Goal: Task Accomplishment & Management: Manage account settings

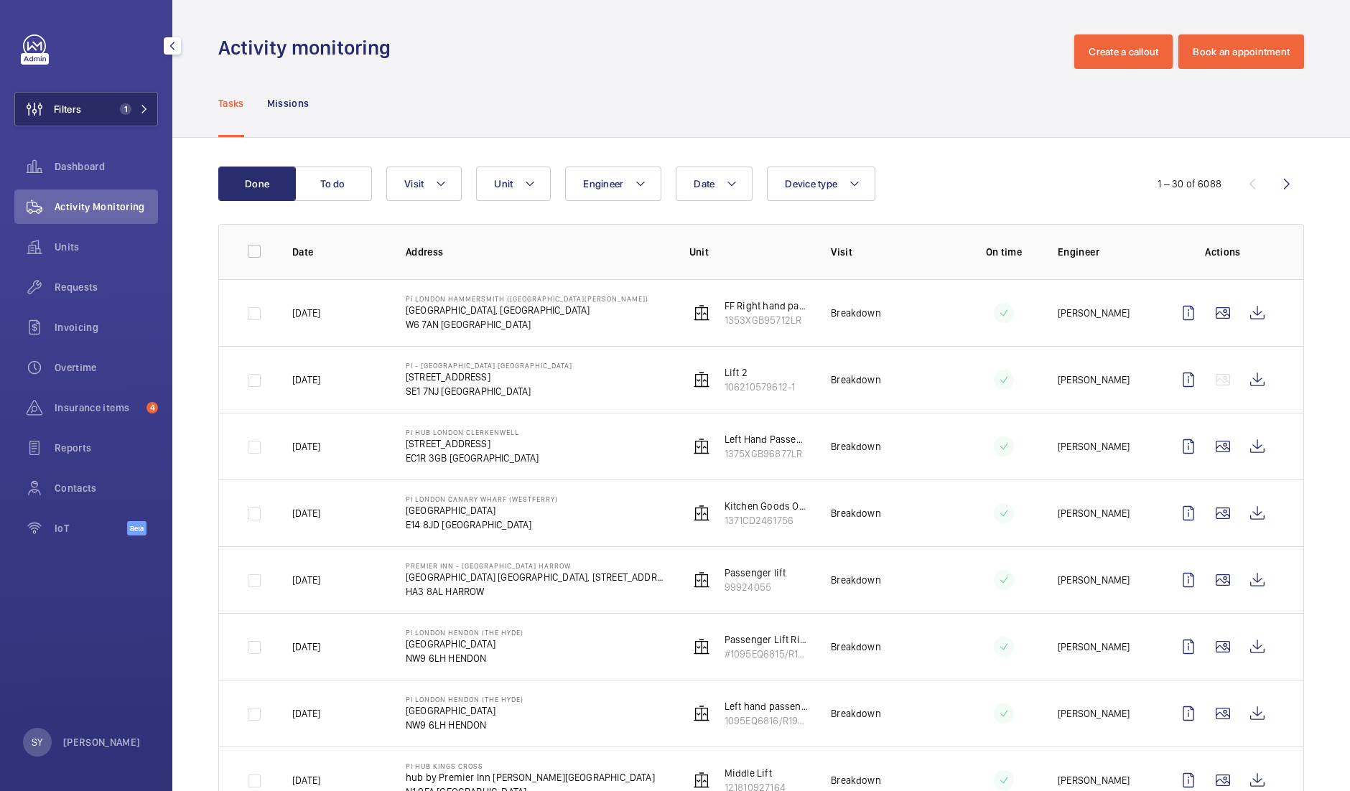
click at [112, 103] on button "Filters 1" at bounding box center [86, 109] width 144 height 34
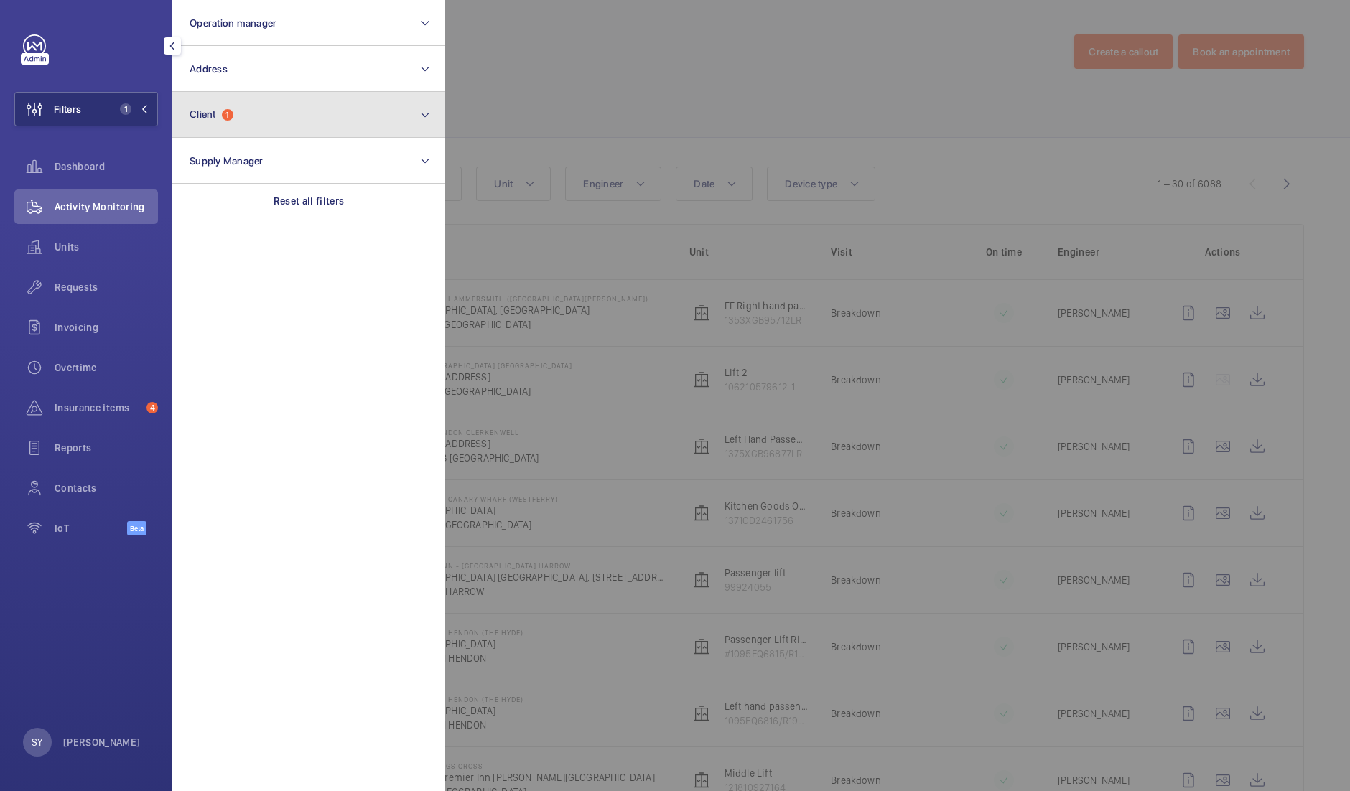
click at [251, 115] on button "Client 1" at bounding box center [308, 115] width 273 height 46
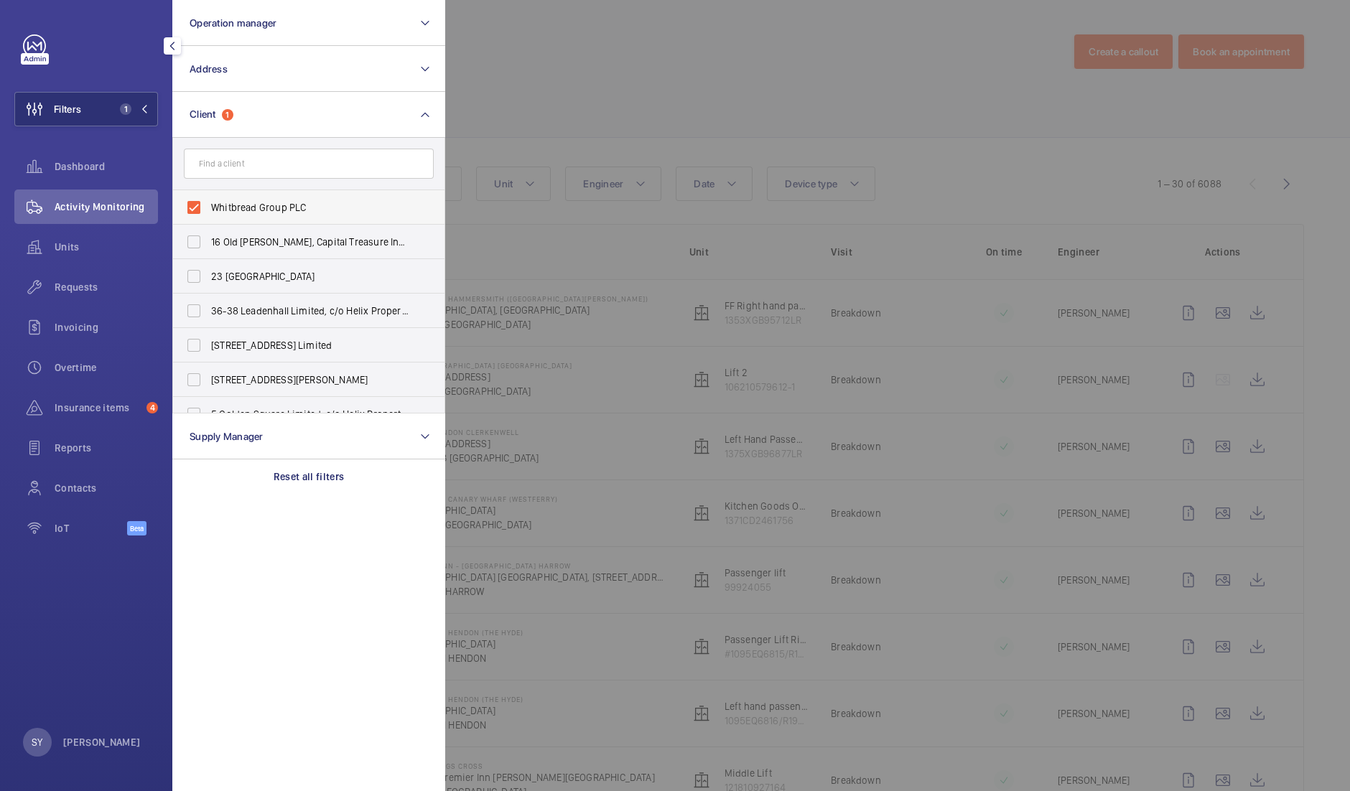
click at [262, 208] on span "Whitbread Group PLC" at bounding box center [310, 207] width 198 height 14
click at [208, 208] on input "Whitbread Group PLC" at bounding box center [194, 207] width 29 height 29
checkbox input "false"
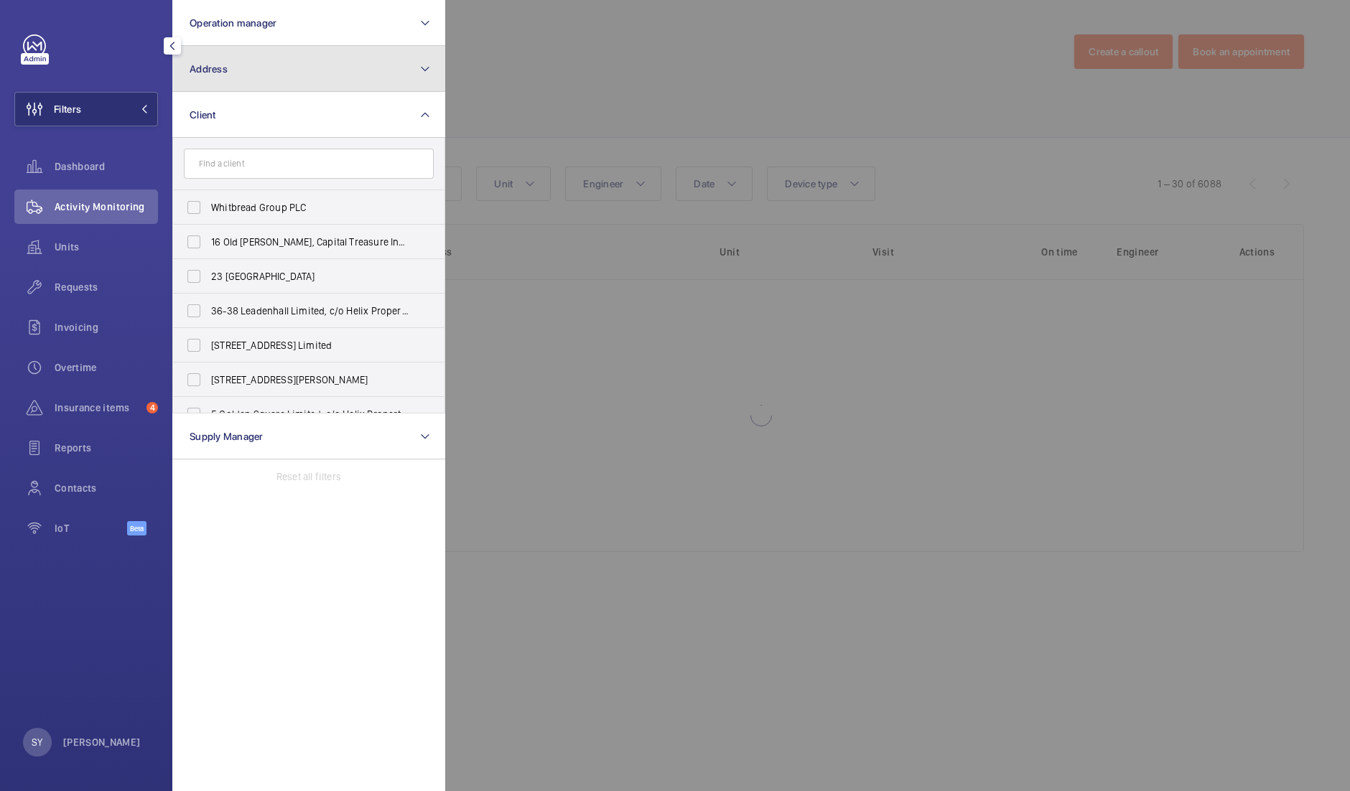
click at [251, 84] on button "Address" at bounding box center [308, 69] width 273 height 46
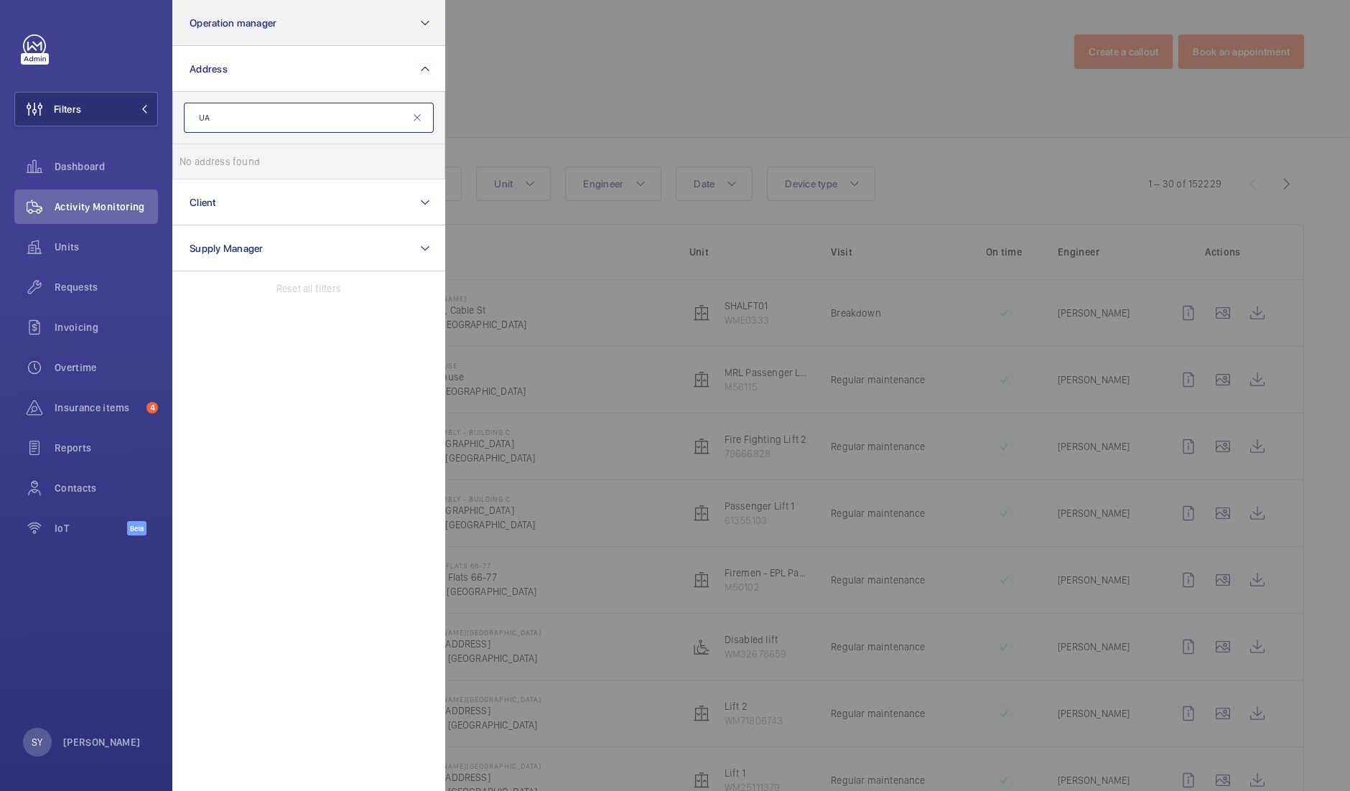
type input "U"
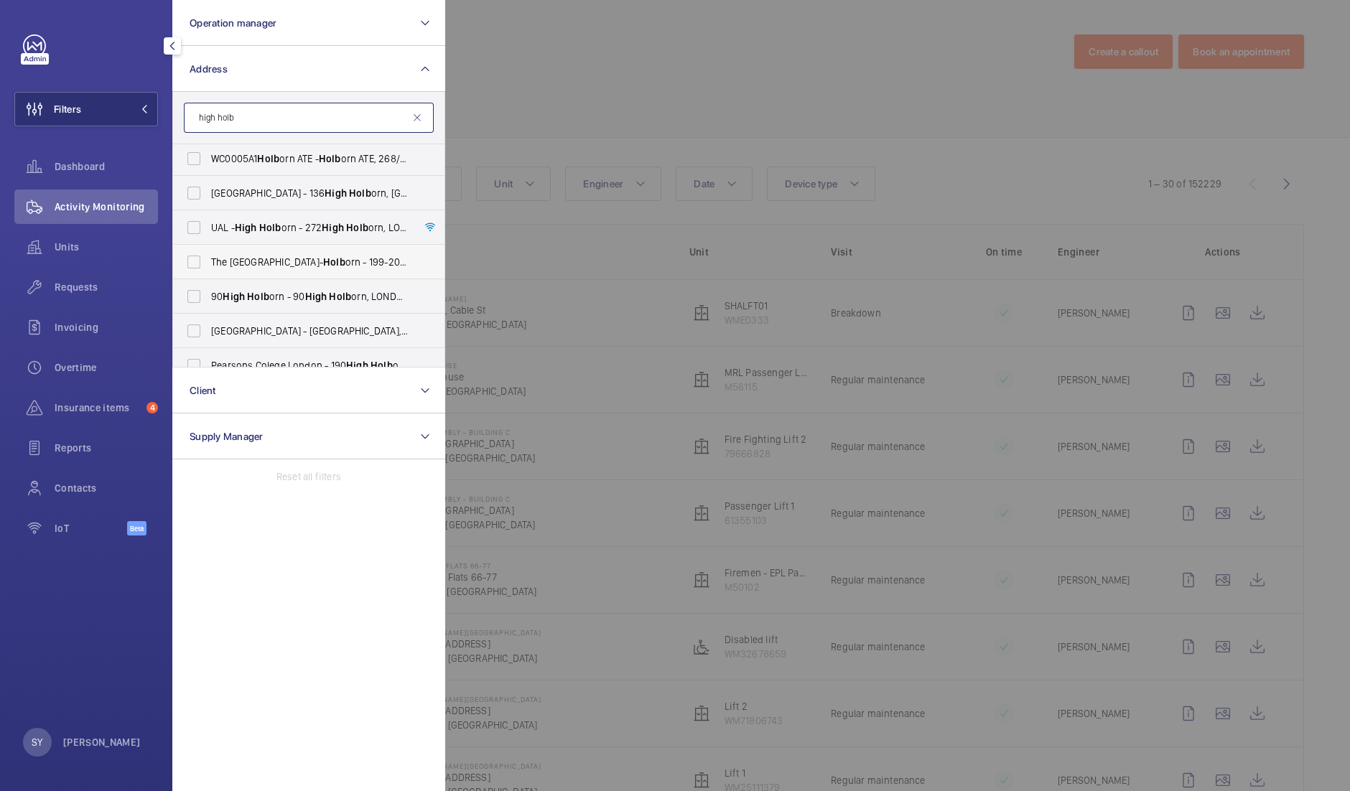
scroll to position [29, 0]
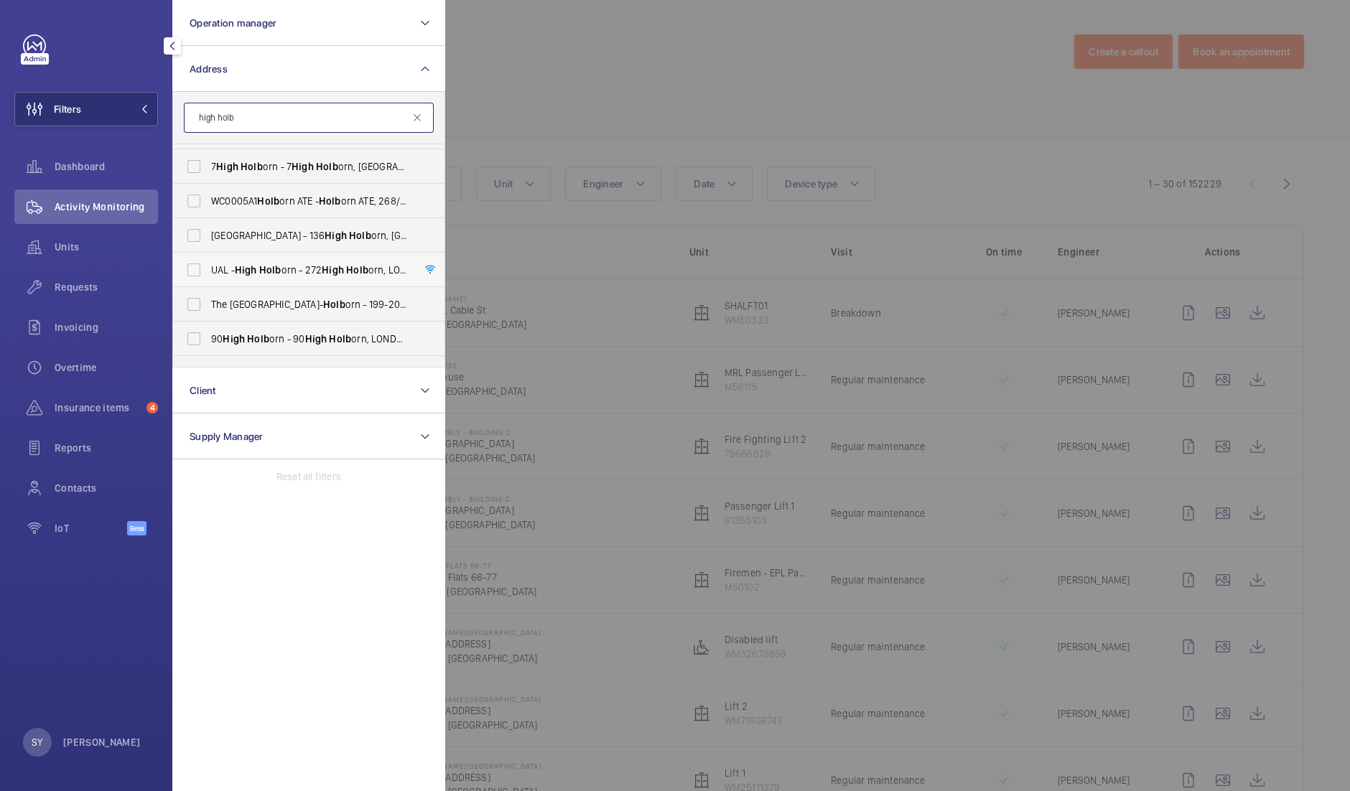
type input "high holb"
click at [302, 267] on span "UAL - High Holb orn - [STREET_ADDRESS]" at bounding box center [310, 270] width 198 height 14
click at [208, 267] on input "UAL - High Holb orn - [STREET_ADDRESS]" at bounding box center [194, 270] width 29 height 29
checkbox input "true"
click at [275, 119] on input "high holb" at bounding box center [309, 118] width 250 height 30
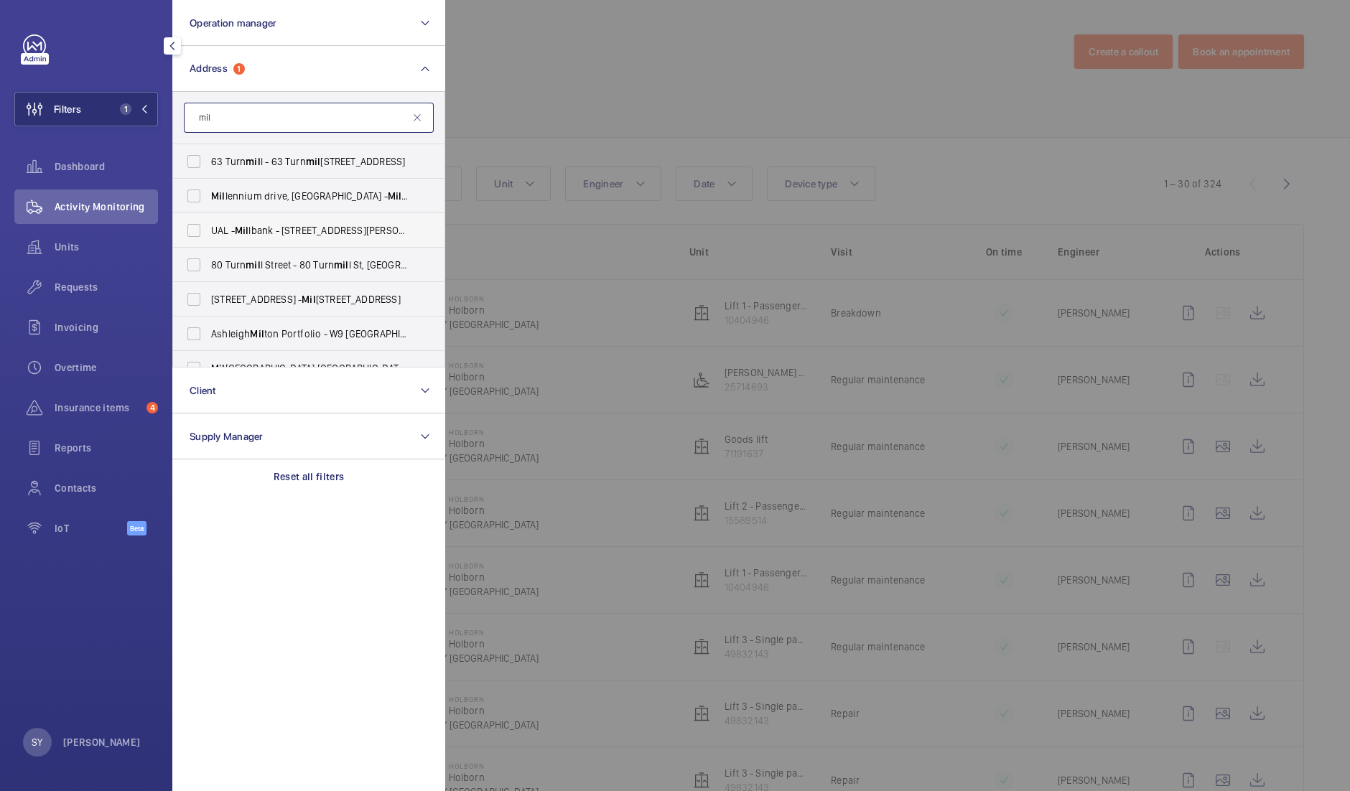
type input "mil"
click at [315, 224] on span "UAL - Mil lbank - [STREET_ADDRESS][PERSON_NAME]" at bounding box center [310, 230] width 198 height 14
click at [208, 224] on input "UAL - Mil lbank - [STREET_ADDRESS][PERSON_NAME]" at bounding box center [194, 230] width 29 height 29
checkbox input "true"
click at [256, 115] on input "mil" at bounding box center [309, 118] width 250 height 30
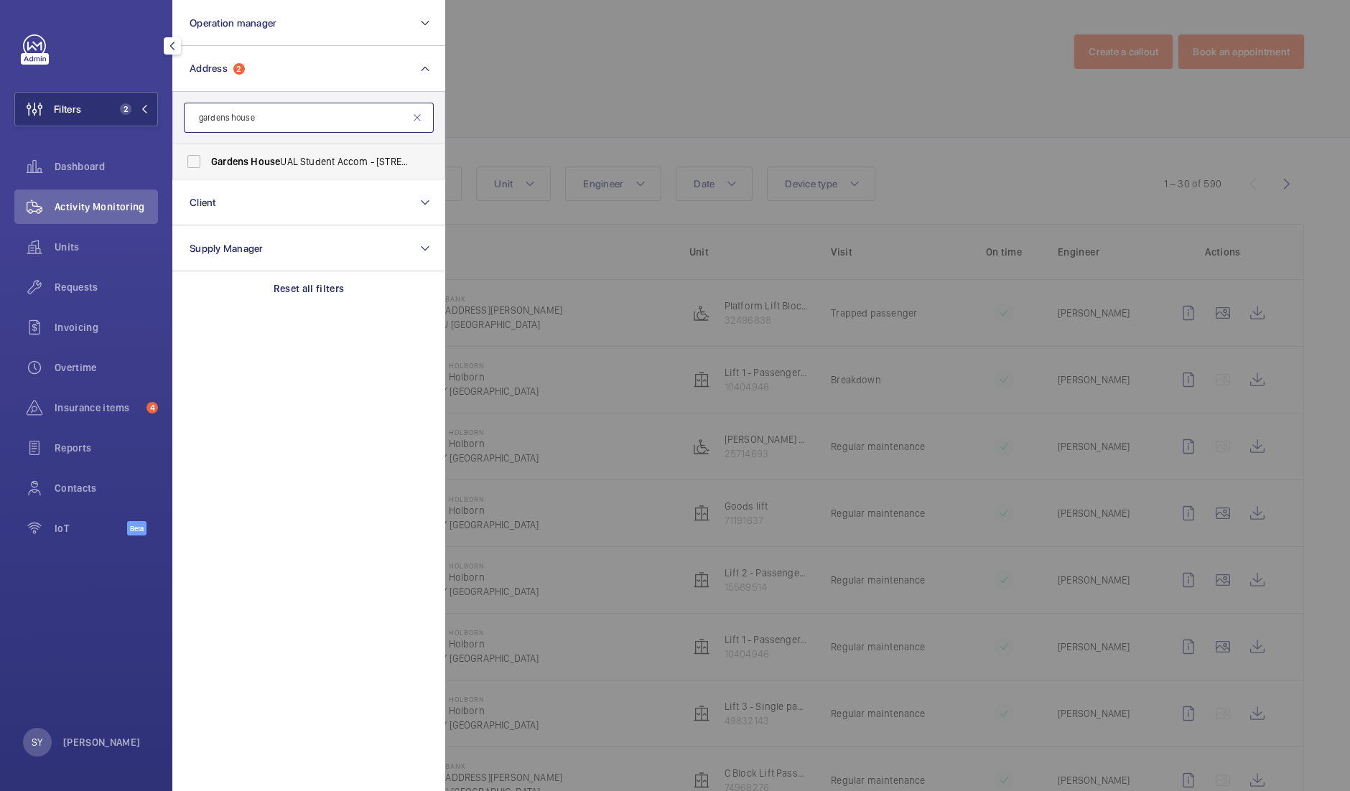
type input "gardens house"
click at [291, 165] on span "Gardens House UAL Student Accom - [STREET_ADDRESS][PERSON_NAME]" at bounding box center [310, 161] width 198 height 14
click at [208, 165] on input "Gardens House UAL Student Accom - [STREET_ADDRESS][PERSON_NAME]" at bounding box center [194, 161] width 29 height 29
checkbox input "true"
click at [259, 107] on input "gardens house" at bounding box center [309, 118] width 250 height 30
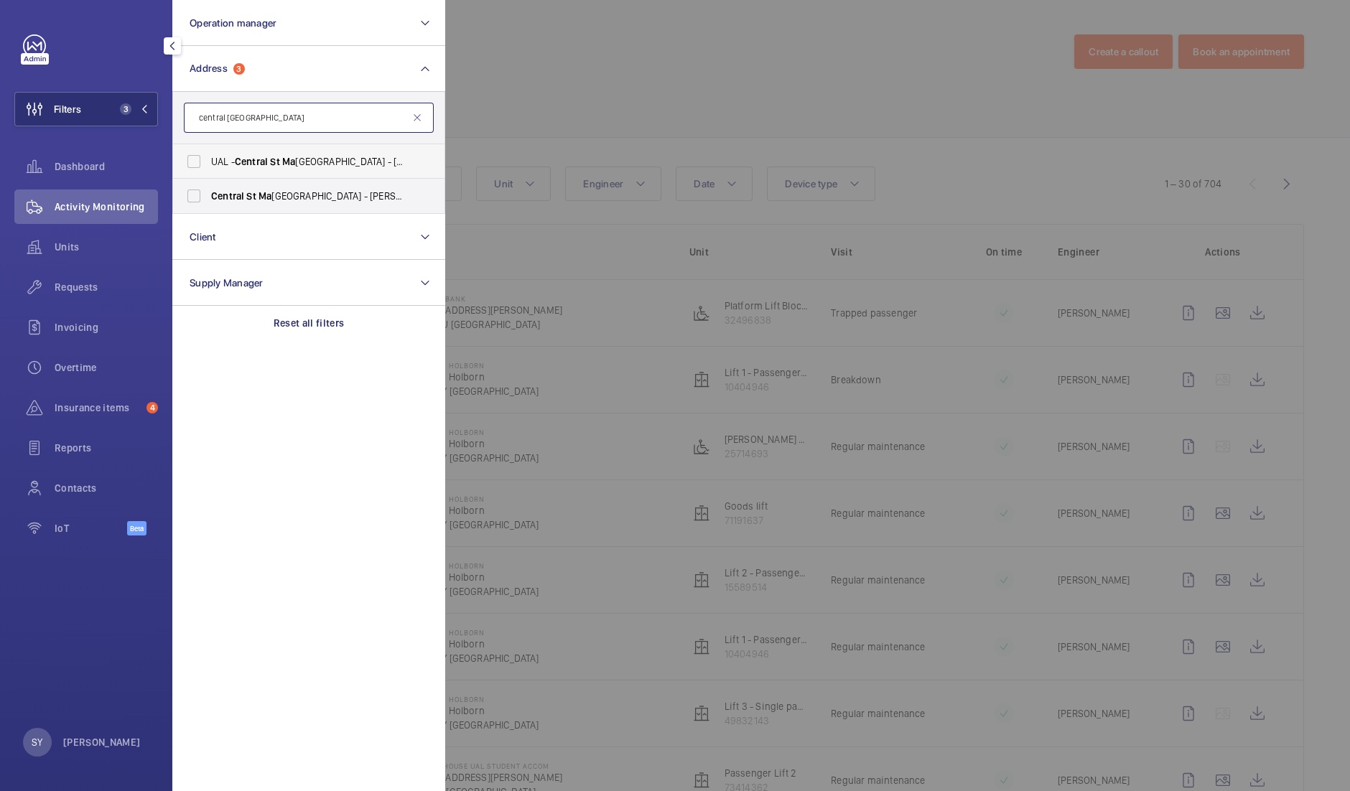
type input "central [GEOGRAPHIC_DATA]"
click at [279, 163] on span "St" at bounding box center [274, 161] width 9 height 11
click at [208, 163] on input "UAL - [GEOGRAPHIC_DATA] - [PERSON_NAME][GEOGRAPHIC_DATA][PERSON_NAME]" at bounding box center [194, 161] width 29 height 29
checkbox input "true"
click at [312, 116] on input "central [GEOGRAPHIC_DATA]" at bounding box center [309, 118] width 250 height 30
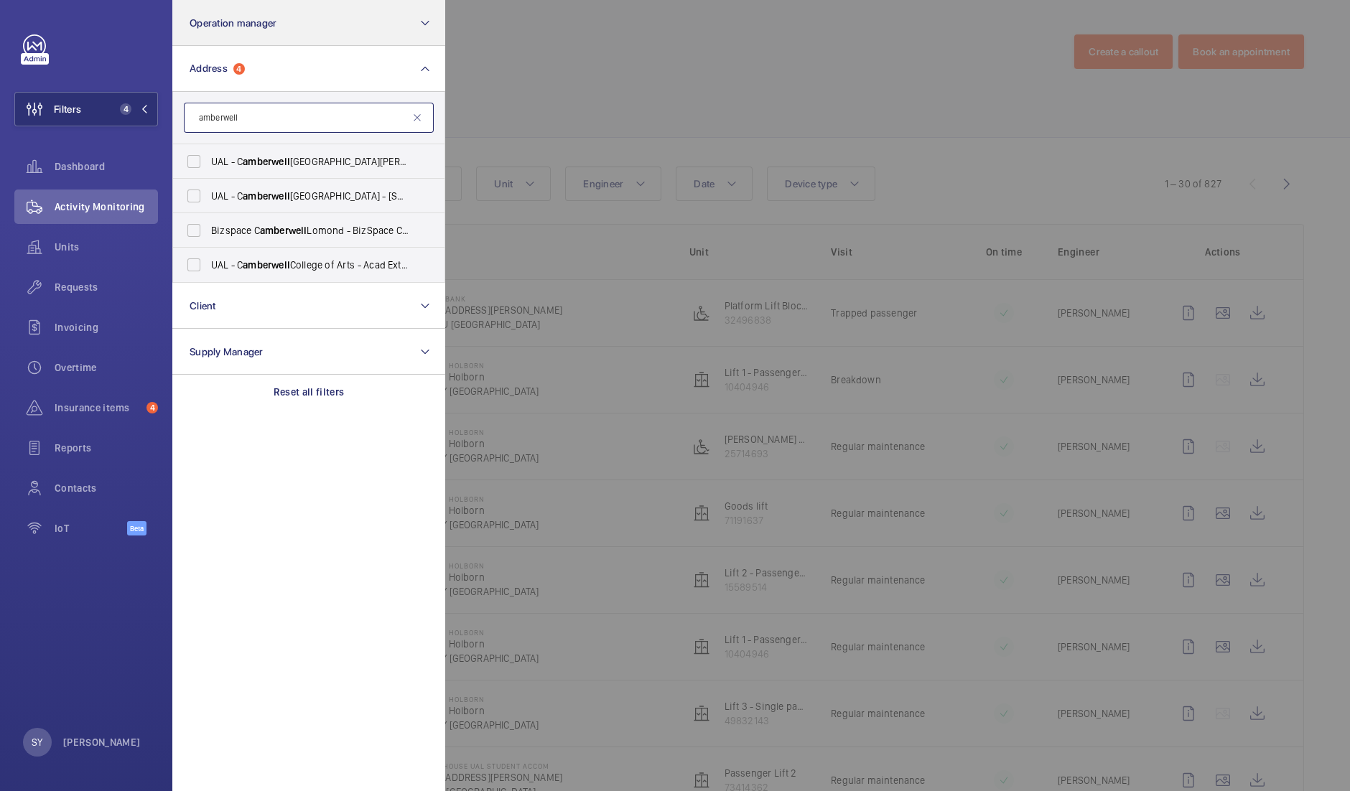
type input "amberwell"
click at [274, 131] on input "amberwell" at bounding box center [309, 118] width 250 height 30
click at [301, 270] on span "UAL - C amberwell College of Arts - Acad Ext - [STREET_ADDRESS][PERSON_NAME]" at bounding box center [310, 265] width 198 height 14
click at [208, 270] on input "UAL - C amberwell College of Arts - Acad Ext - [STREET_ADDRESS][PERSON_NAME]" at bounding box center [194, 265] width 29 height 29
checkbox input "true"
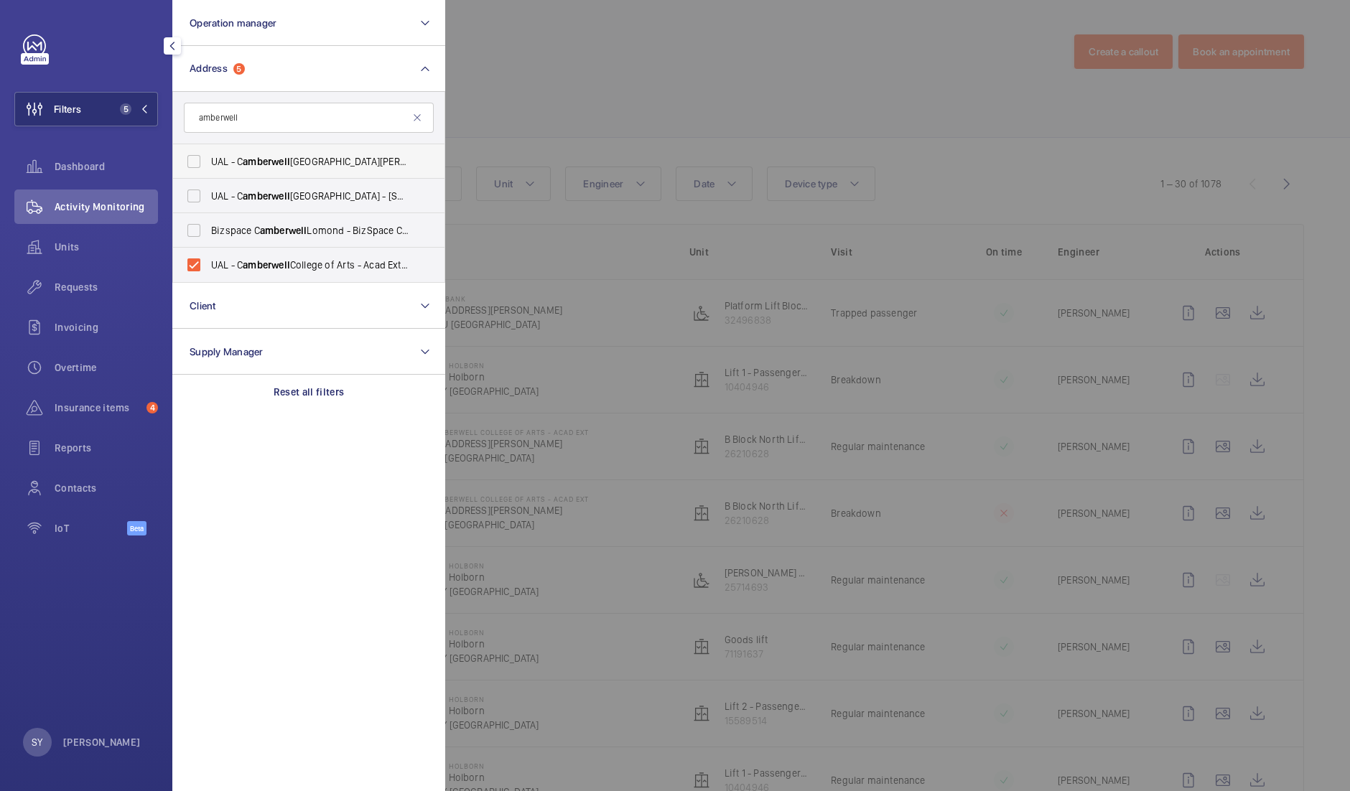
click at [279, 164] on span "amberwell" at bounding box center [266, 161] width 47 height 11
click at [208, 164] on input "UAL - C amberwell Collage of [GEOGRAPHIC_DATA][PERSON_NAME]" at bounding box center [194, 161] width 29 height 29
checkbox input "true"
click at [245, 186] on label "UAL - [GEOGRAPHIC_DATA] - [STREET_ADDRESS][PERSON_NAME]" at bounding box center [298, 196] width 250 height 34
click at [208, 186] on input "UAL - [GEOGRAPHIC_DATA] - [STREET_ADDRESS][PERSON_NAME]" at bounding box center [194, 196] width 29 height 29
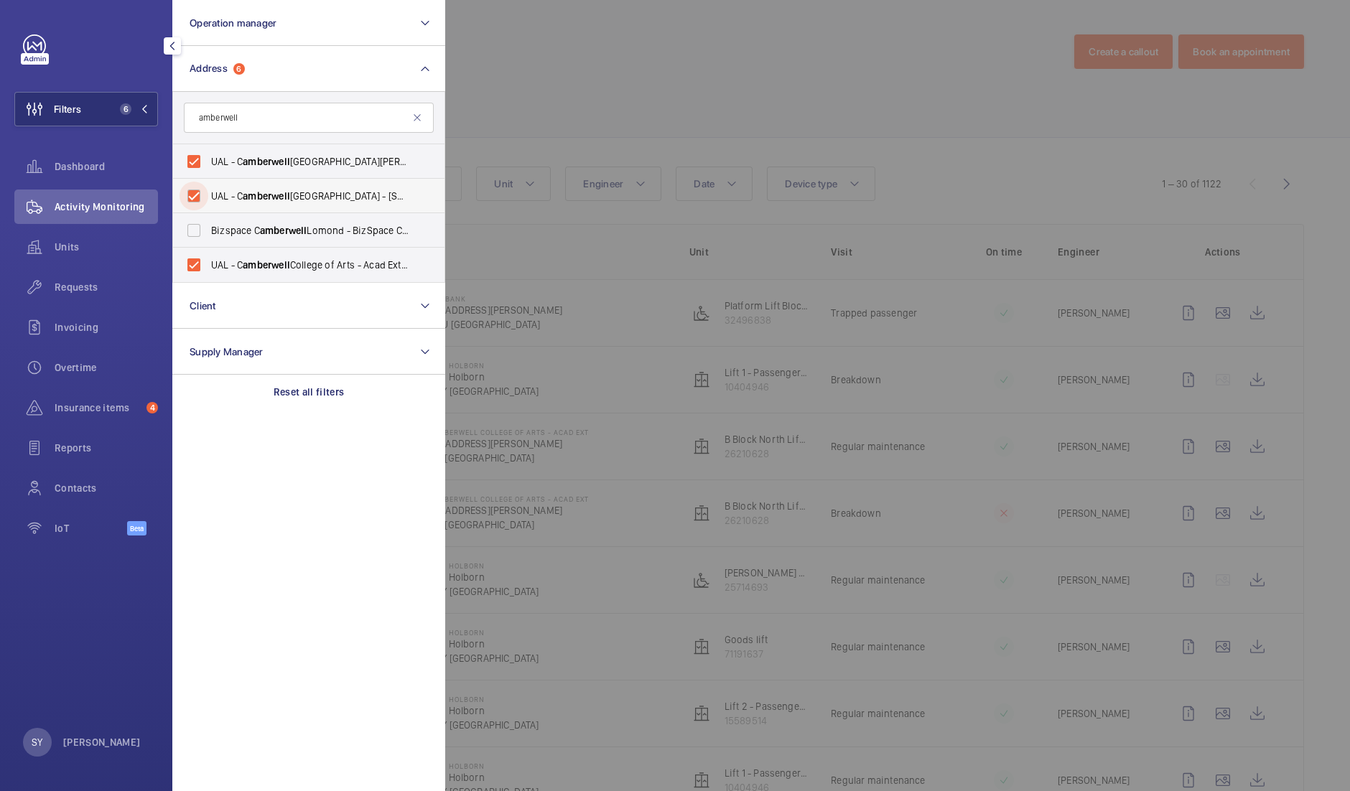
checkbox input "true"
click at [268, 119] on input "amberwell" at bounding box center [309, 118] width 250 height 30
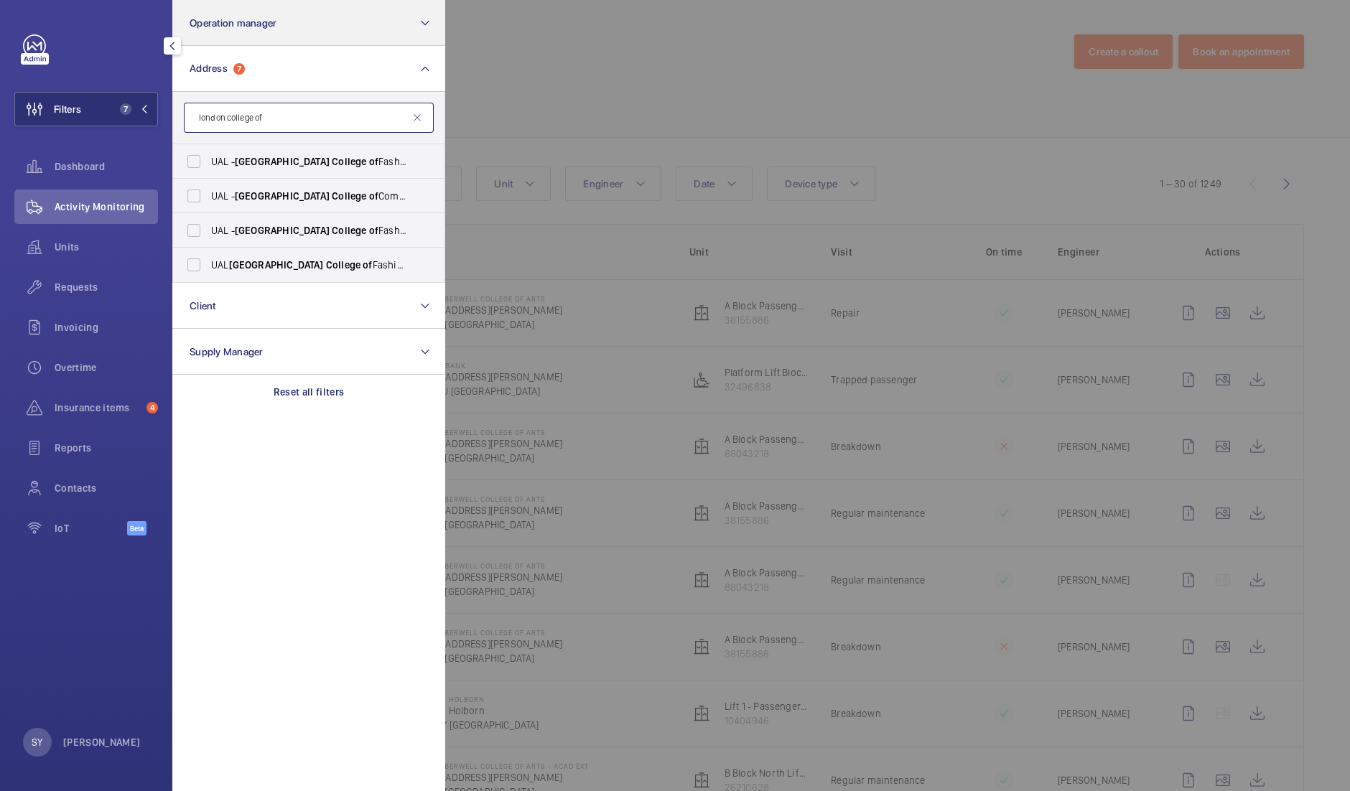
type input "london college of"
click at [262, 220] on label "UAL - [GEOGRAPHIC_DATA] - [GEOGRAPHIC_DATA]" at bounding box center [298, 230] width 250 height 34
click at [208, 220] on input "UAL - [GEOGRAPHIC_DATA] - [GEOGRAPHIC_DATA]" at bounding box center [194, 230] width 29 height 29
checkbox input "true"
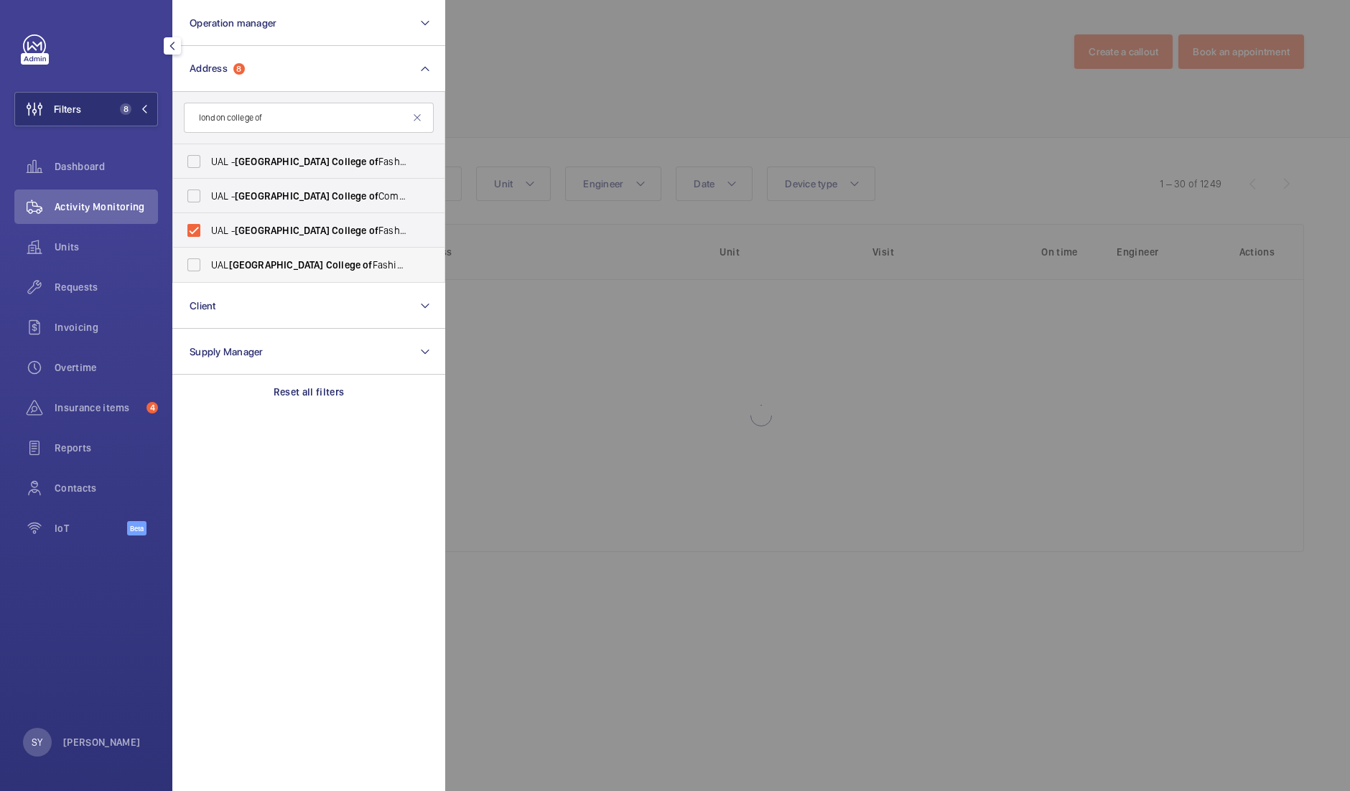
click at [256, 265] on span "[GEOGRAPHIC_DATA]" at bounding box center [276, 264] width 95 height 11
click at [208, 265] on input "UAL London College of Fashion - [STREET_ADDRESS][PERSON_NAME]" at bounding box center [194, 265] width 29 height 29
checkbox input "true"
click at [248, 163] on span "[GEOGRAPHIC_DATA]" at bounding box center [282, 161] width 95 height 11
click at [208, 163] on input "UAL - London College of Fashion - [STREET_ADDRESS][PERSON_NAME]" at bounding box center [194, 161] width 29 height 29
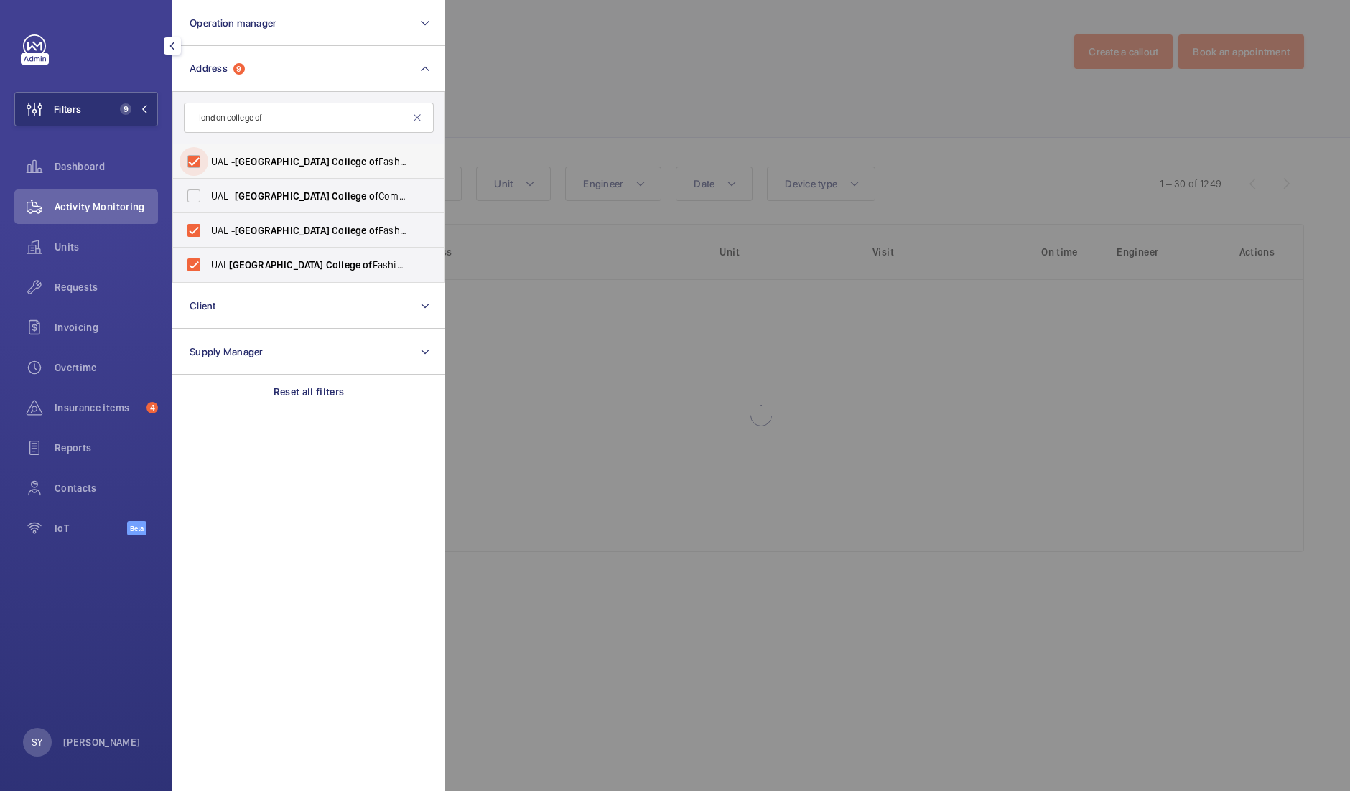
checkbox input "true"
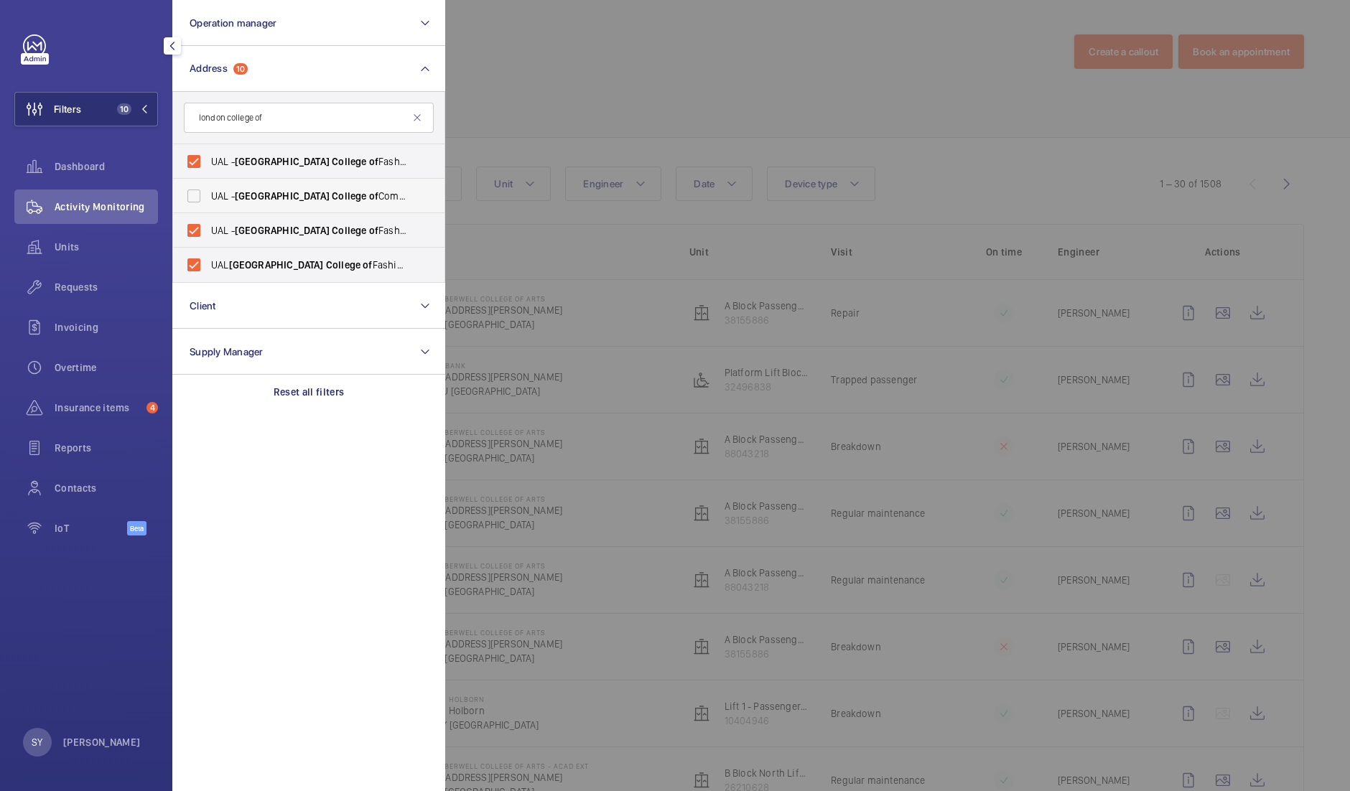
click at [213, 197] on span "UAL - London College of Communication - [GEOGRAPHIC_DATA]" at bounding box center [310, 196] width 198 height 14
click at [208, 197] on input "UAL - London College of Communication - [GEOGRAPHIC_DATA]" at bounding box center [194, 196] width 29 height 29
checkbox input "true"
click at [298, 113] on input "london college of" at bounding box center [309, 118] width 250 height 30
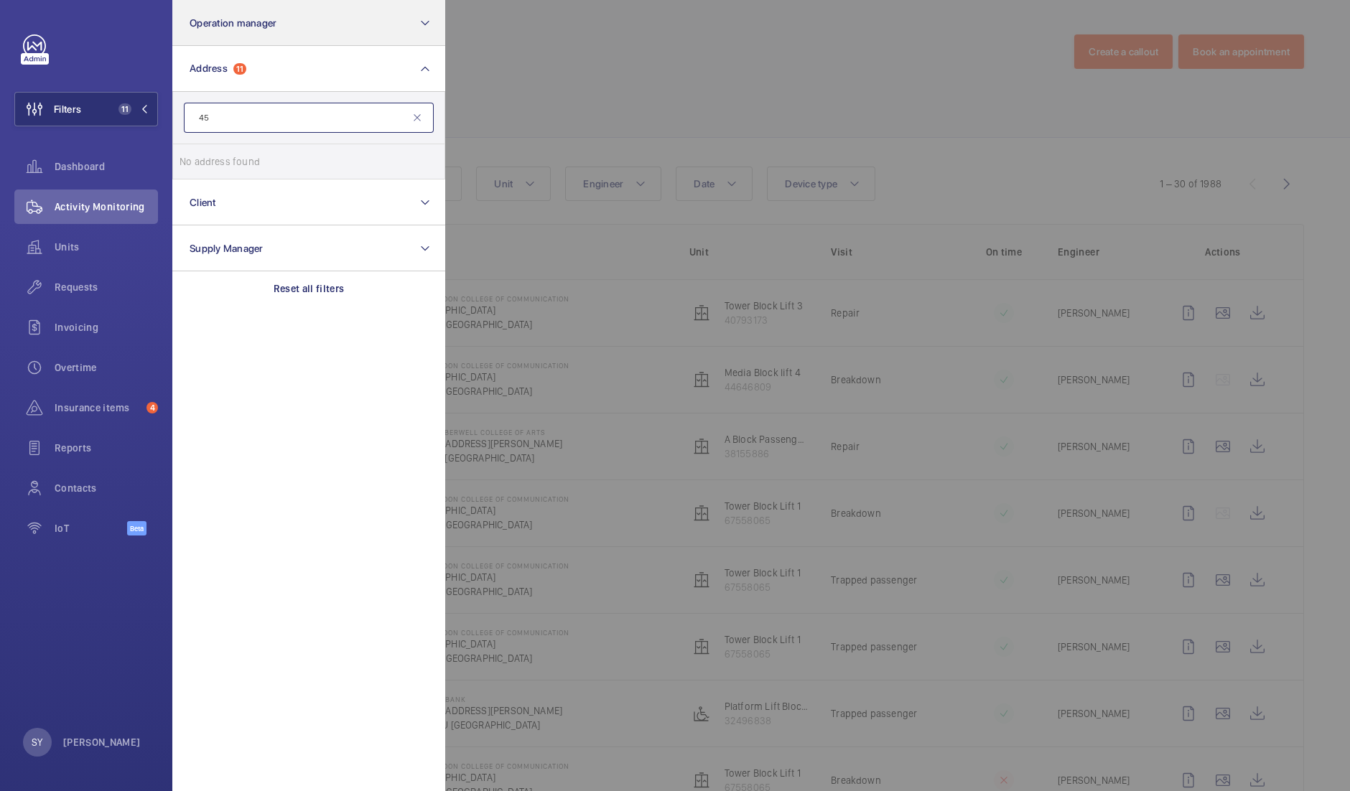
type input "4"
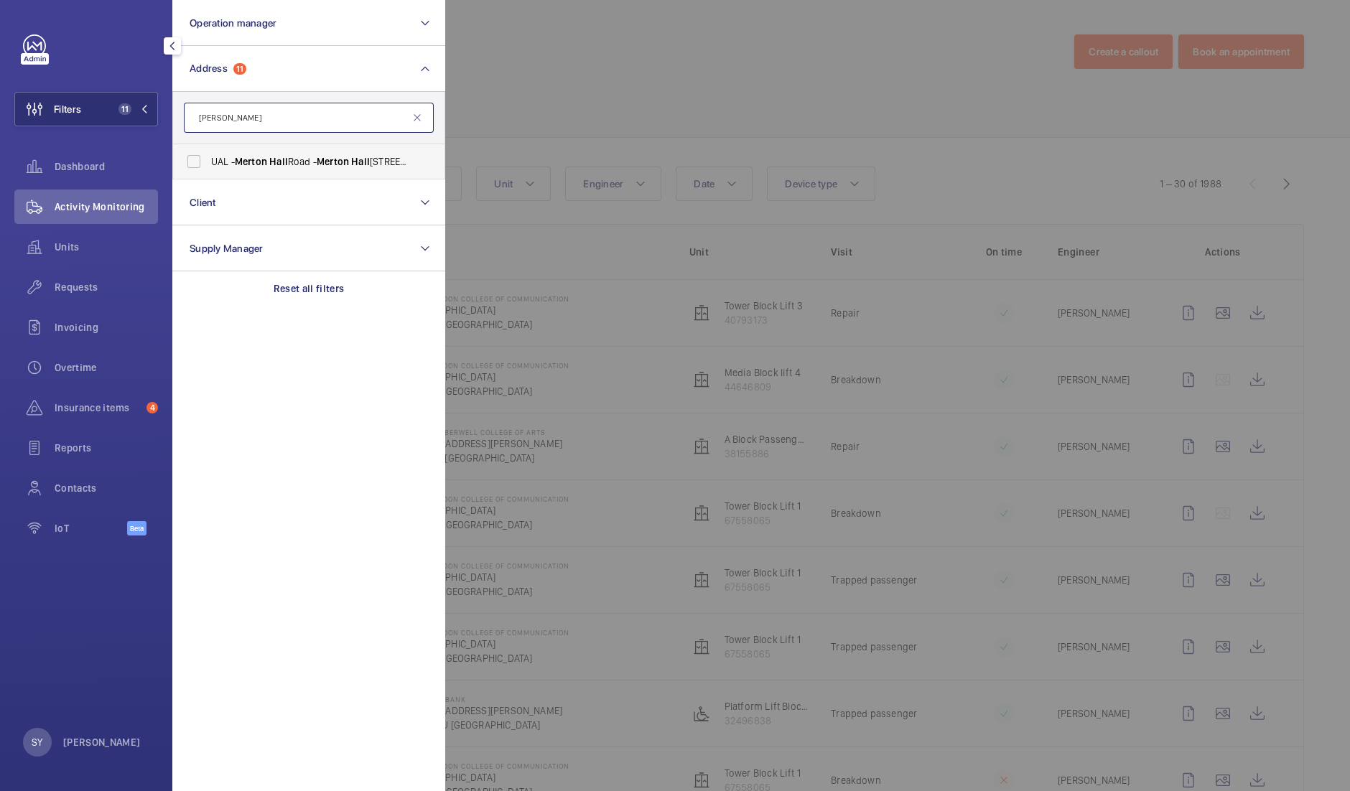
type input "[PERSON_NAME]"
click at [280, 159] on span "Hall" at bounding box center [278, 161] width 19 height 11
click at [208, 159] on input "UAL - [PERSON_NAME][GEOGRAPHIC_DATA] - [PERSON_NAME][STREET_ADDRESS]" at bounding box center [194, 161] width 29 height 29
checkbox input "true"
click at [320, 113] on input "[PERSON_NAME]" at bounding box center [309, 118] width 250 height 30
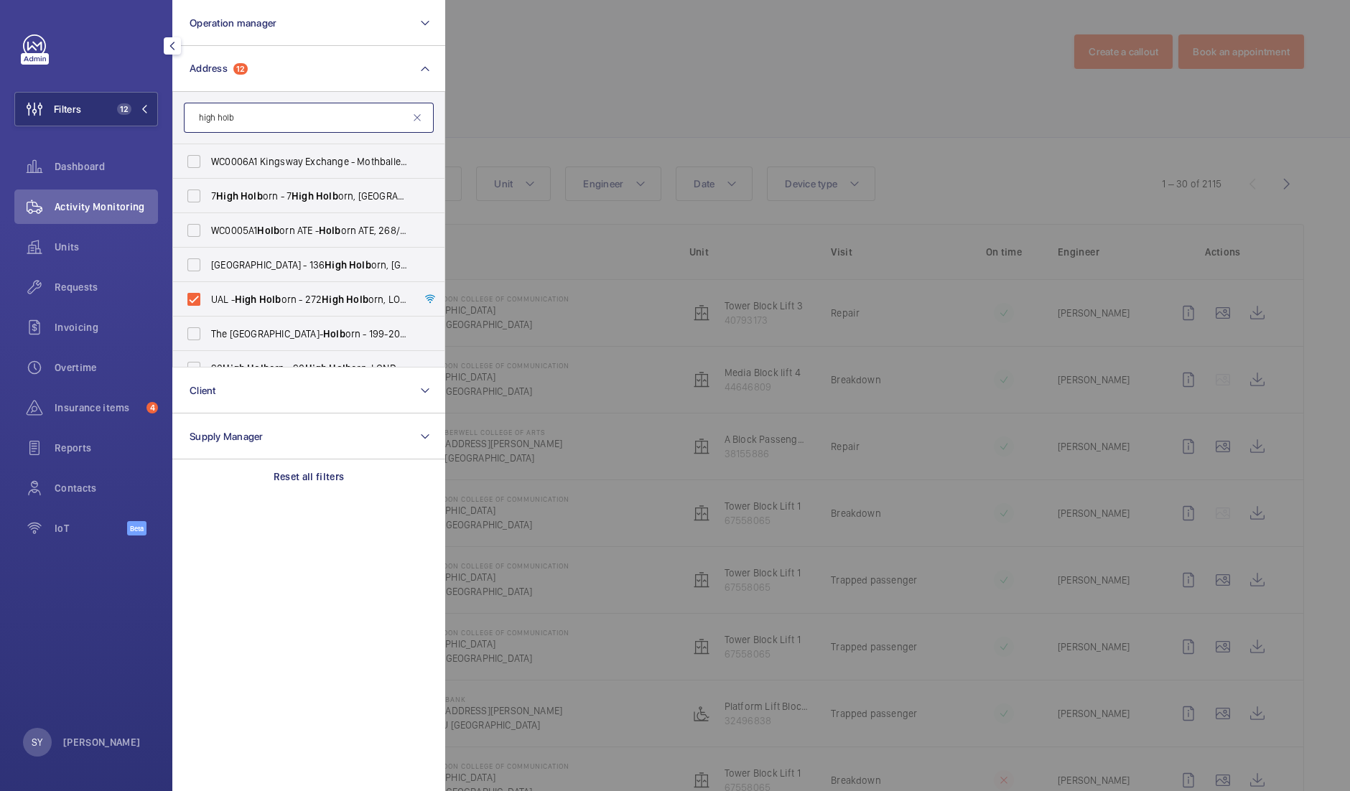
type input "high holb"
click at [916, 150] on div at bounding box center [1120, 395] width 1350 height 791
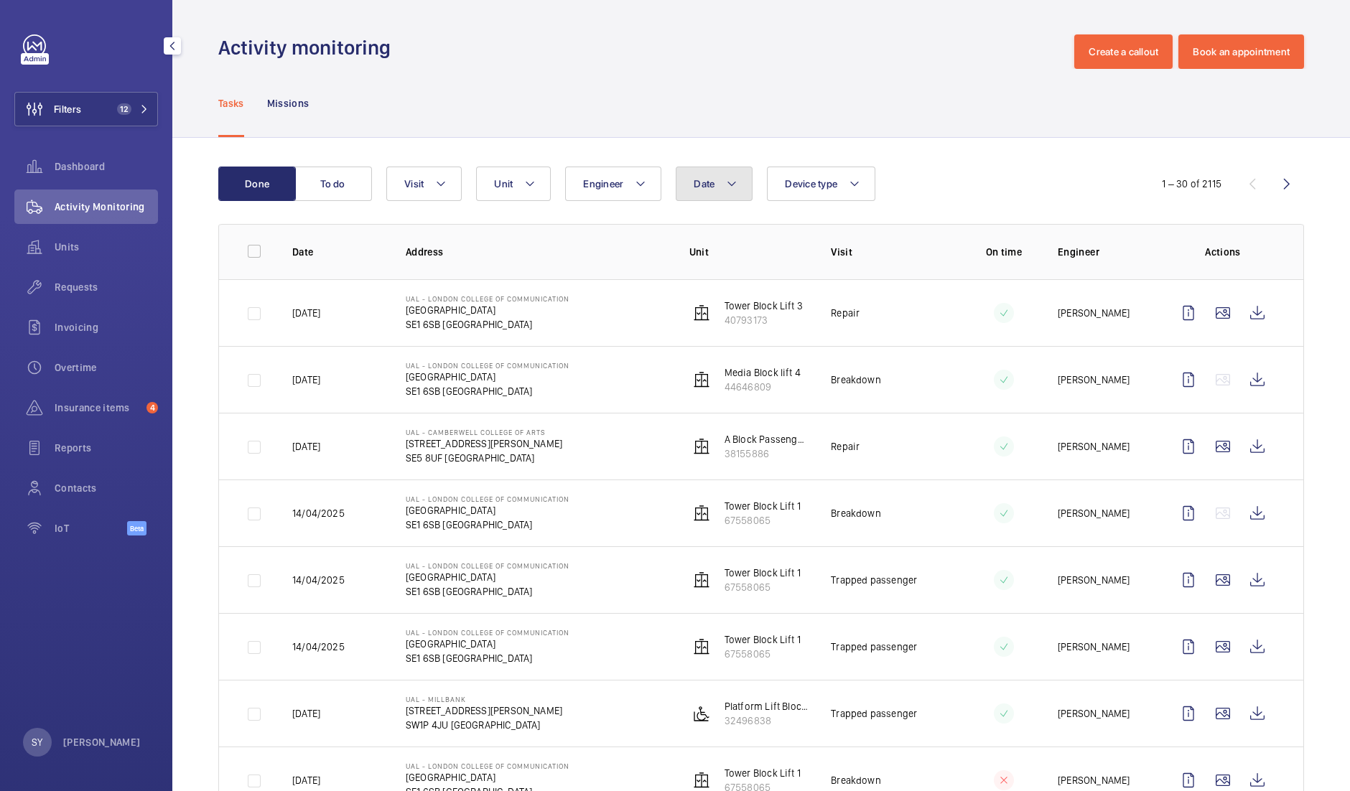
click at [695, 178] on span "Date" at bounding box center [704, 183] width 21 height 11
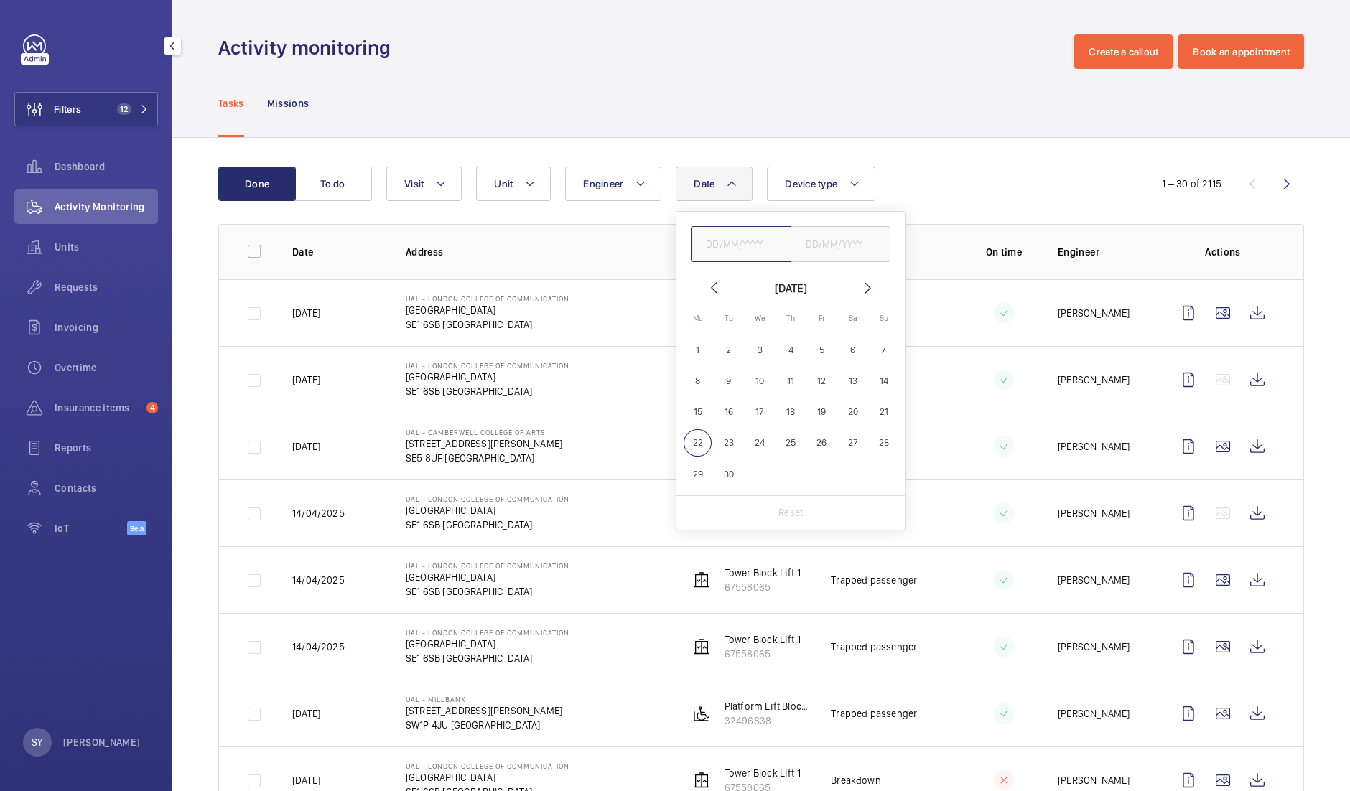
click at [725, 240] on input "text" at bounding box center [741, 244] width 101 height 36
type input "[DATE]"
click at [837, 250] on input "text" at bounding box center [841, 244] width 101 height 36
type input "[DATE]"
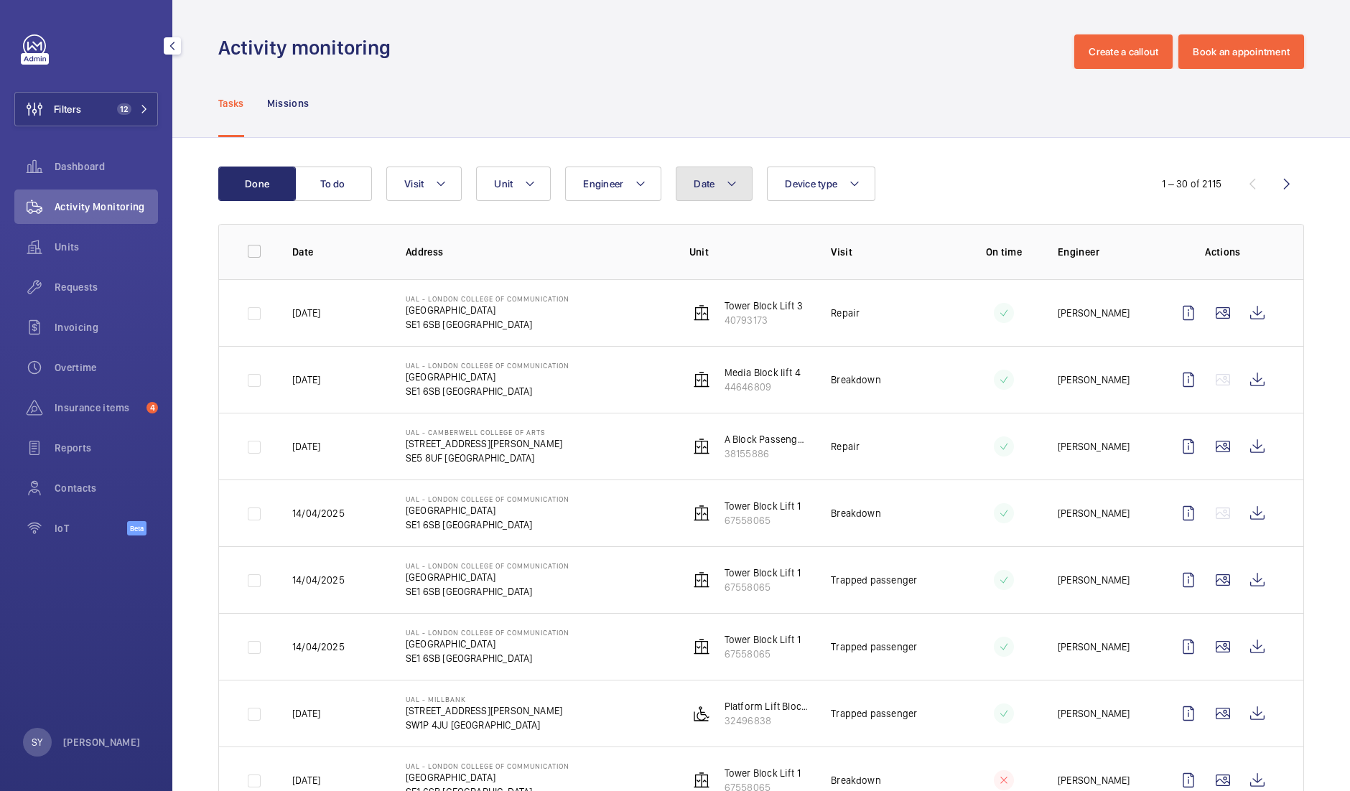
click at [724, 179] on button "Date" at bounding box center [714, 184] width 77 height 34
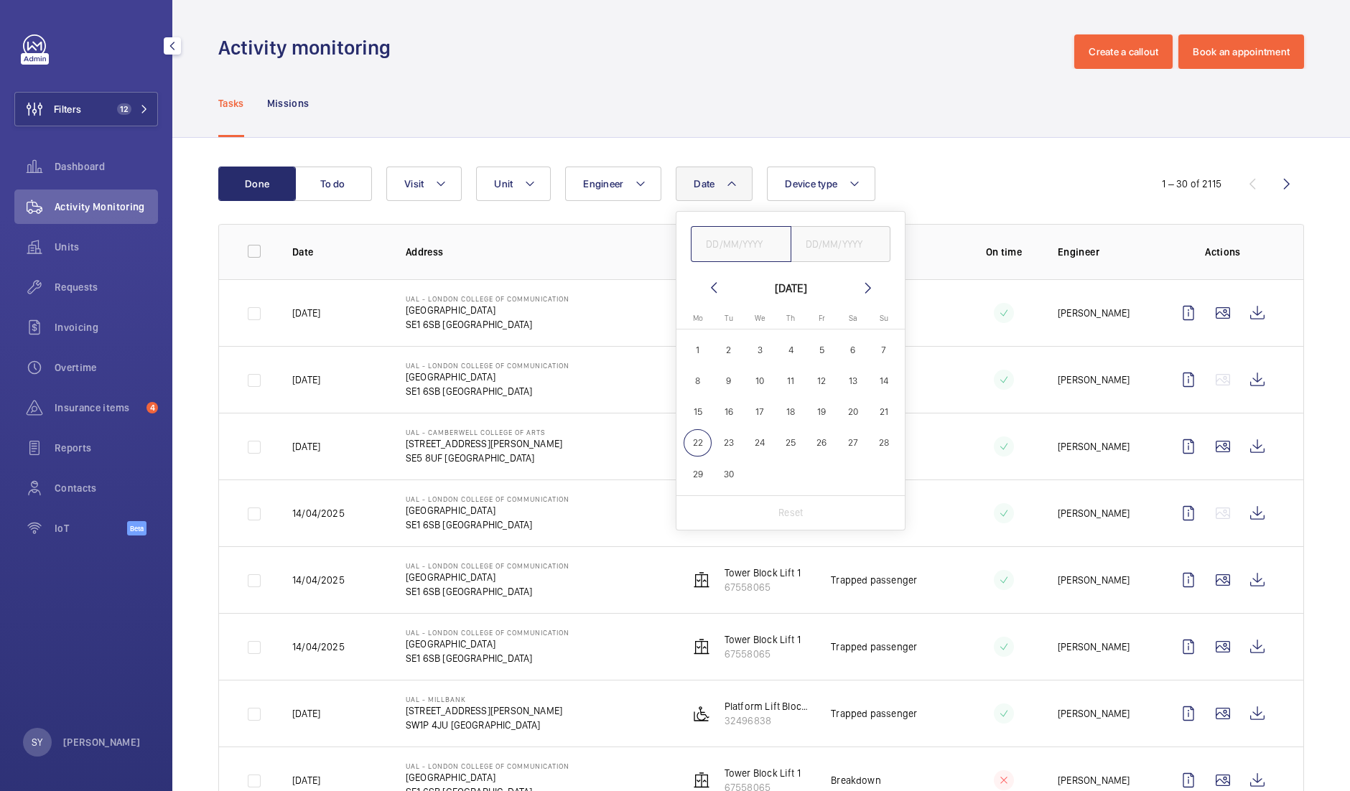
click at [732, 248] on input "text" at bounding box center [741, 244] width 101 height 36
type input "[DATE]"
click at [865, 241] on input "[DATE]" at bounding box center [841, 244] width 101 height 36
click at [952, 198] on div "Date [DATE] [DATE] [DATE] [DATE] Mo [DATE] Tu [DATE] We [DATE] Th [DATE] Fr [DA…" at bounding box center [759, 184] width 746 height 34
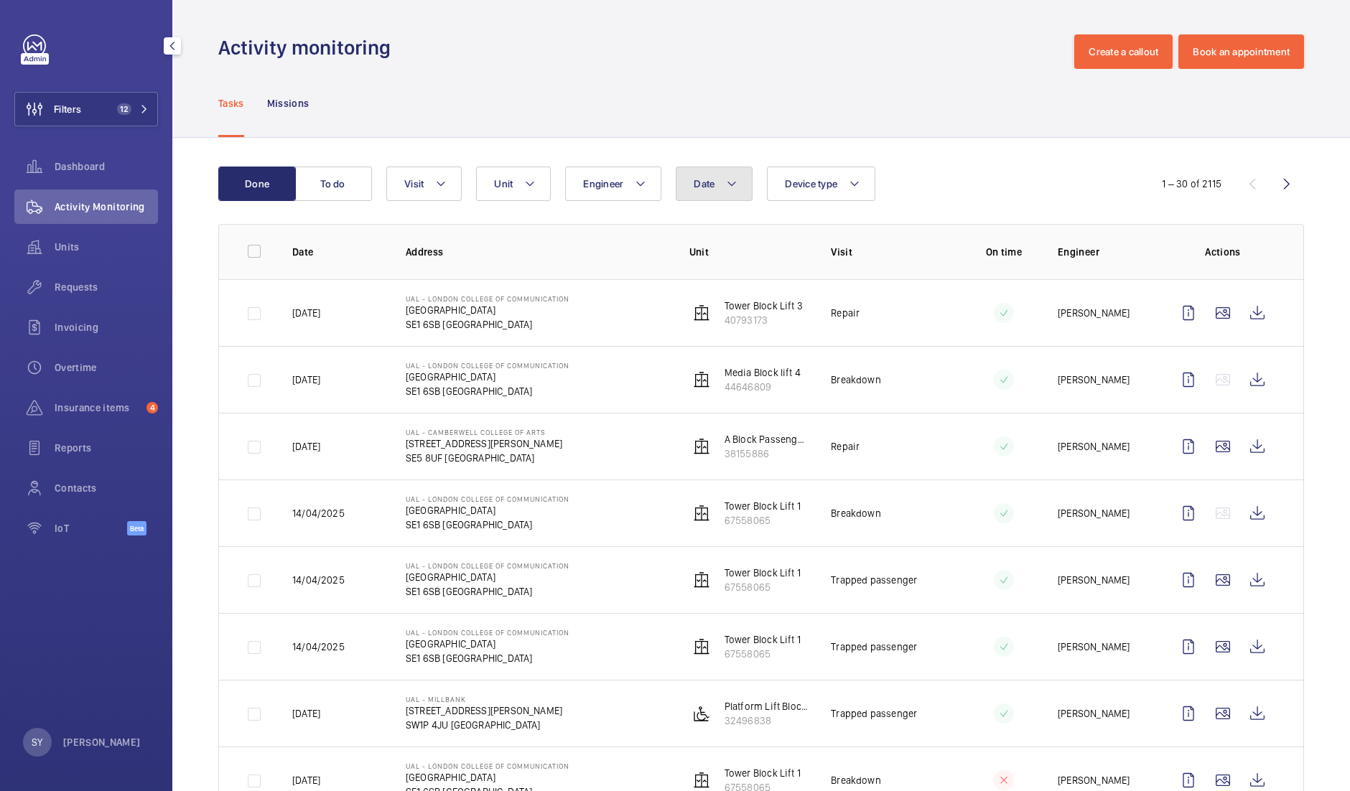
click at [733, 189] on mat-icon at bounding box center [731, 183] width 11 height 17
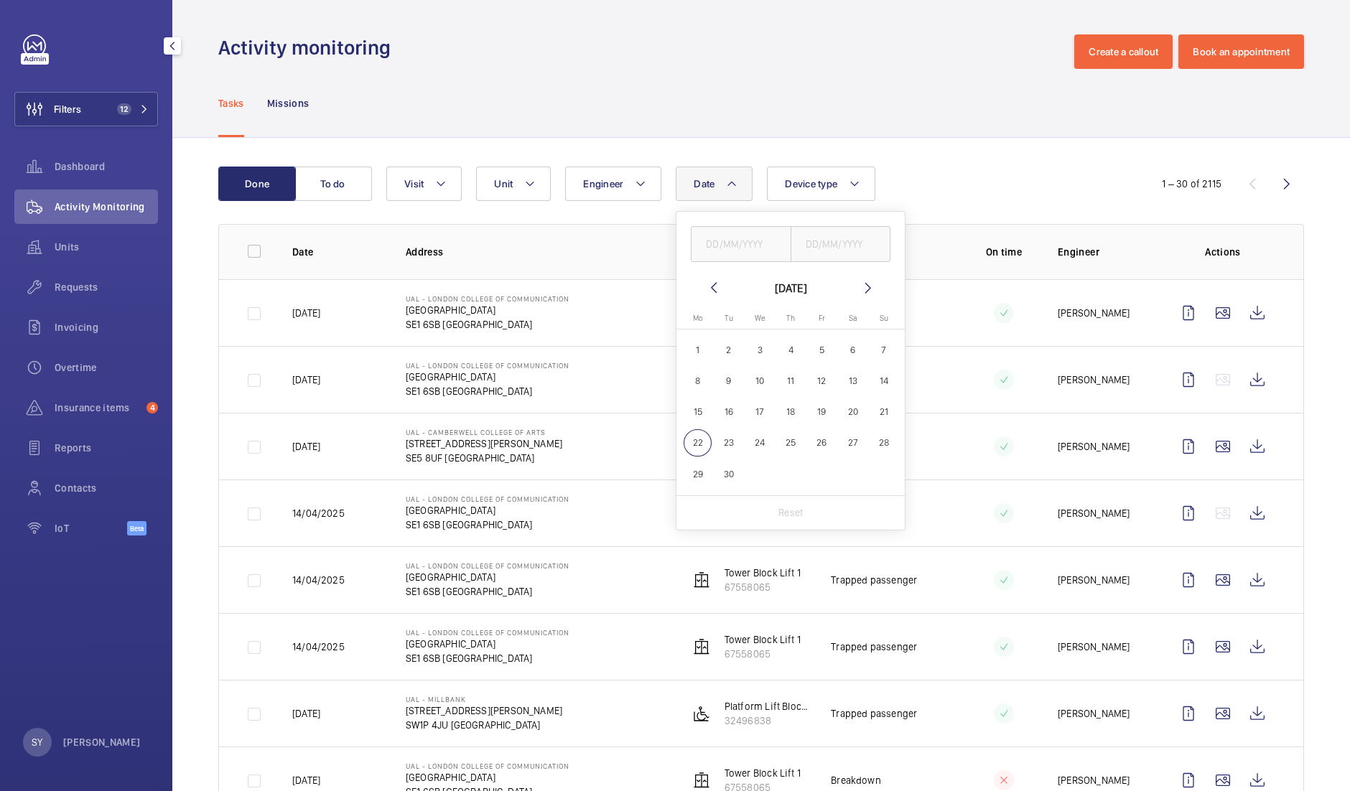
click at [775, 290] on div "[DATE]" at bounding box center [791, 287] width 32 height 17
click at [707, 287] on mat-icon at bounding box center [713, 287] width 17 height 17
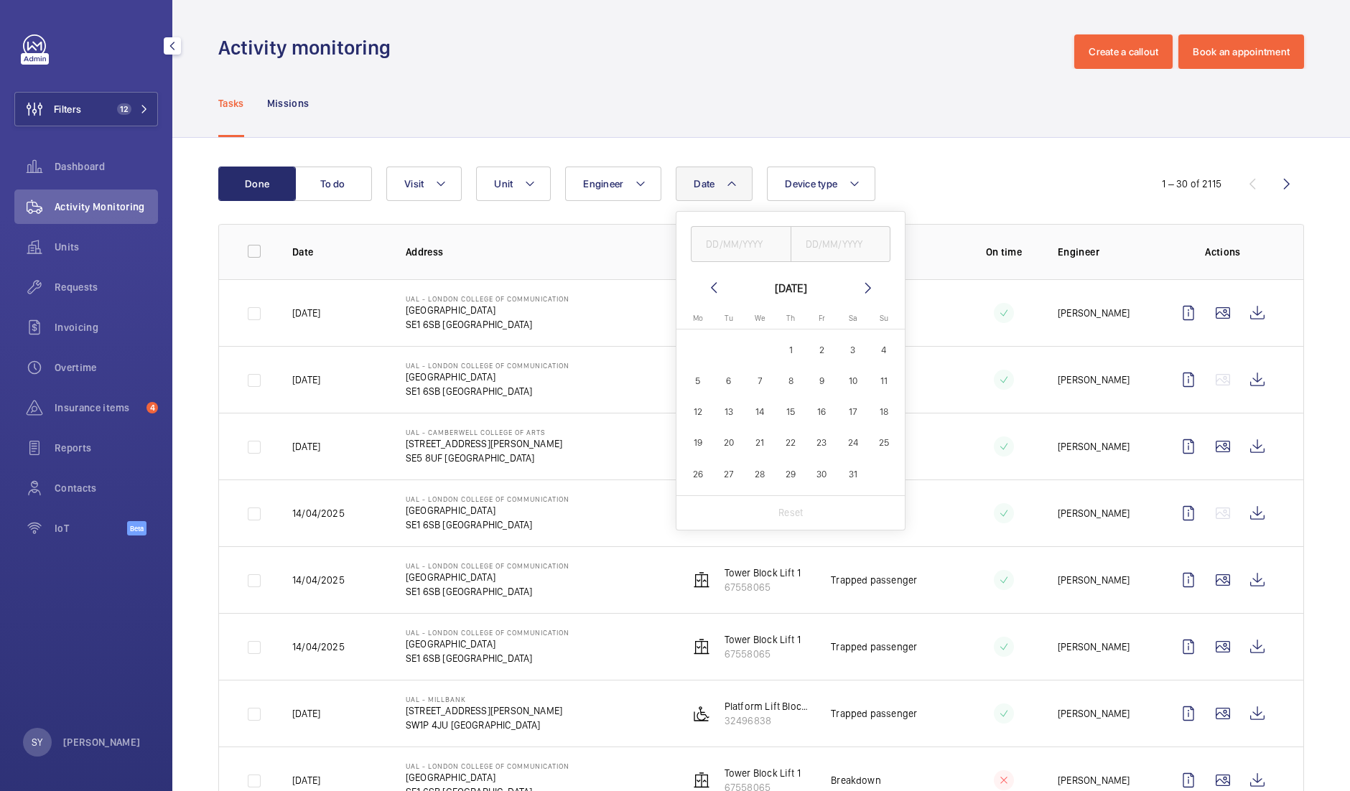
click at [707, 287] on mat-icon at bounding box center [713, 287] width 17 height 17
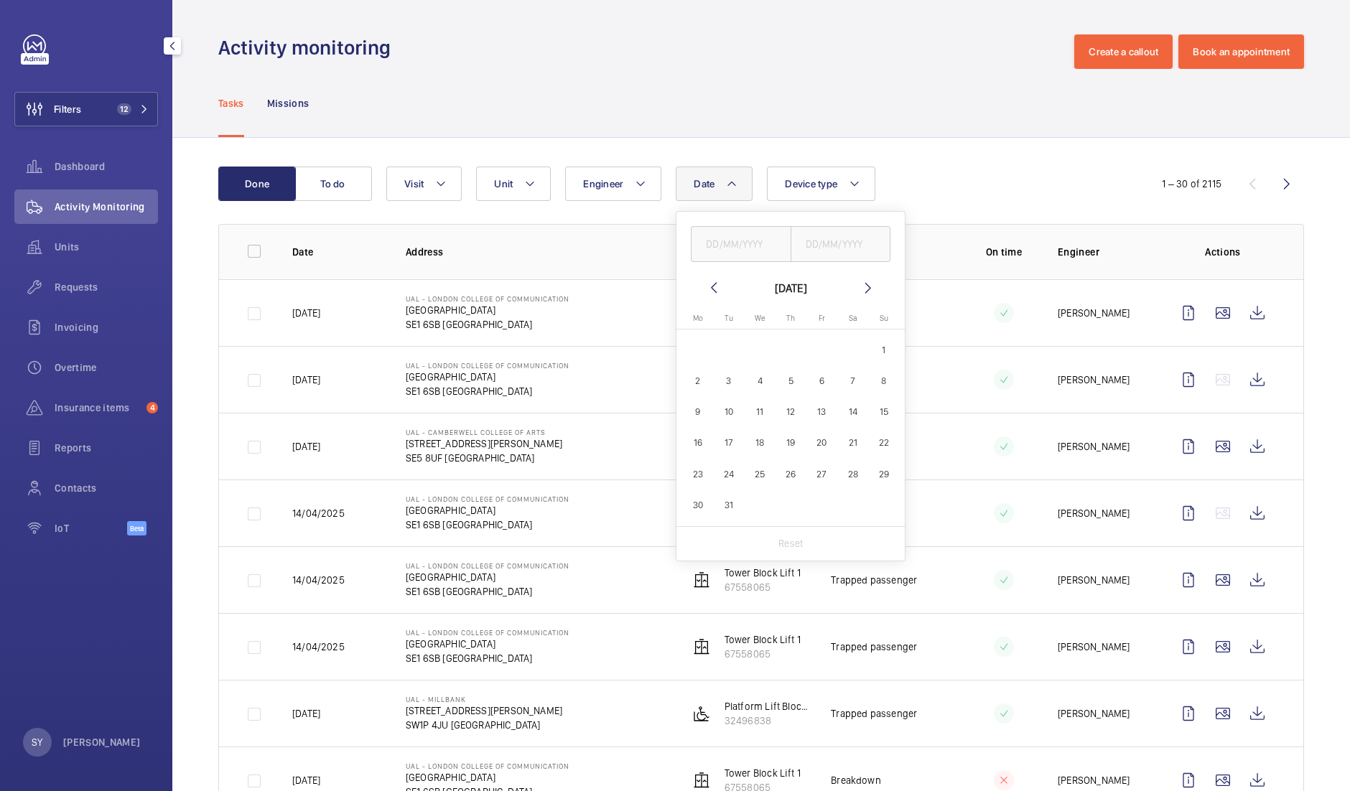
click at [707, 287] on mat-icon at bounding box center [713, 287] width 17 height 17
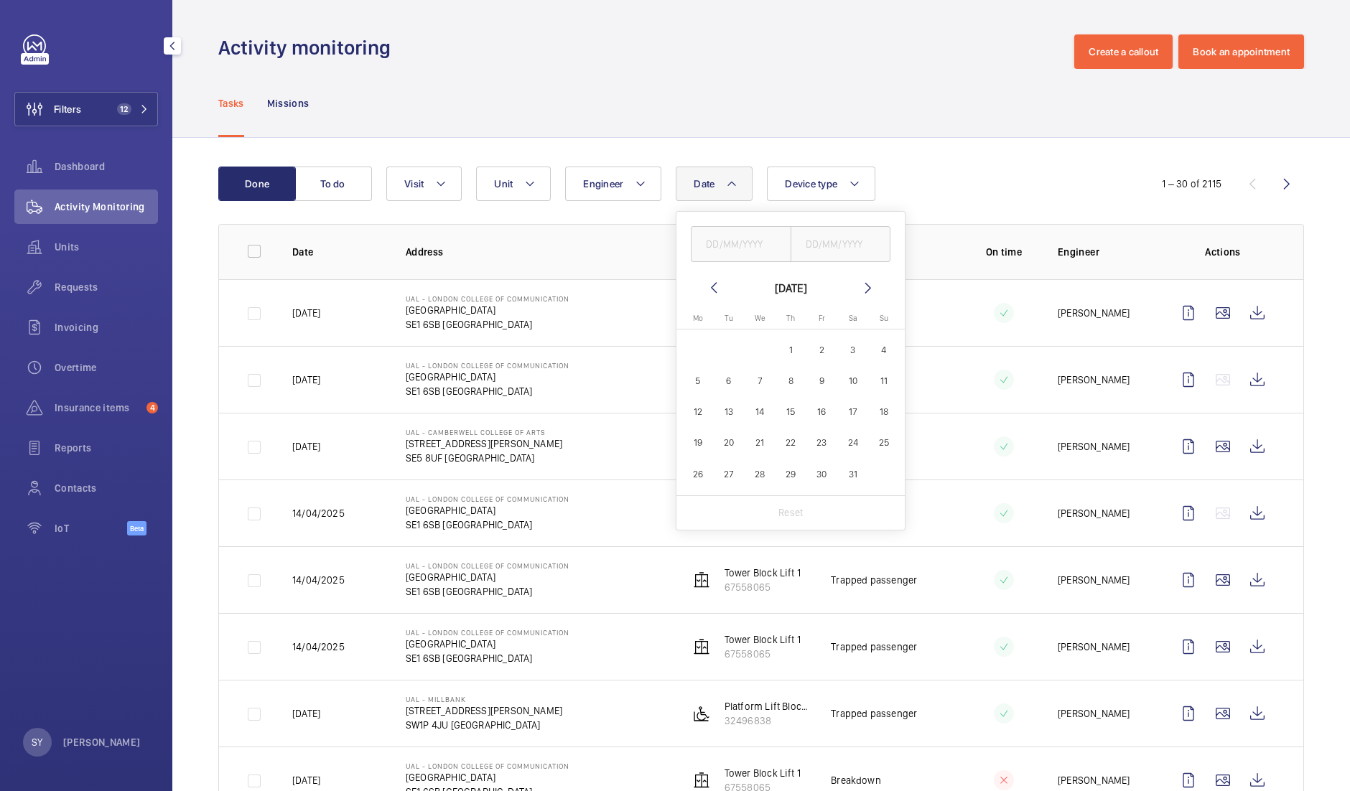
click at [707, 287] on mat-icon at bounding box center [713, 287] width 17 height 17
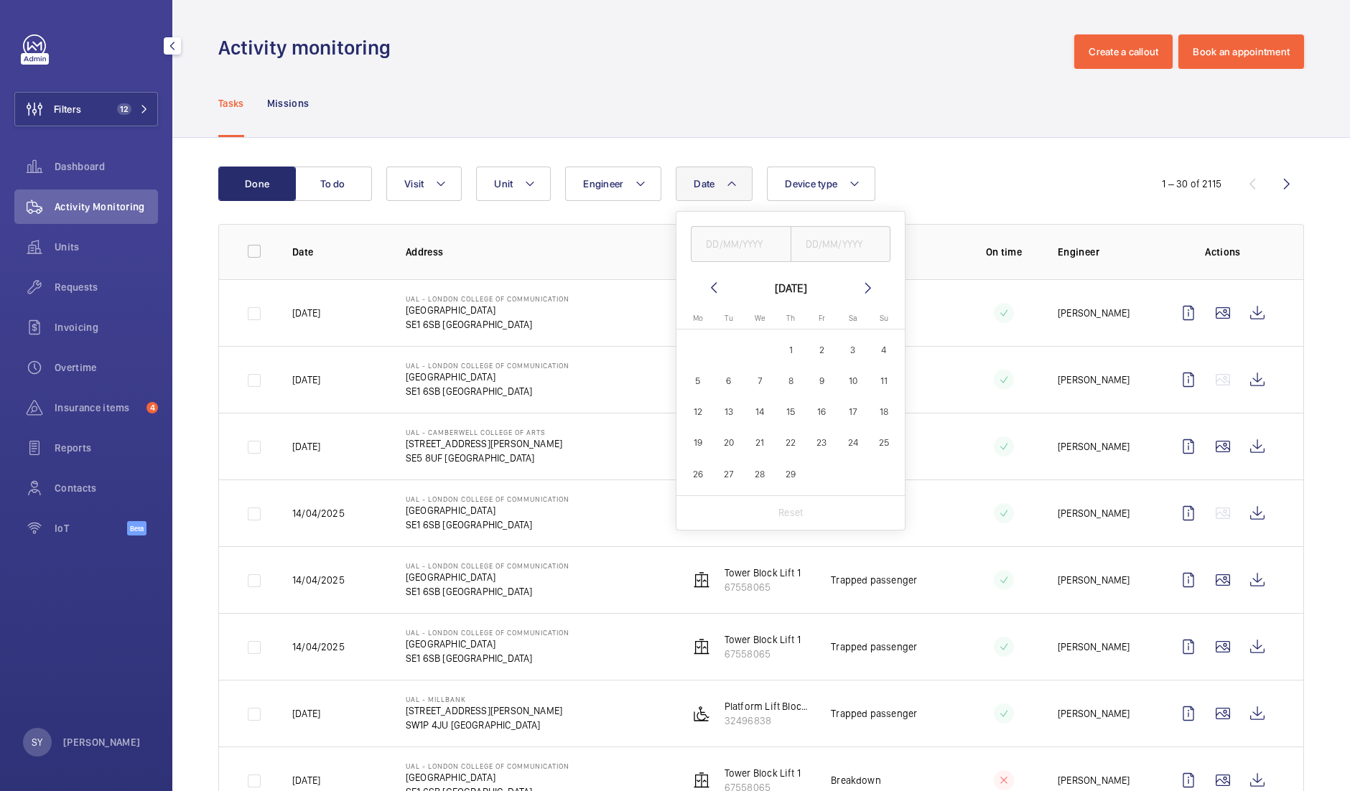
click at [707, 287] on mat-icon at bounding box center [713, 287] width 17 height 17
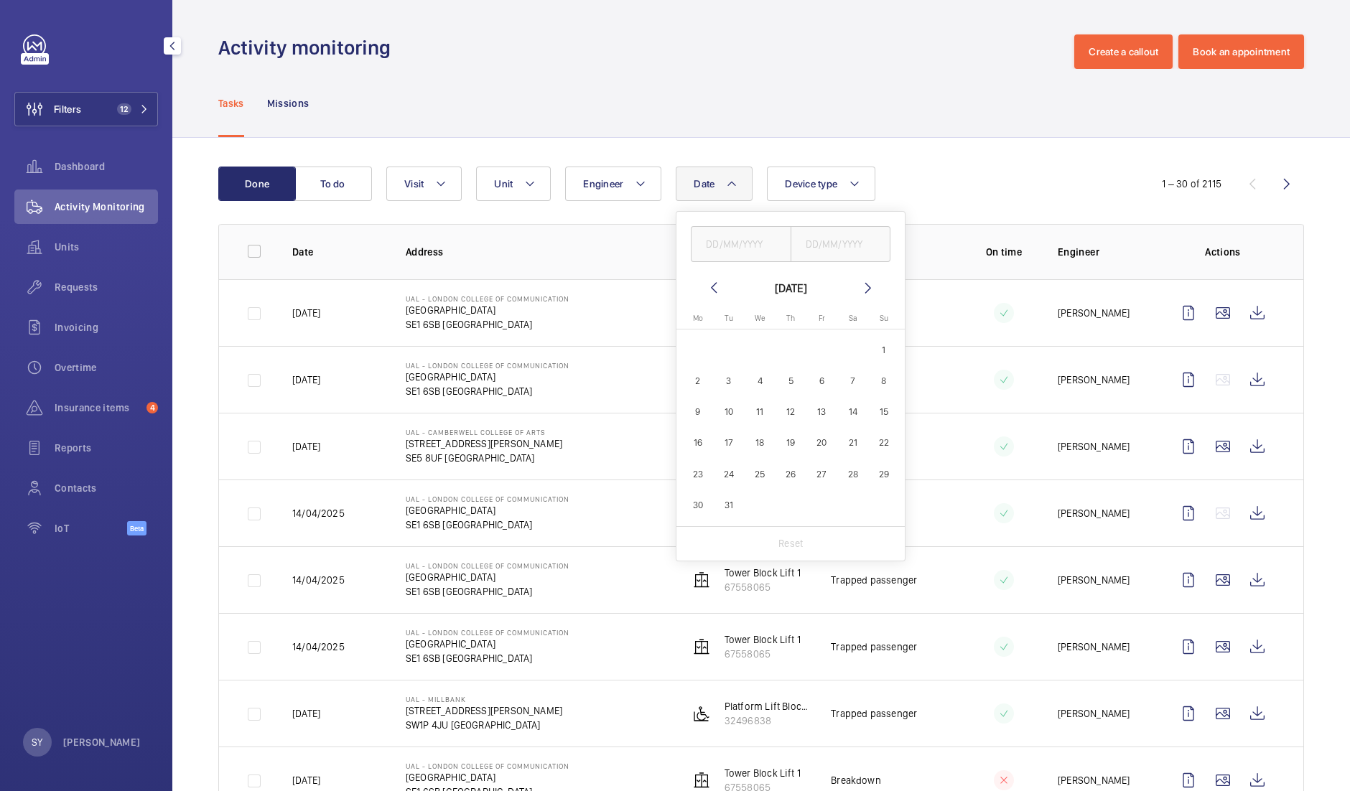
click at [707, 287] on mat-icon at bounding box center [713, 287] width 17 height 17
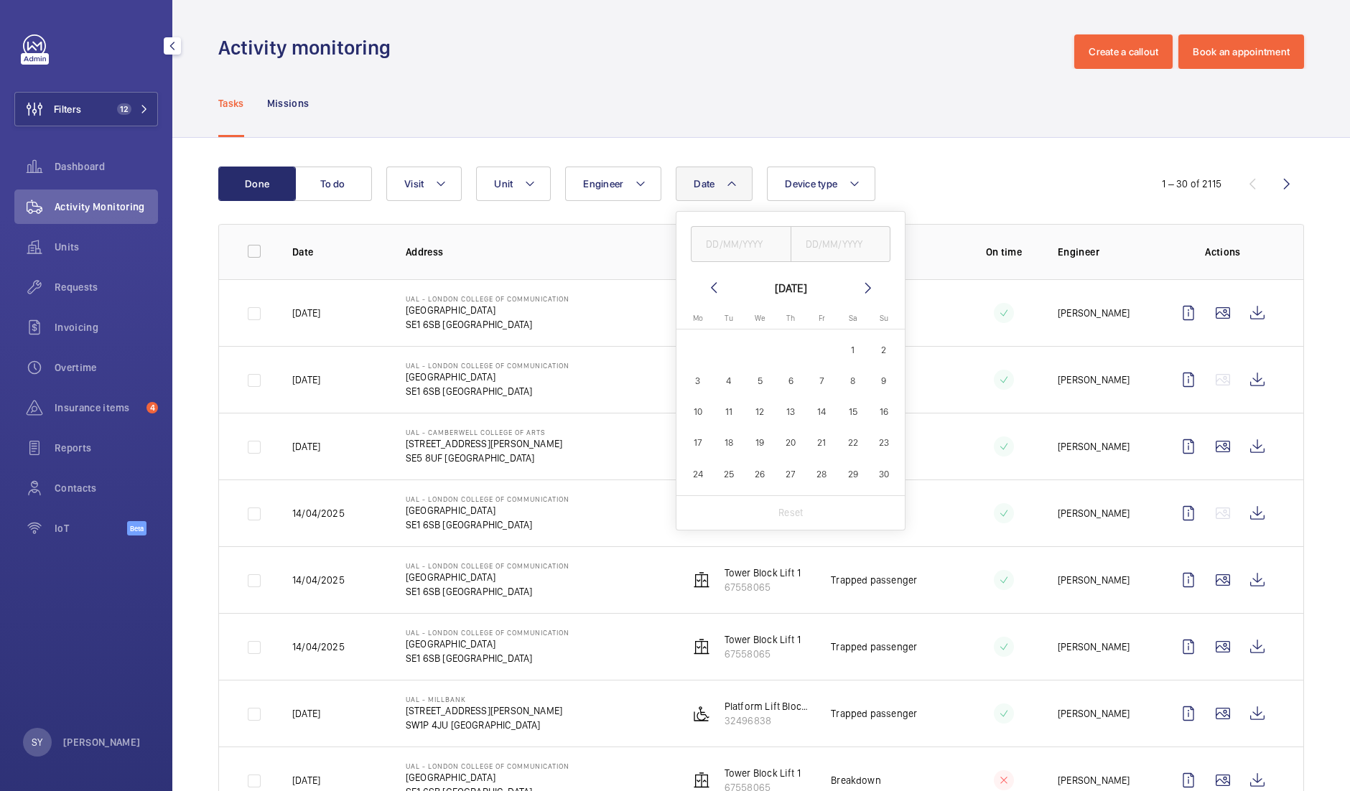
click at [707, 287] on mat-icon at bounding box center [713, 287] width 17 height 17
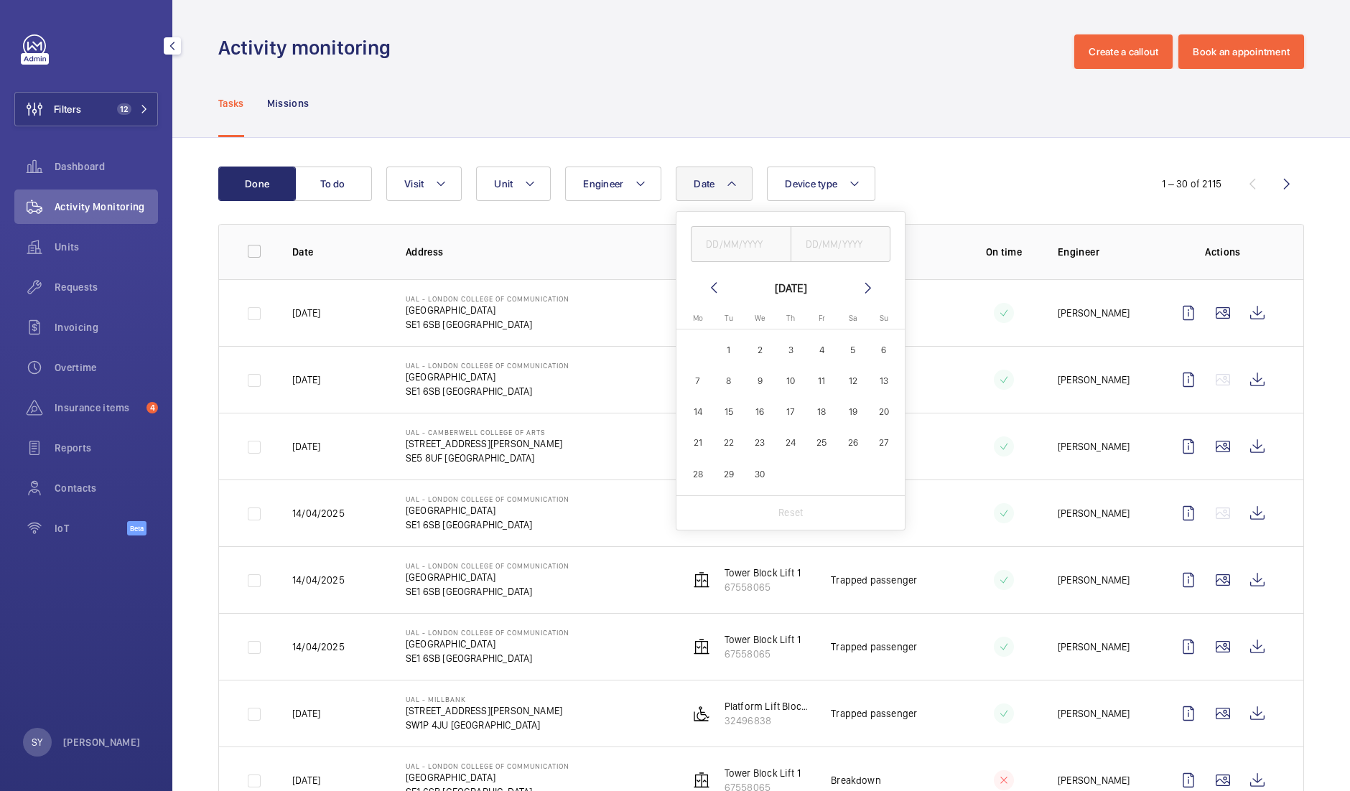
click at [707, 287] on mat-icon at bounding box center [713, 287] width 17 height 17
click at [850, 345] on span "1" at bounding box center [853, 350] width 28 height 28
type input "[DATE]"
click at [828, 251] on input "text" at bounding box center [841, 244] width 101 height 36
click at [872, 292] on mat-icon at bounding box center [868, 287] width 17 height 17
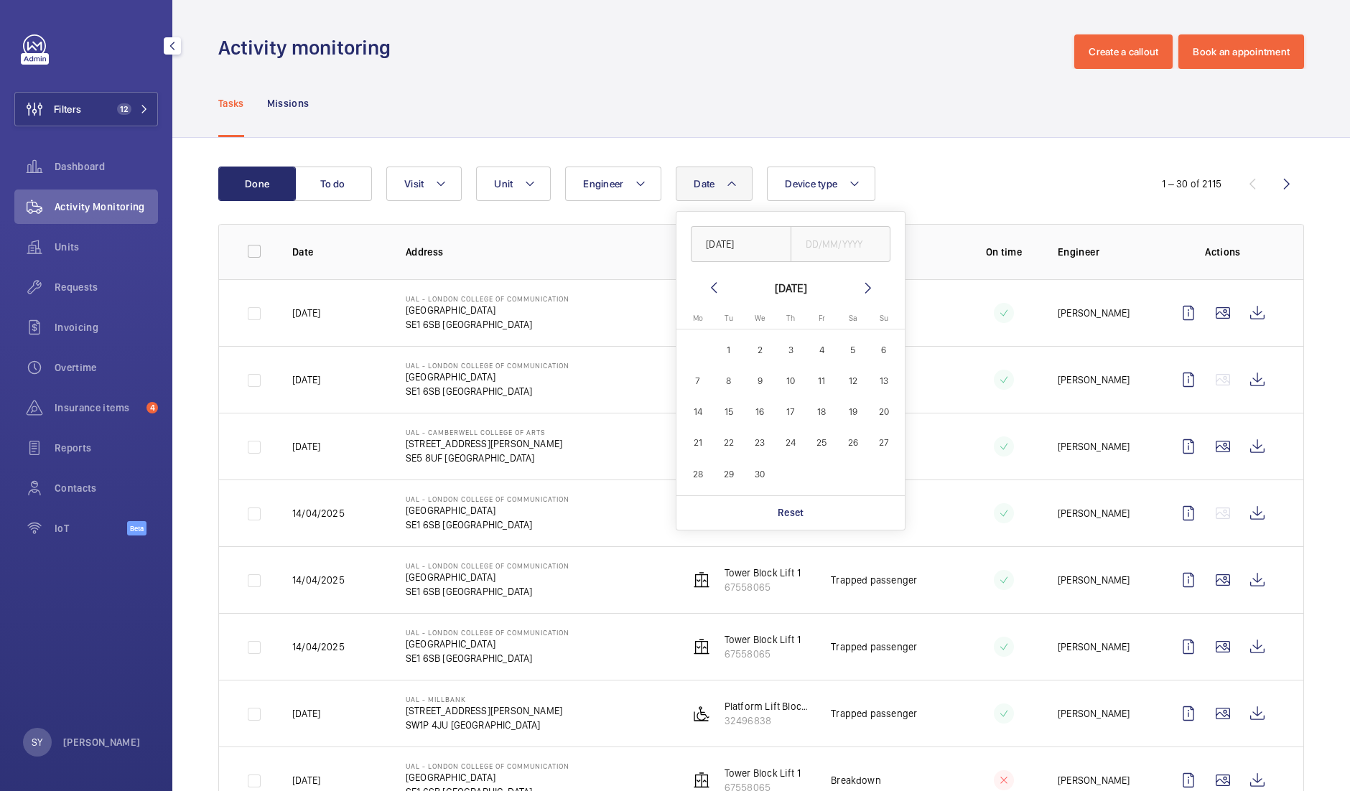
click at [872, 292] on mat-icon at bounding box center [868, 287] width 17 height 17
click at [883, 350] on span "1" at bounding box center [884, 350] width 28 height 28
type input "[DATE]"
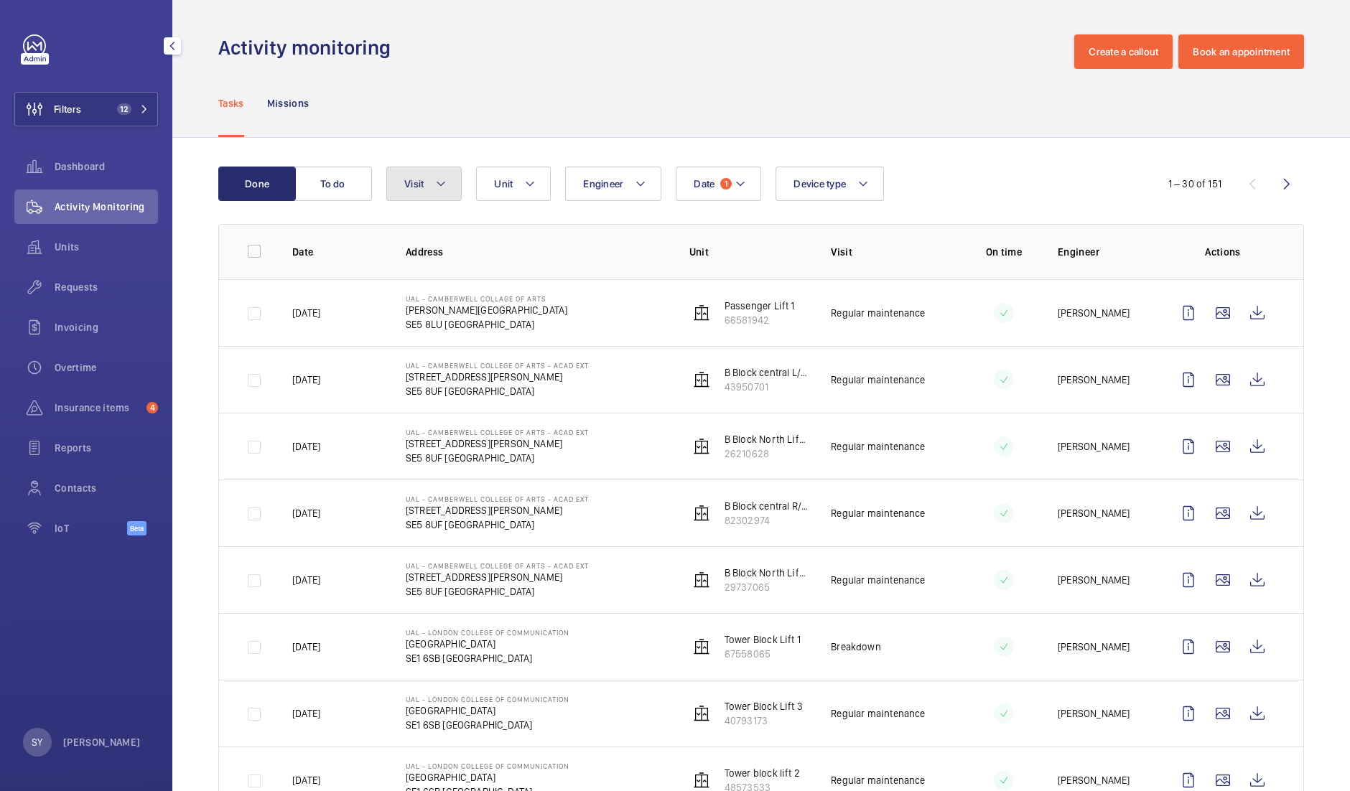
click at [439, 178] on mat-icon at bounding box center [440, 183] width 11 height 17
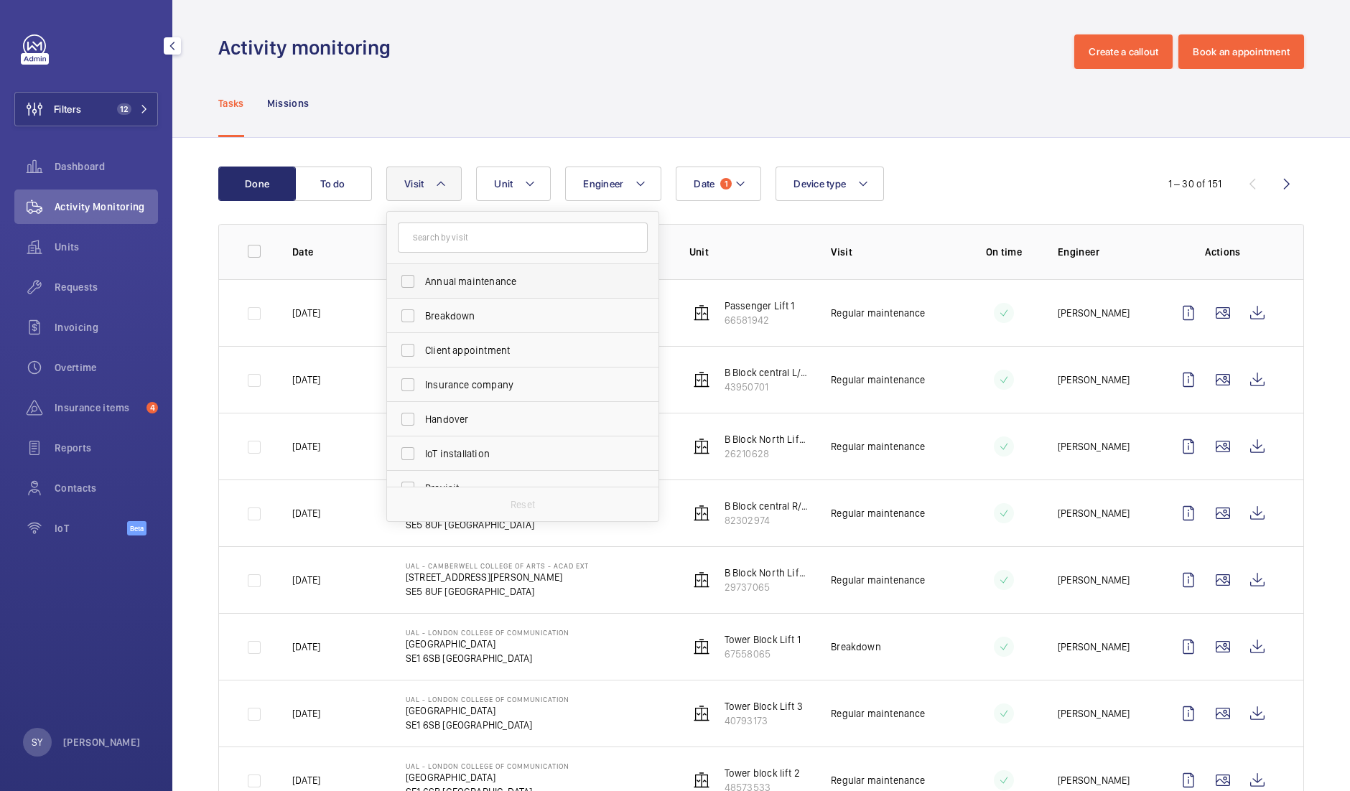
click at [481, 284] on span "Annual maintenance" at bounding box center [524, 281] width 198 height 14
click at [422, 284] on input "Annual maintenance" at bounding box center [408, 281] width 29 height 29
checkbox input "true"
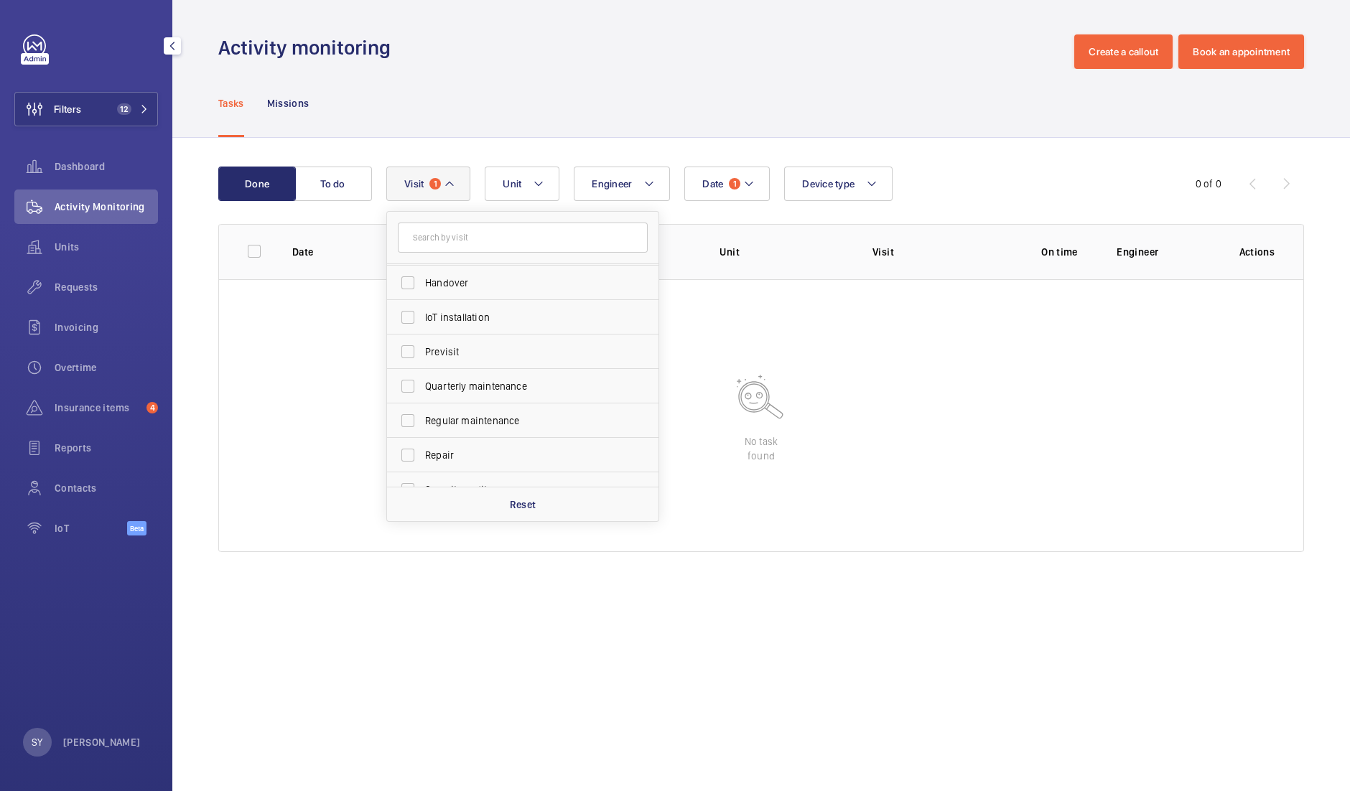
scroll to position [139, 0]
click at [481, 379] on span "Quarterly maintenance" at bounding box center [524, 383] width 198 height 14
click at [422, 379] on input "Quarterly maintenance" at bounding box center [408, 383] width 29 height 29
checkbox input "true"
click at [468, 411] on span "Regular maintenance" at bounding box center [524, 418] width 198 height 14
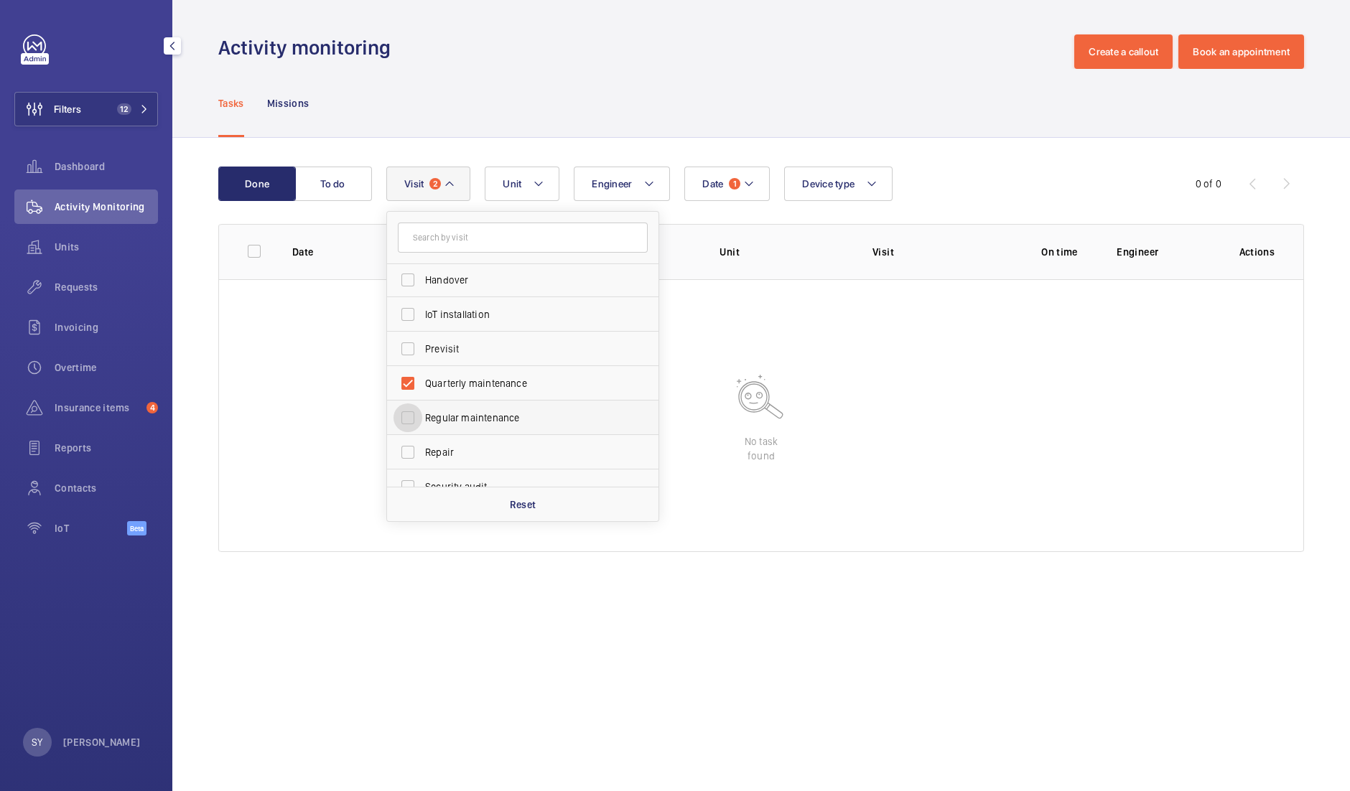
click at [422, 410] on input "Regular maintenance" at bounding box center [408, 418] width 29 height 29
checkbox input "true"
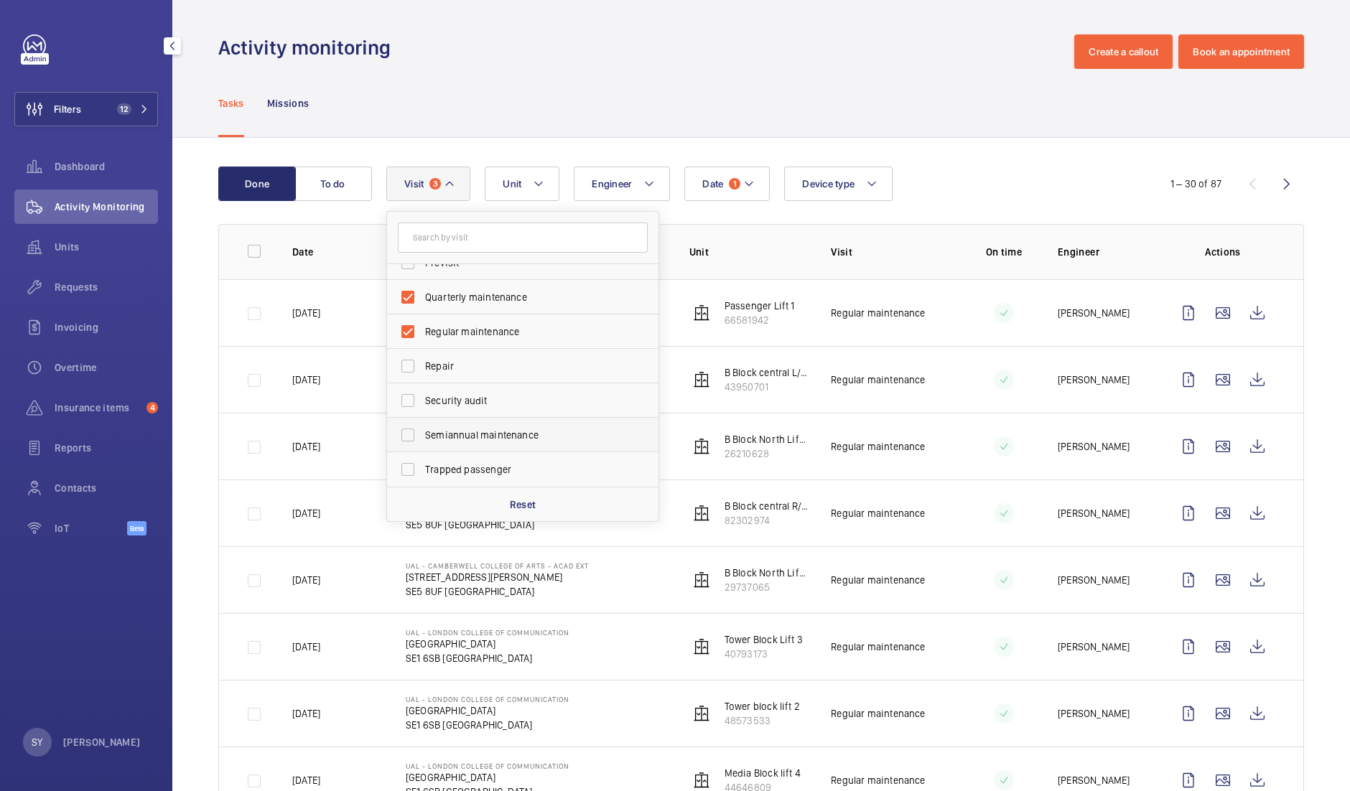
click at [496, 440] on span "Semiannual maintenance" at bounding box center [524, 435] width 198 height 14
click at [422, 440] on input "Semiannual maintenance" at bounding box center [408, 435] width 29 height 29
checkbox input "true"
click at [960, 192] on div "Date 1 Engineer Unit Device type Visit 4 Annual maintenance Breakdown Client ap…" at bounding box center [759, 184] width 746 height 34
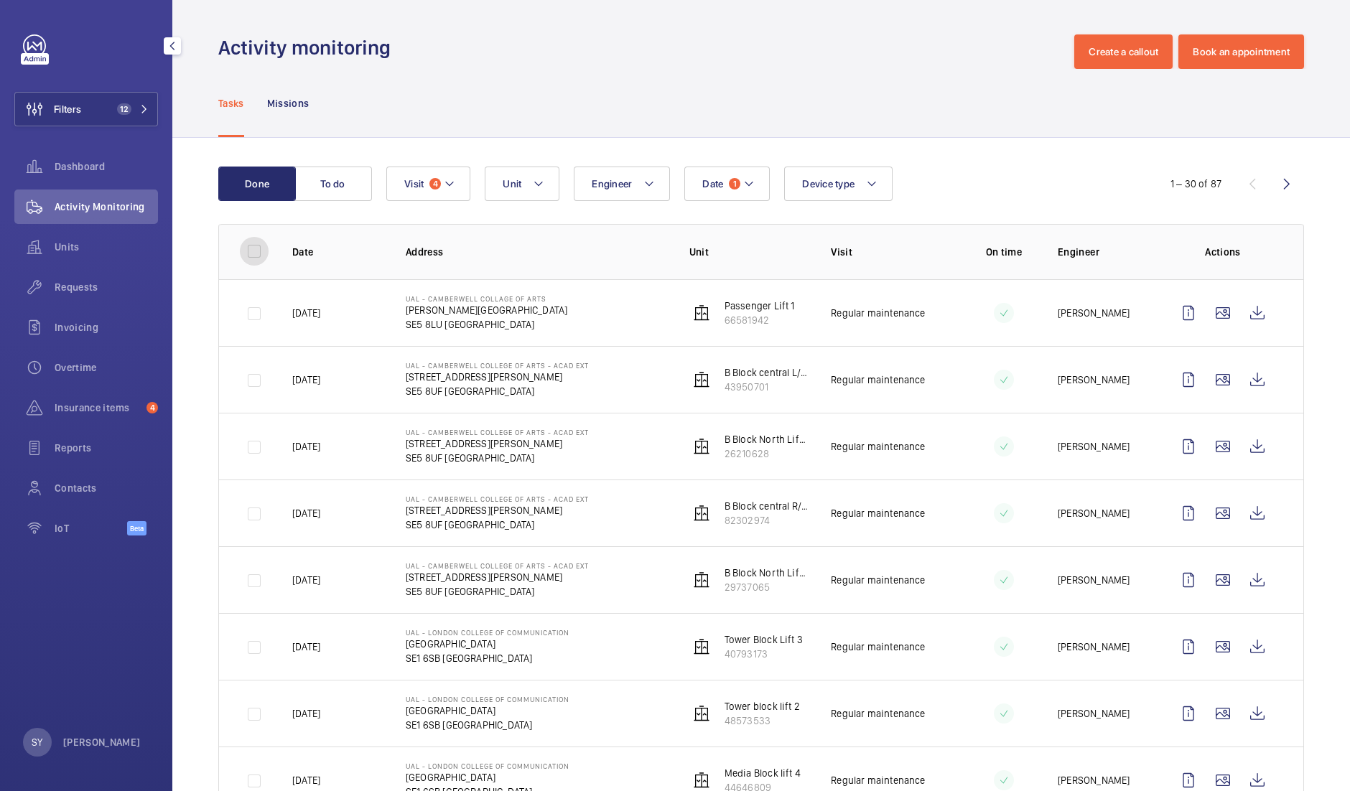
click at [255, 252] on input "checkbox" at bounding box center [254, 251] width 29 height 29
checkbox input "true"
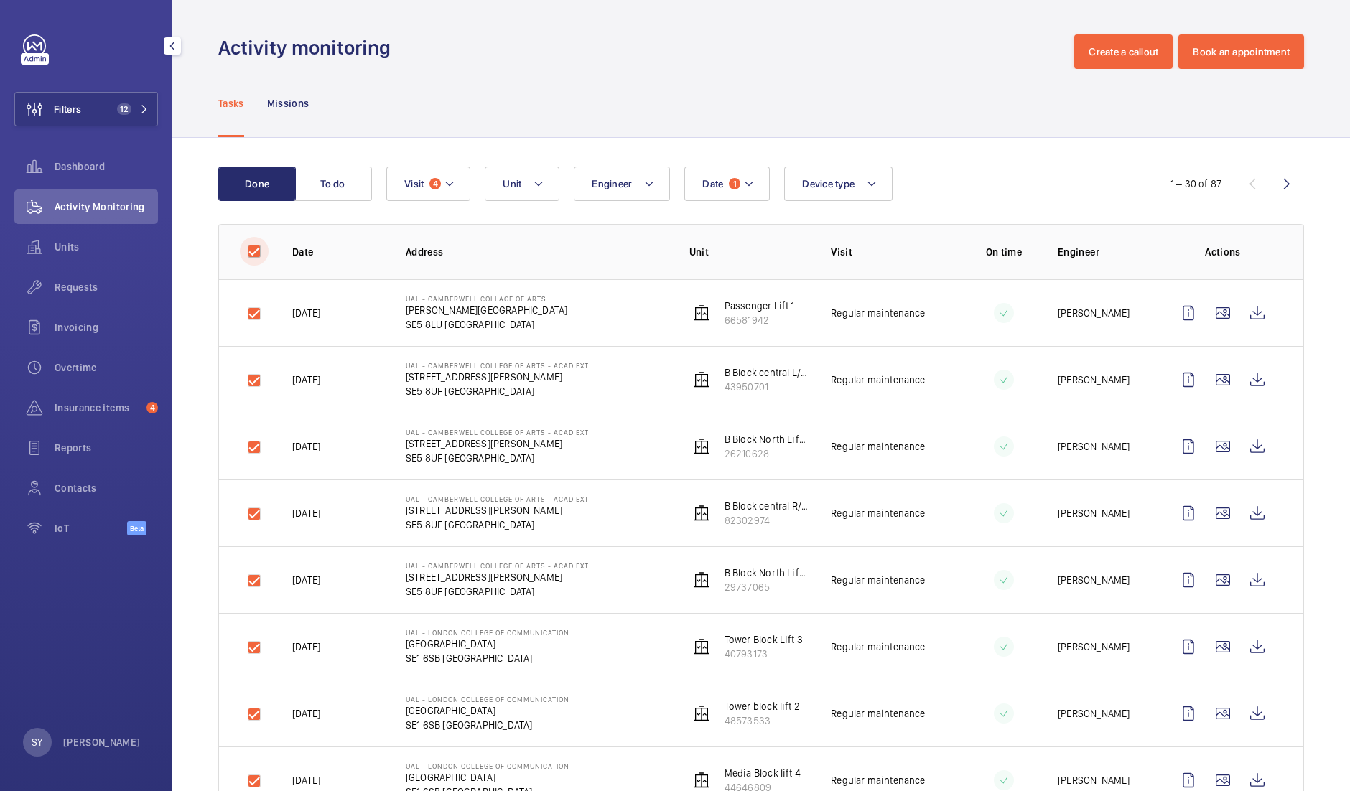
checkbox input "true"
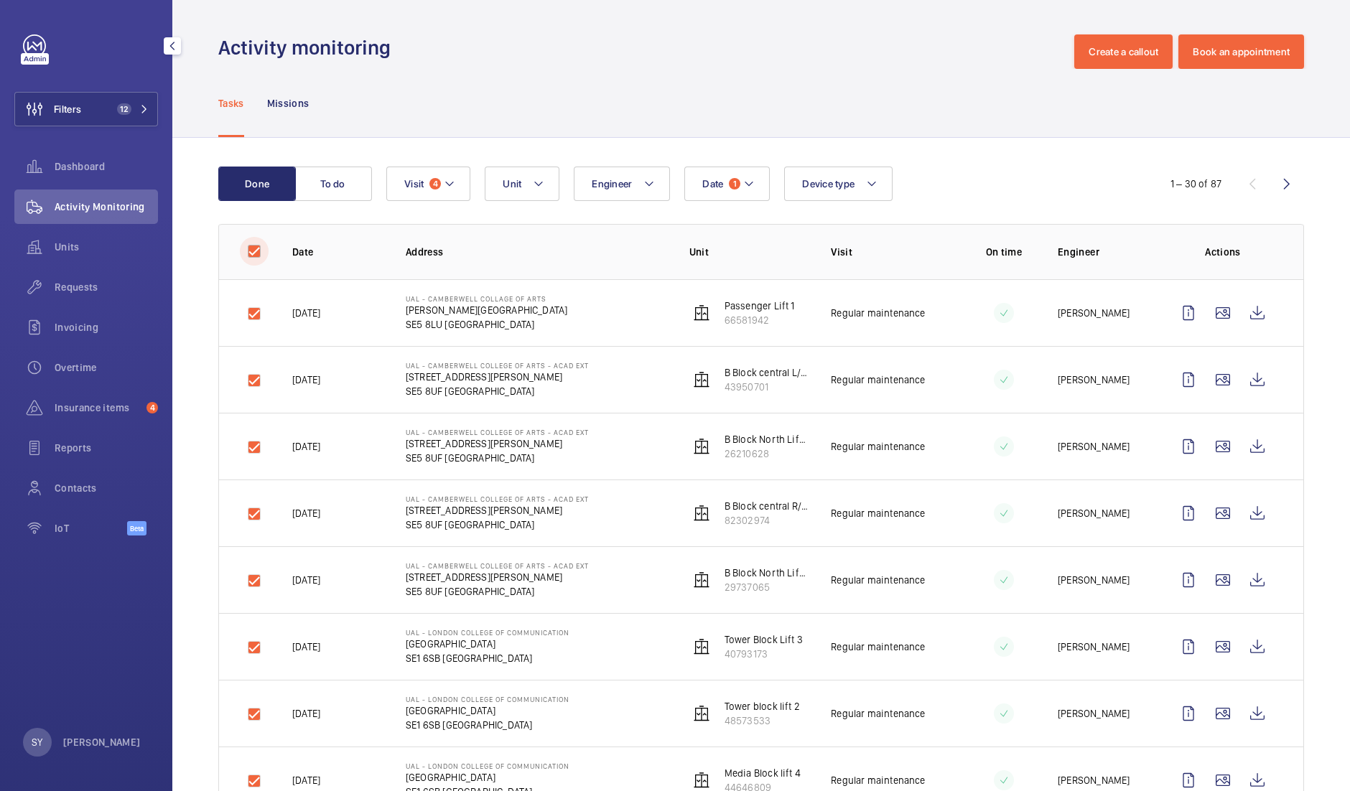
checkbox input "true"
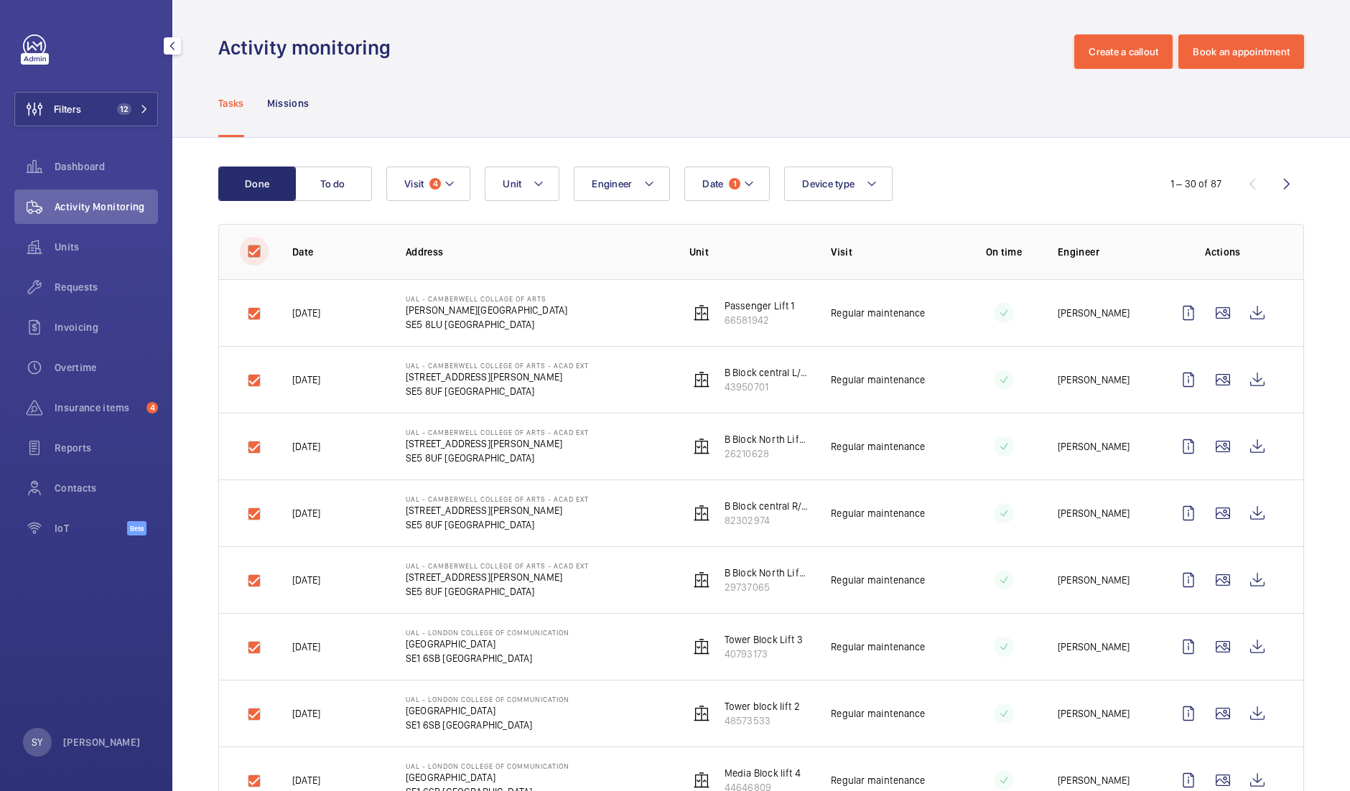
checkbox input "true"
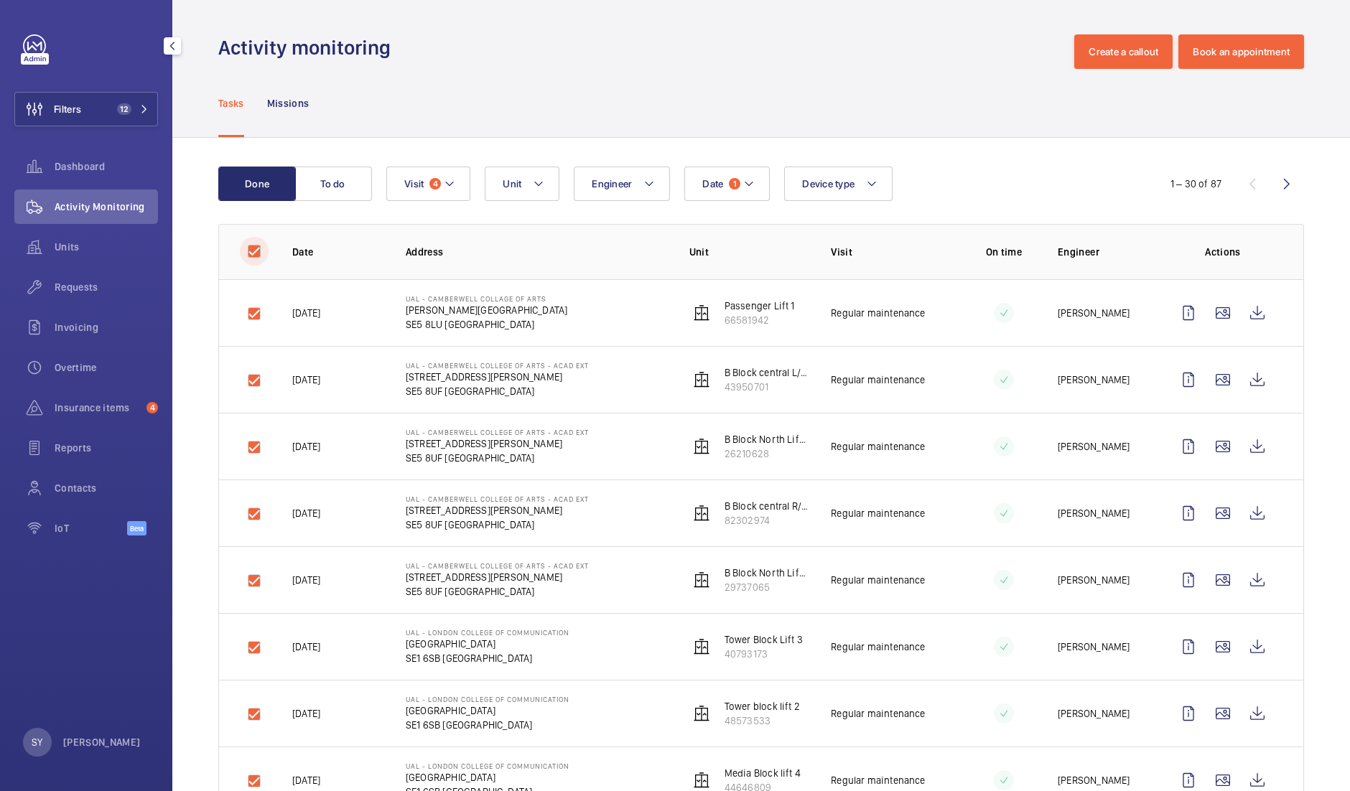
checkbox input "true"
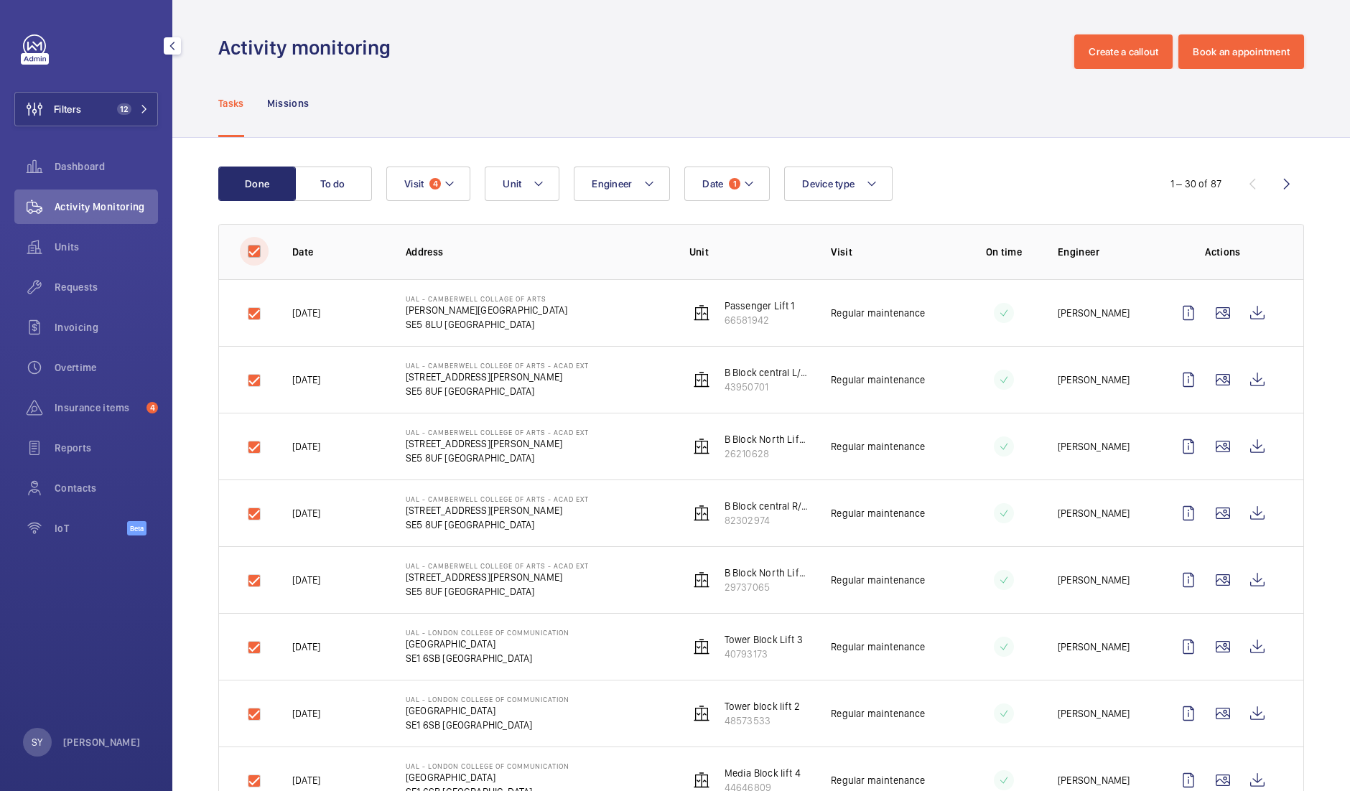
checkbox input "true"
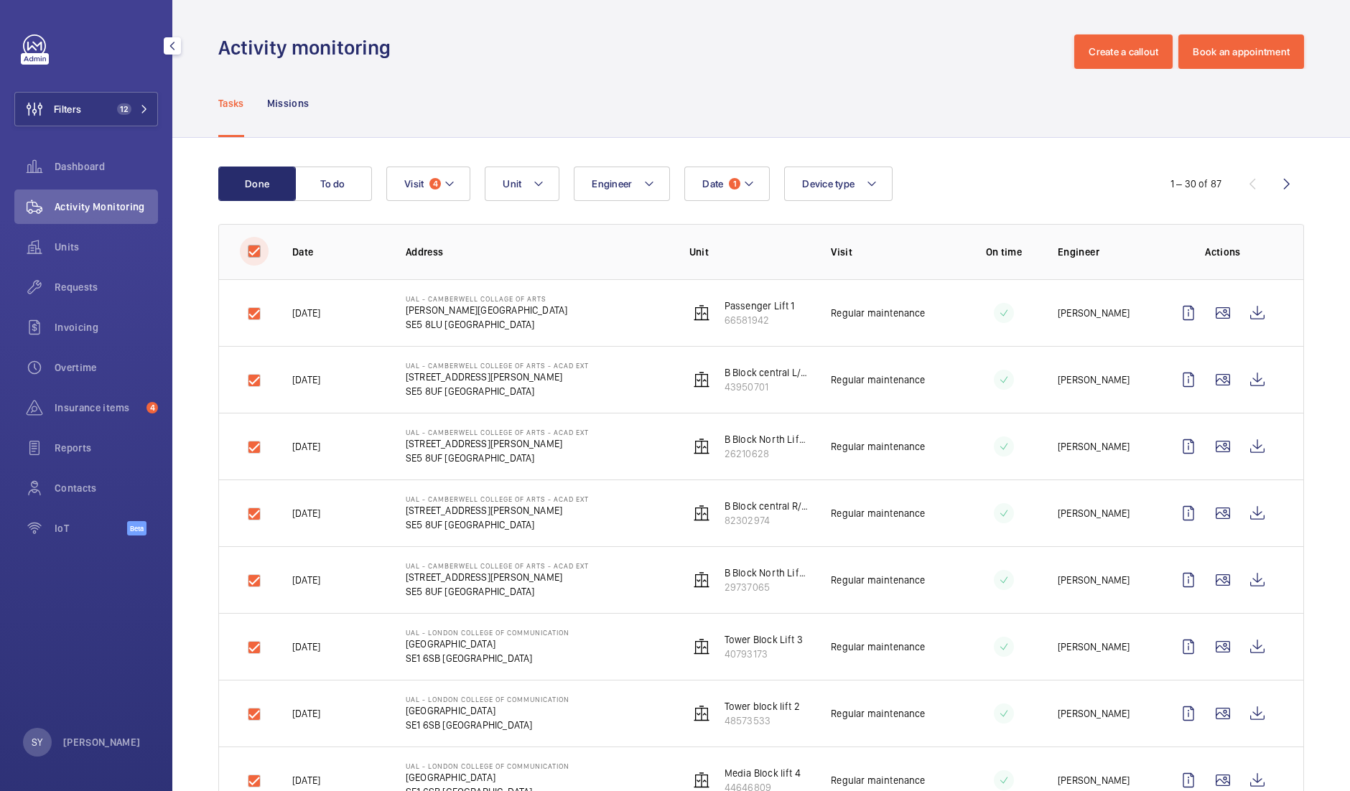
checkbox input "true"
click at [1250, 183] on button "Download 30 reports" at bounding box center [1241, 184] width 126 height 34
click at [262, 261] on input "checkbox" at bounding box center [254, 251] width 29 height 29
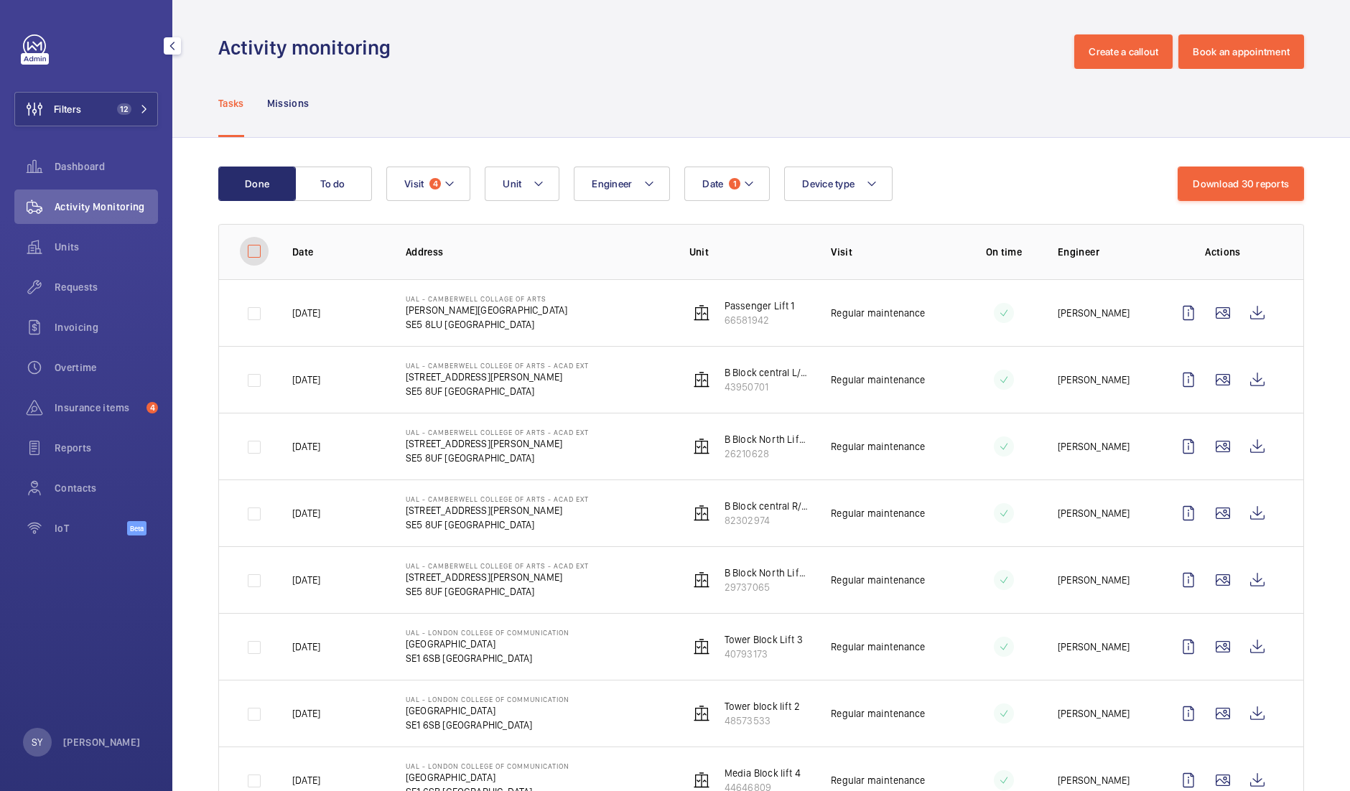
checkbox input "false"
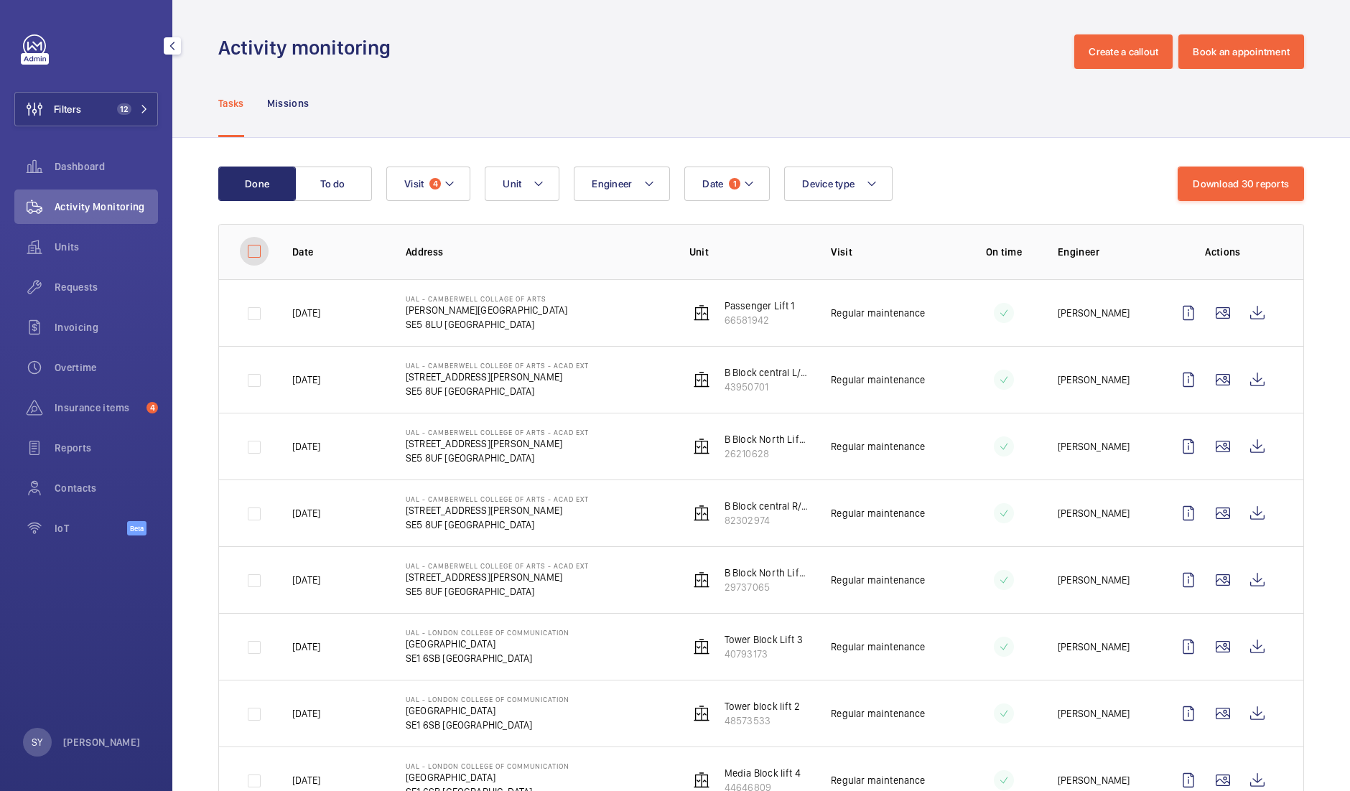
checkbox input "false"
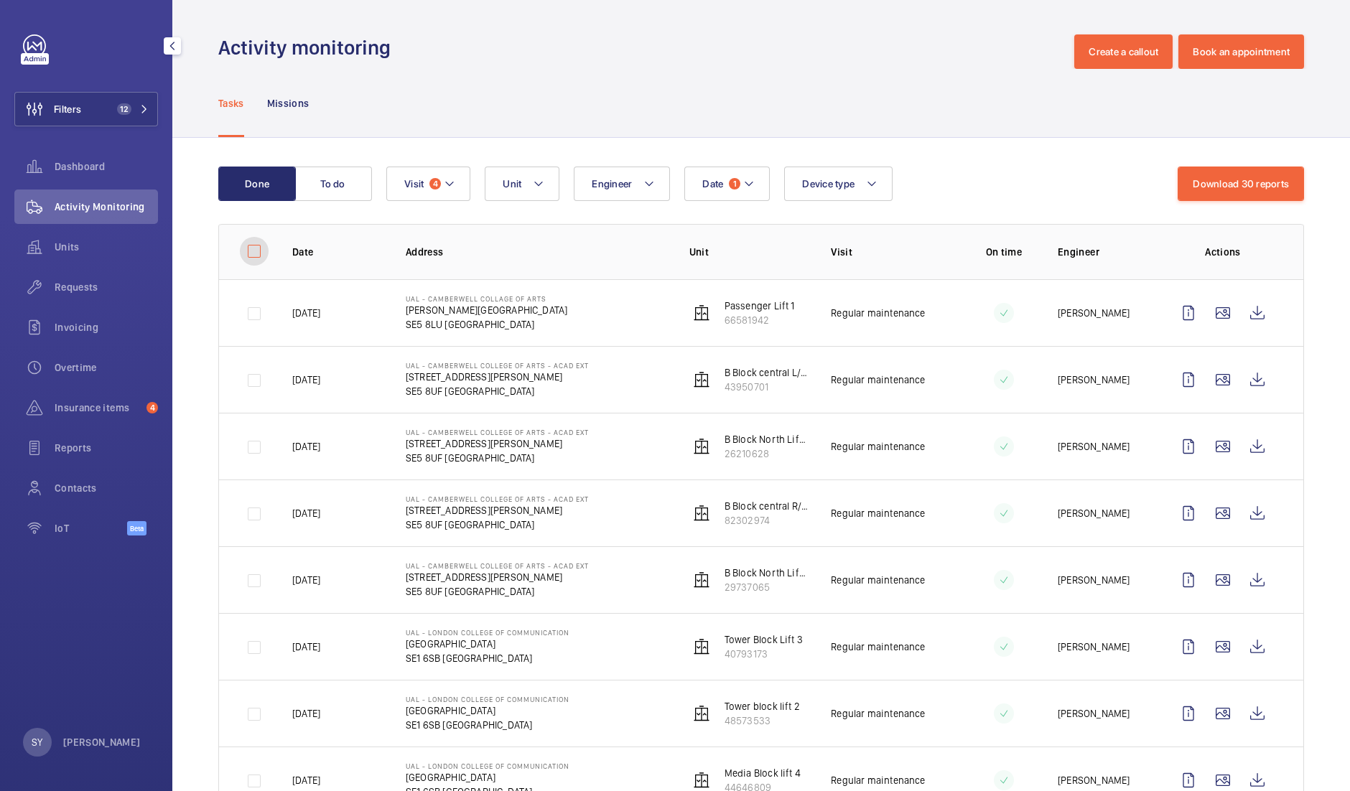
checkbox input "false"
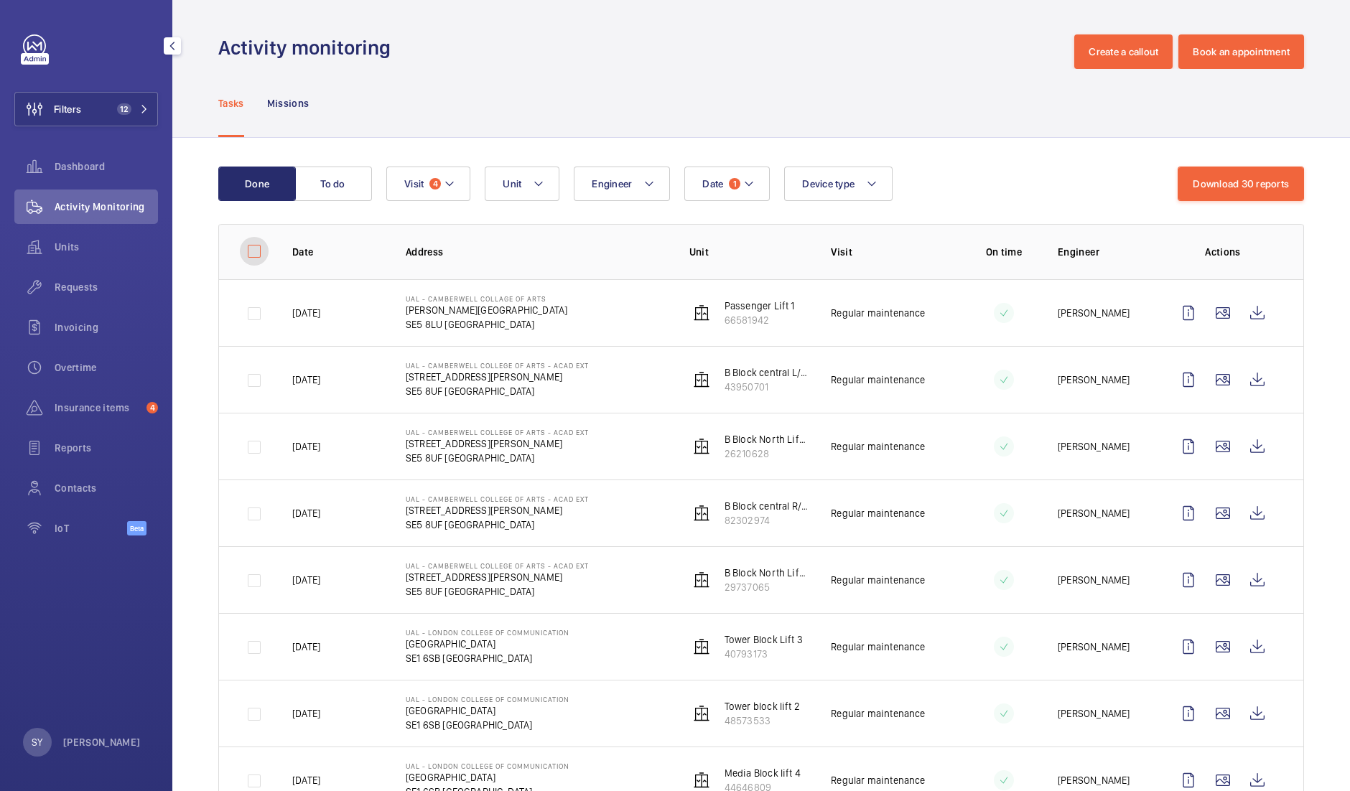
checkbox input "false"
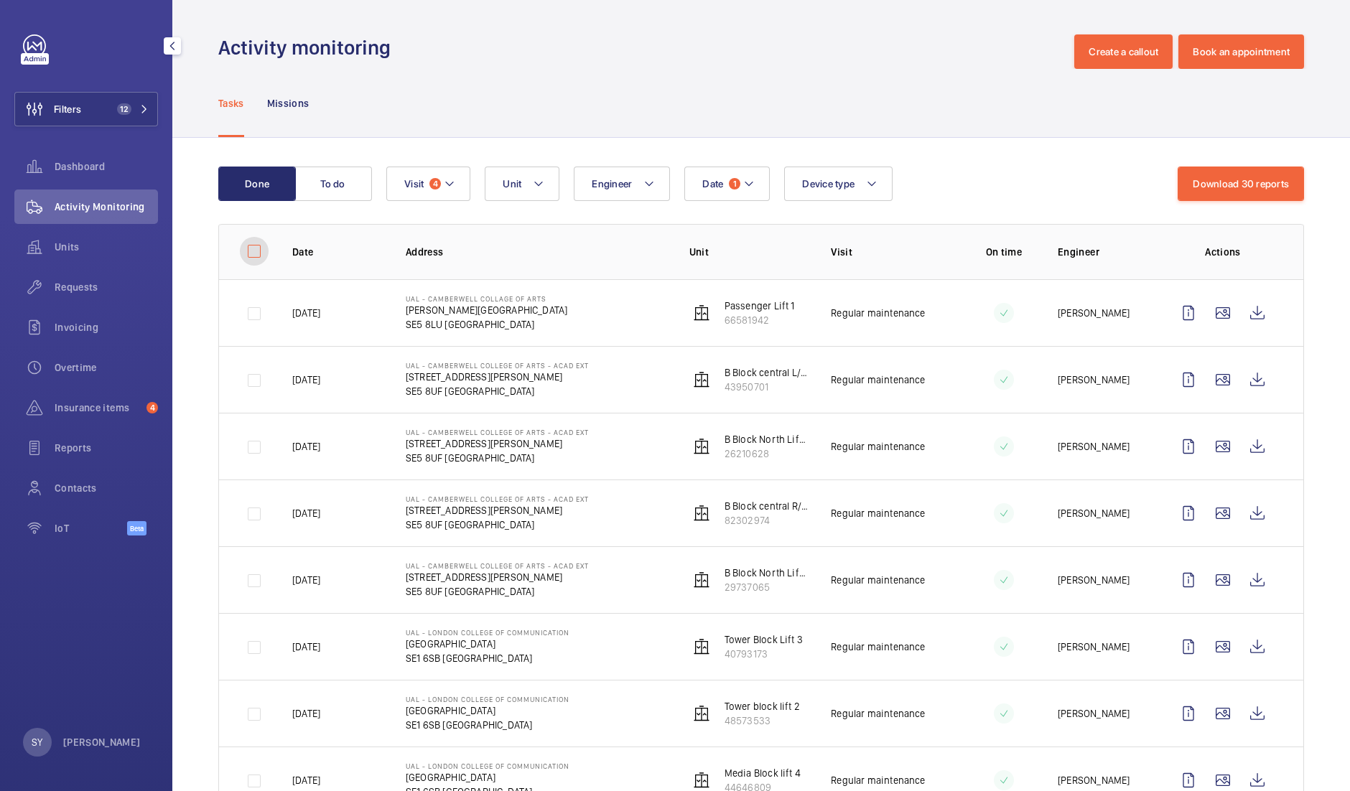
checkbox input "false"
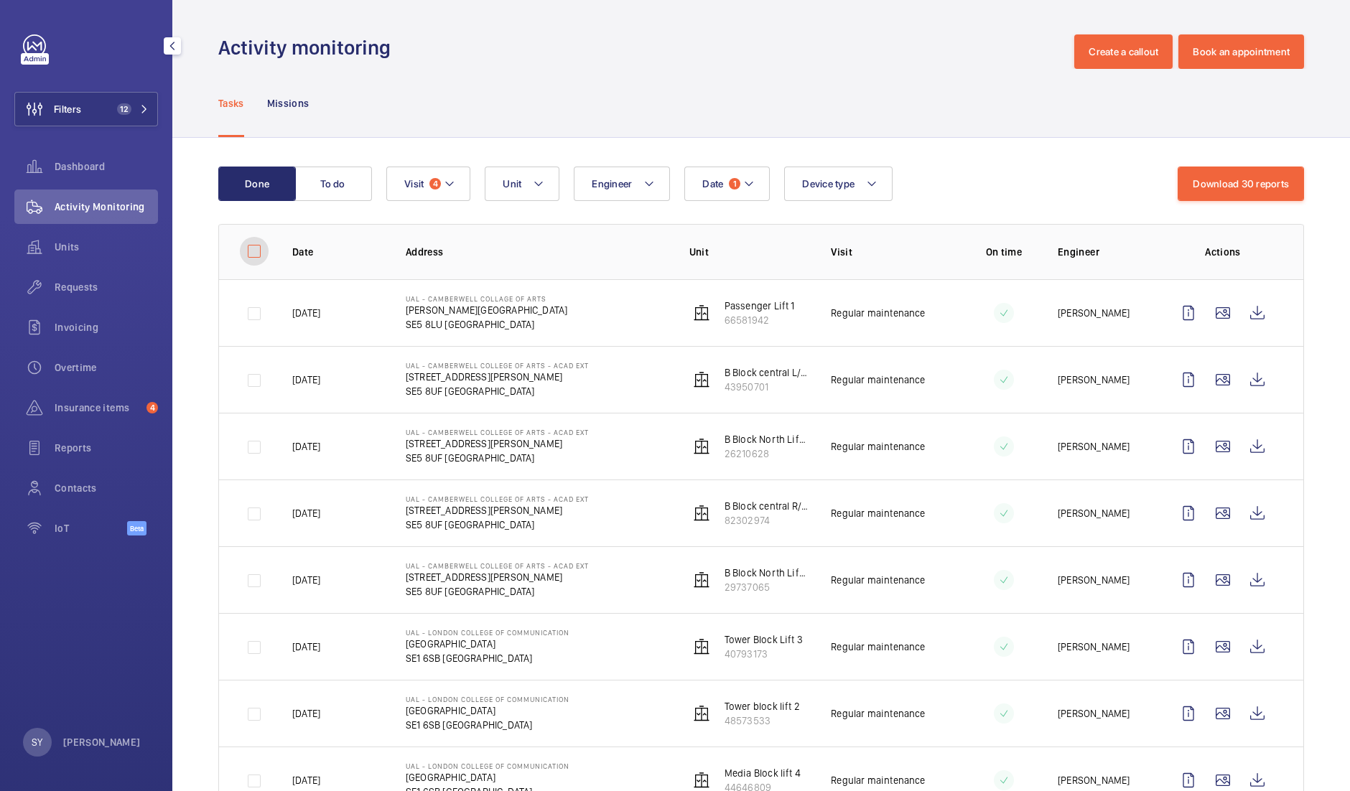
checkbox input "false"
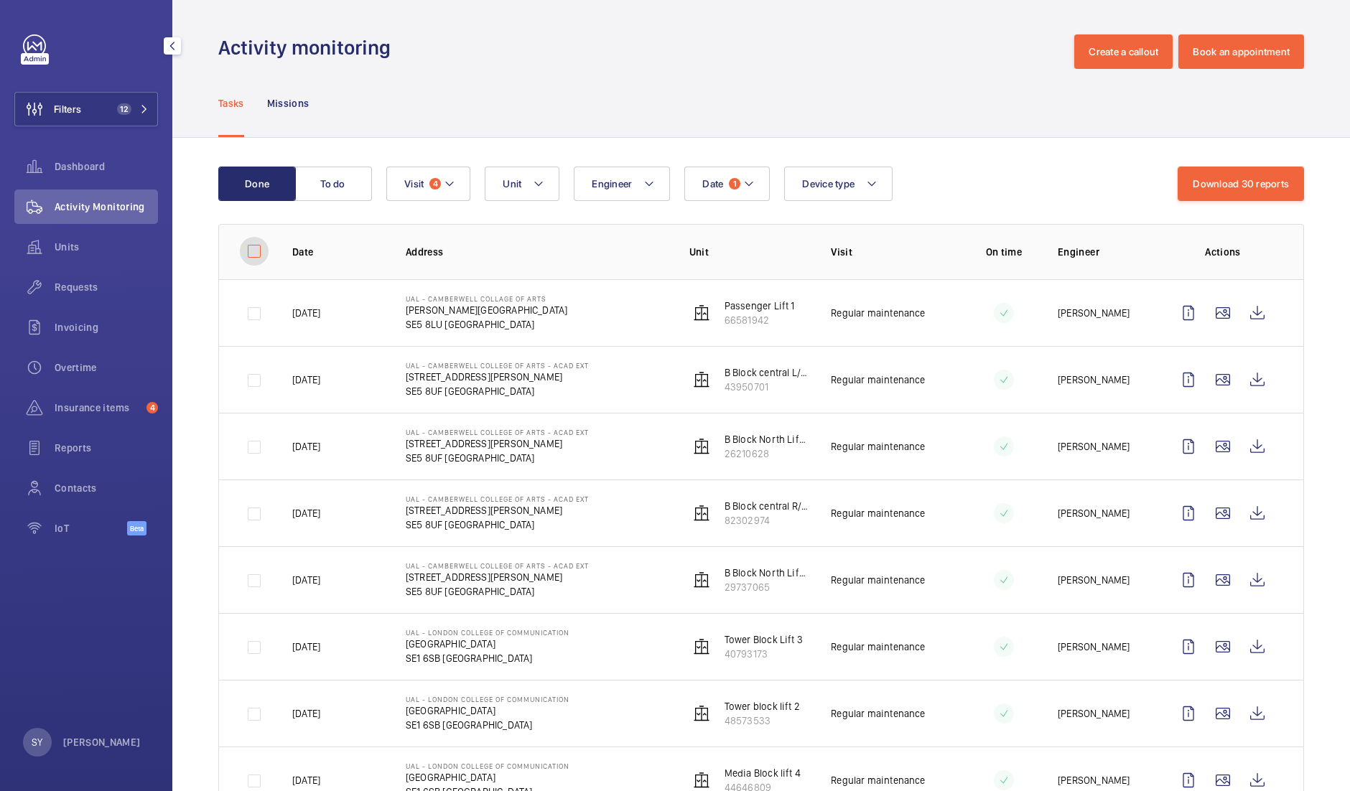
checkbox input "false"
click at [1270, 191] on wm-front-icon-button at bounding box center [1287, 184] width 34 height 34
click at [257, 255] on input "checkbox" at bounding box center [254, 251] width 29 height 29
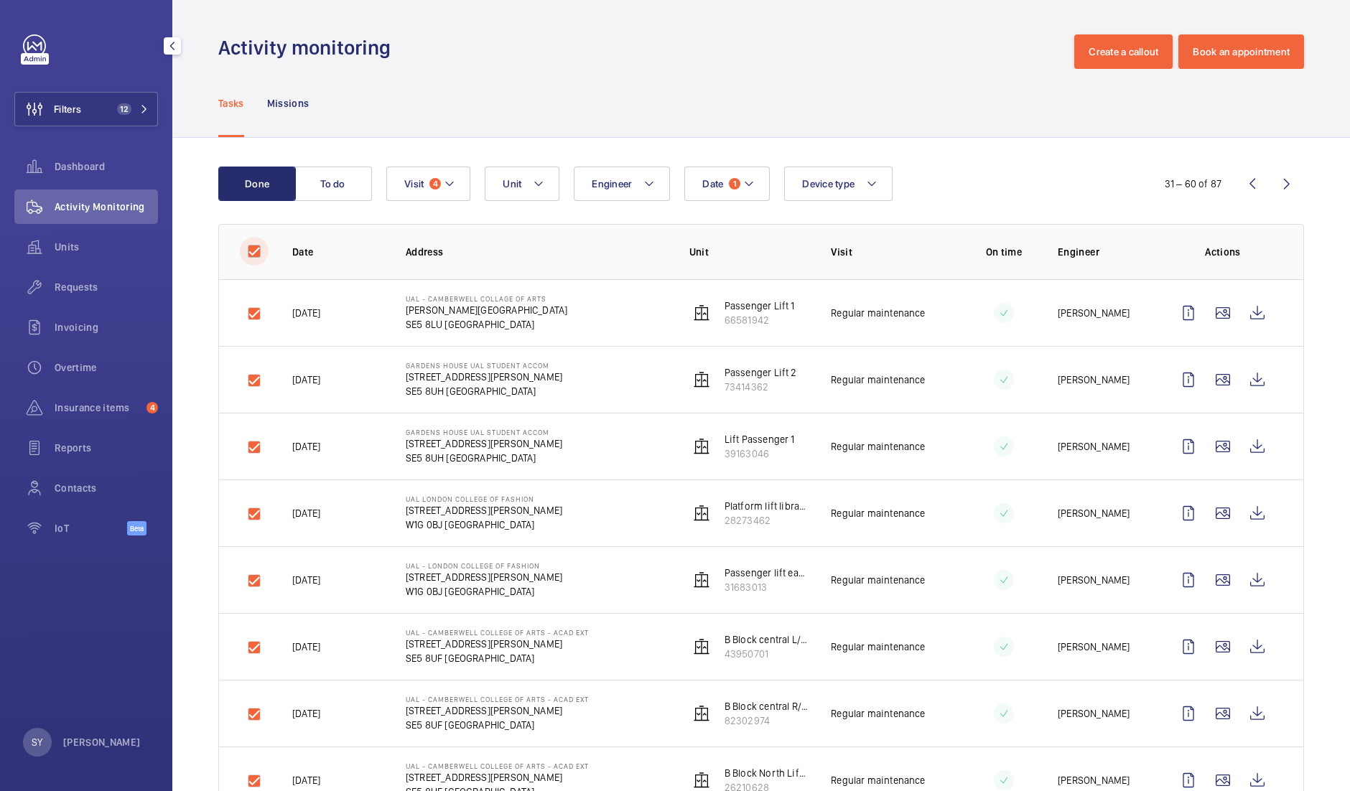
checkbox input "true"
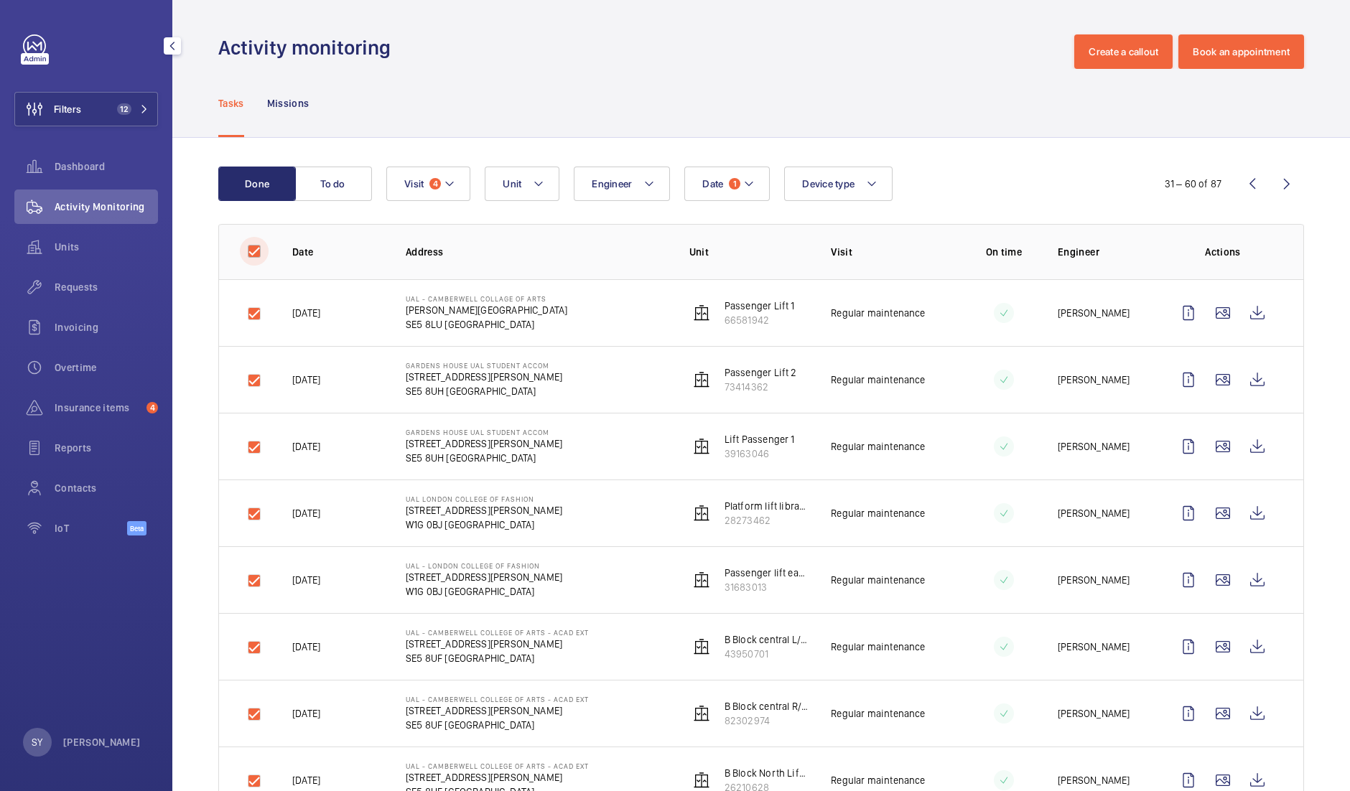
checkbox input "true"
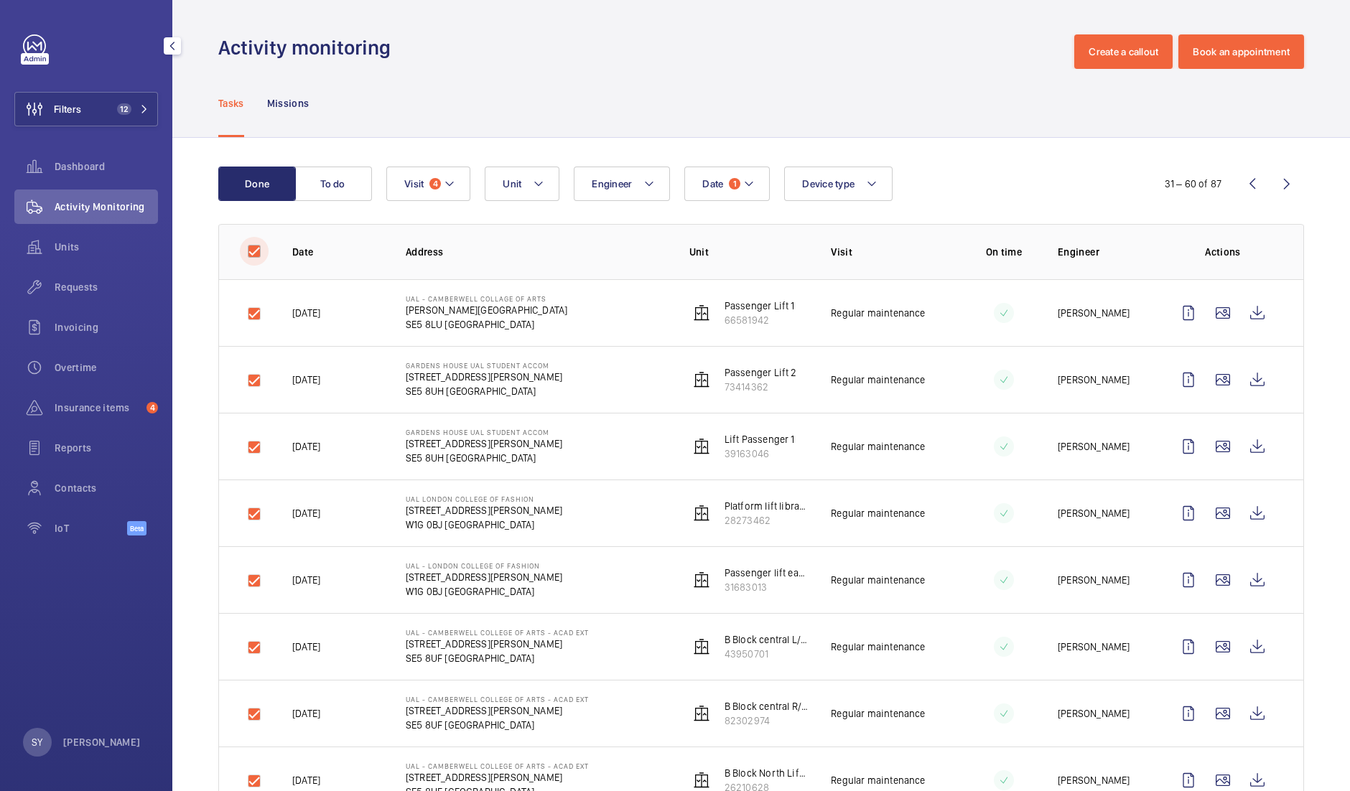
checkbox input "true"
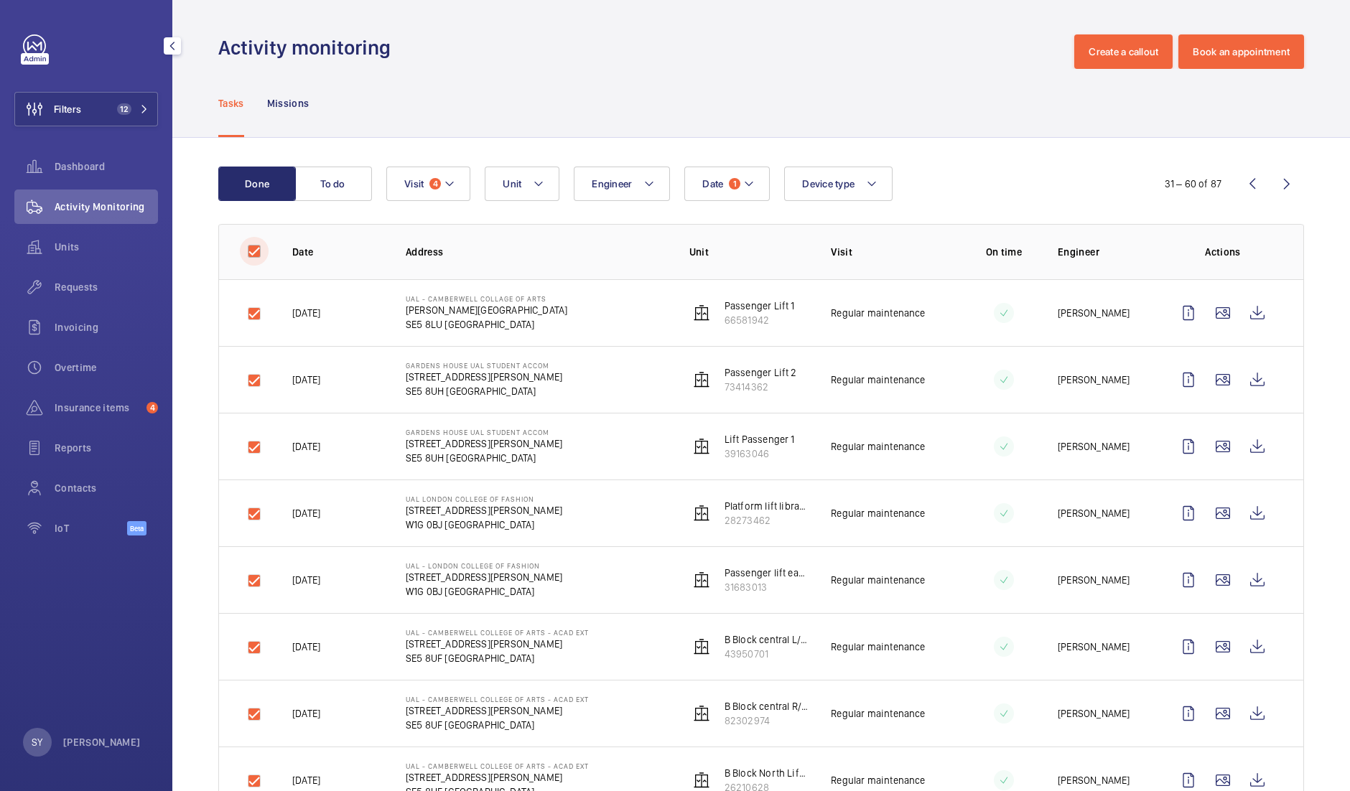
checkbox input "true"
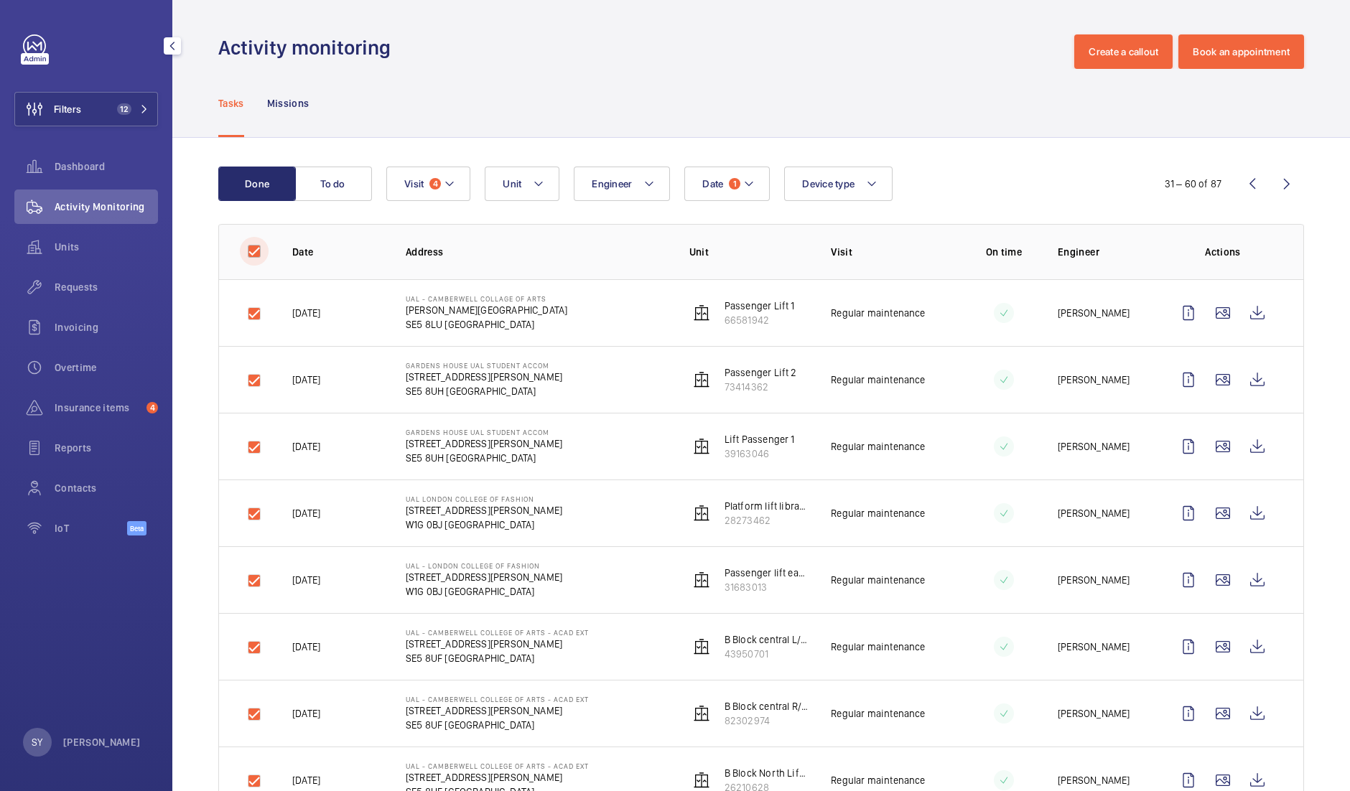
checkbox input "true"
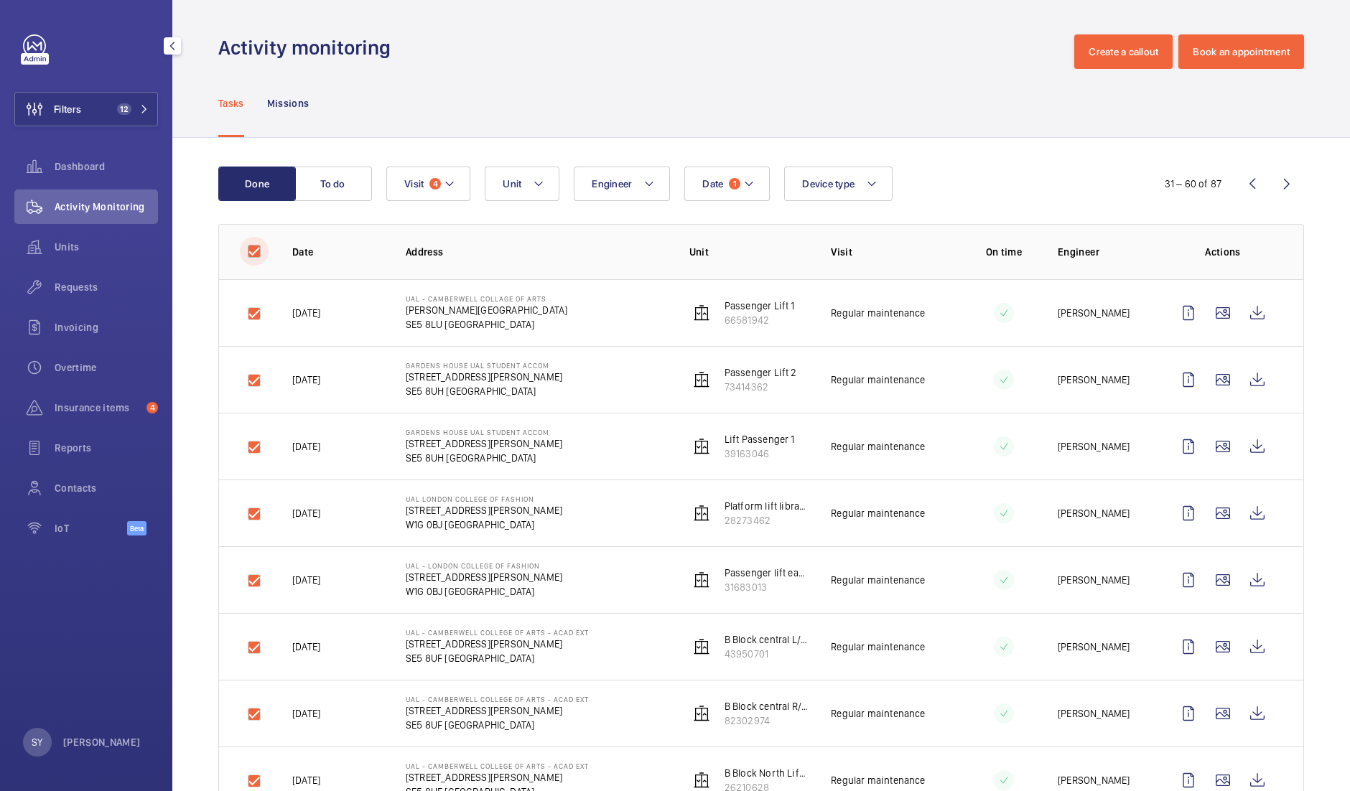
checkbox input "true"
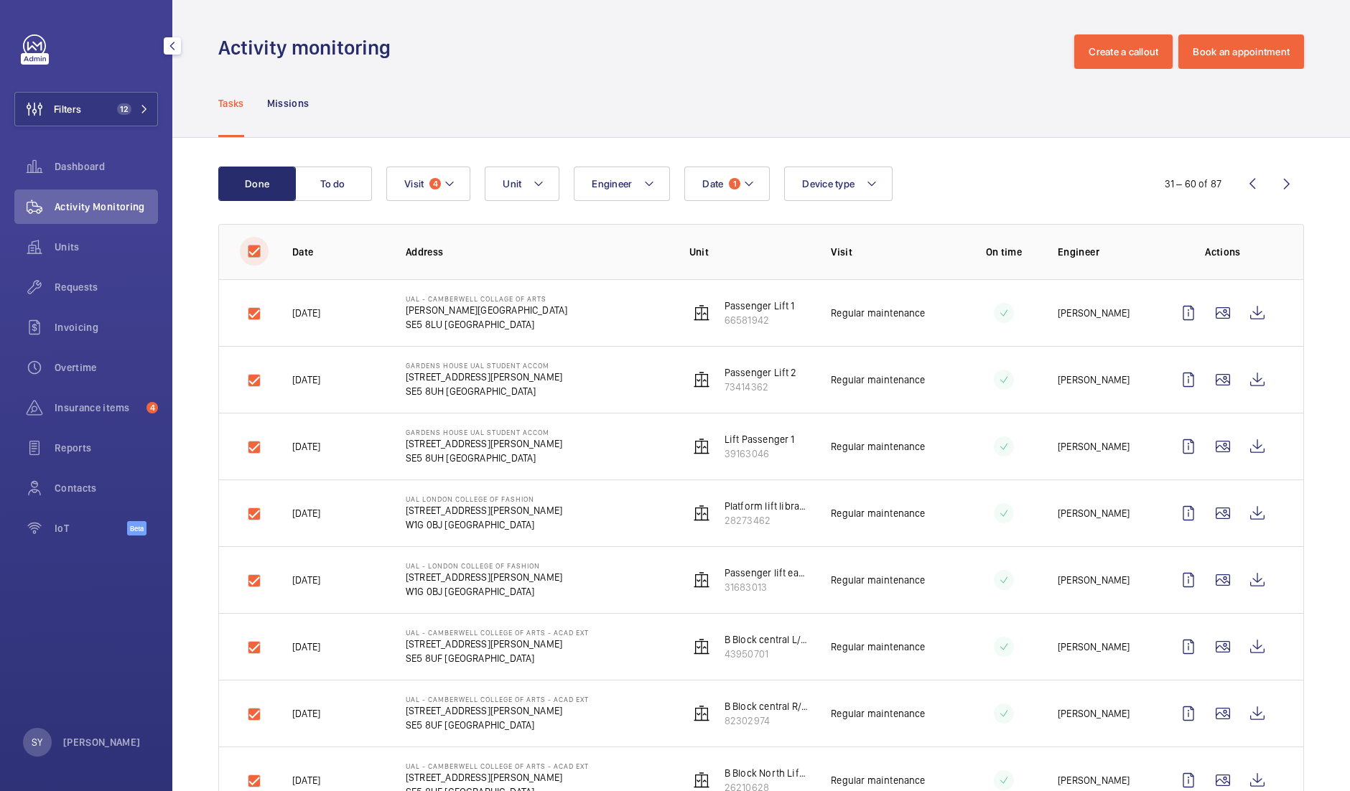
checkbox input "true"
click at [1248, 176] on button "Download 30 reports" at bounding box center [1241, 184] width 126 height 34
click at [252, 253] on input "checkbox" at bounding box center [254, 251] width 29 height 29
checkbox input "false"
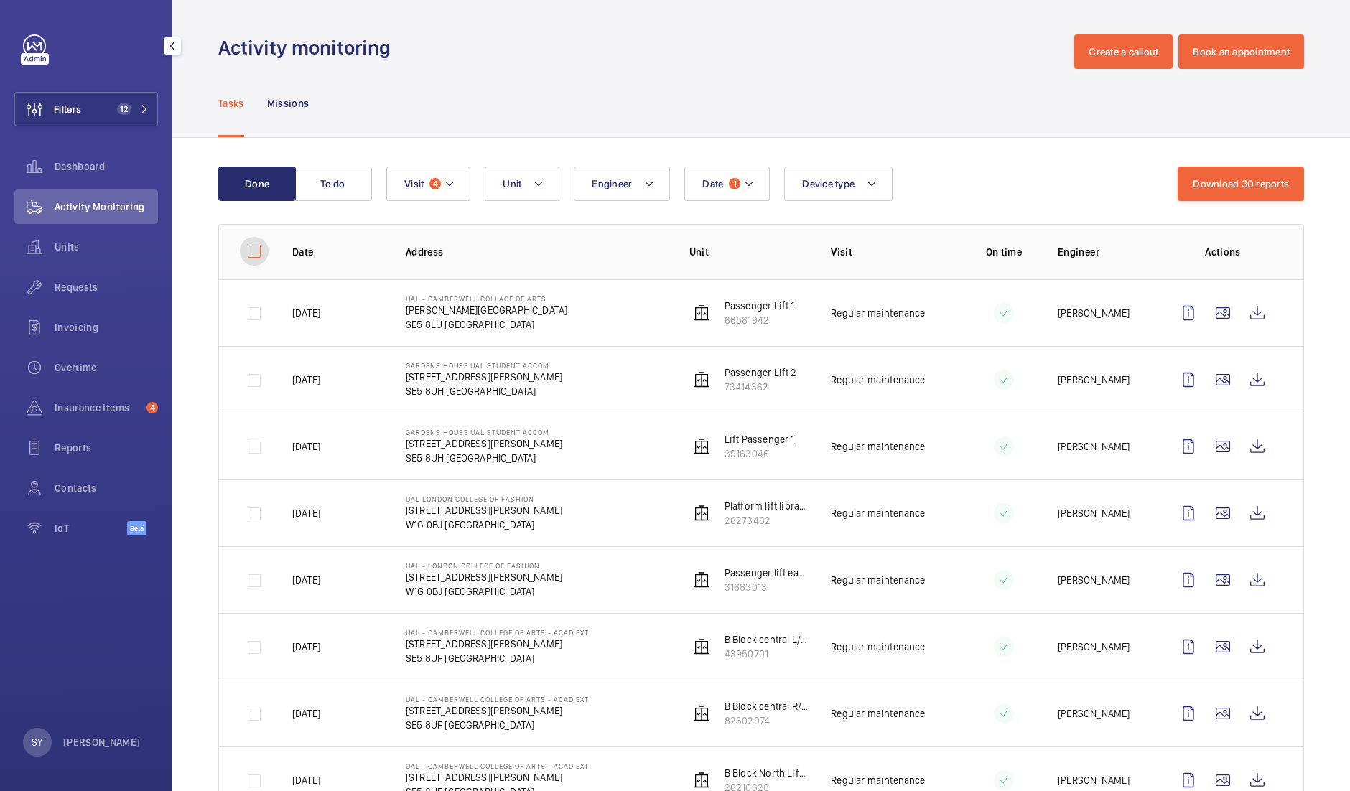
checkbox input "false"
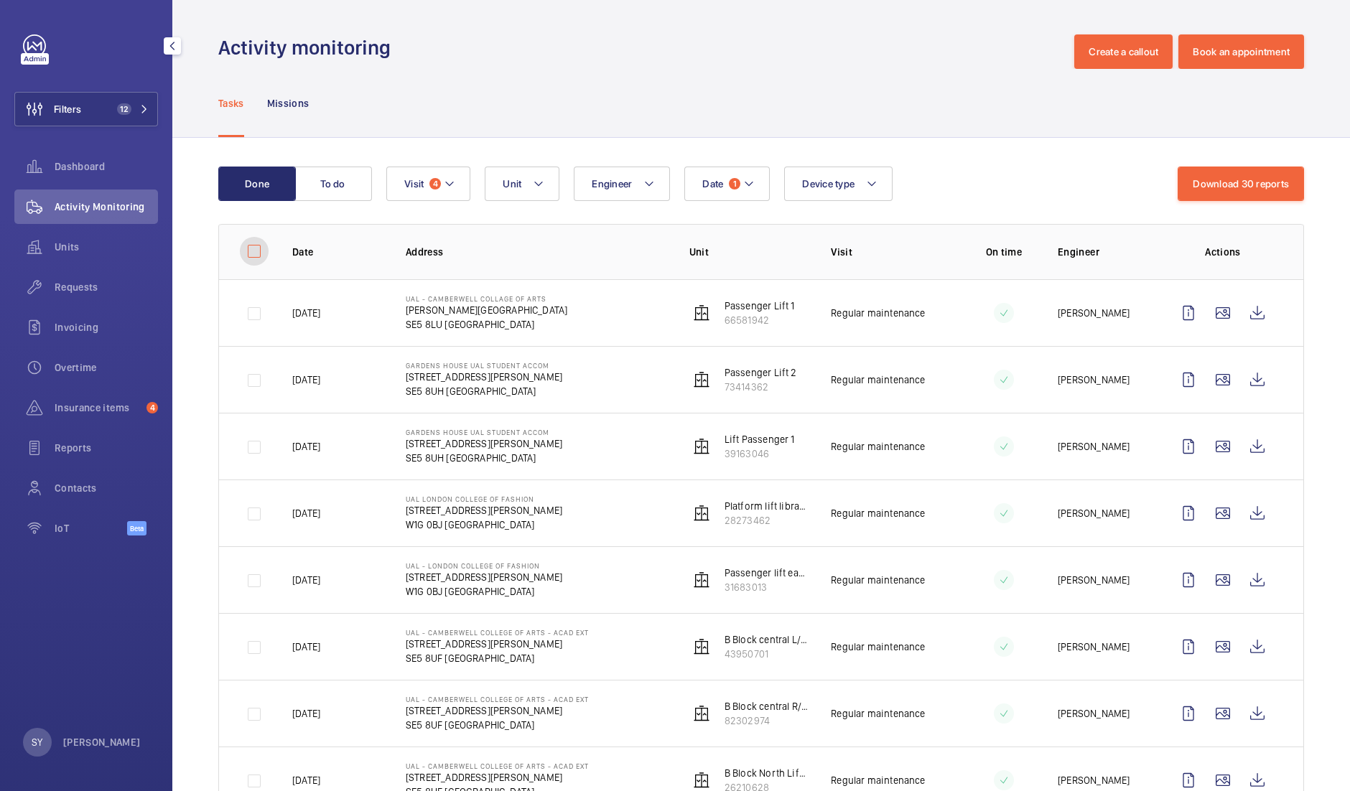
checkbox input "false"
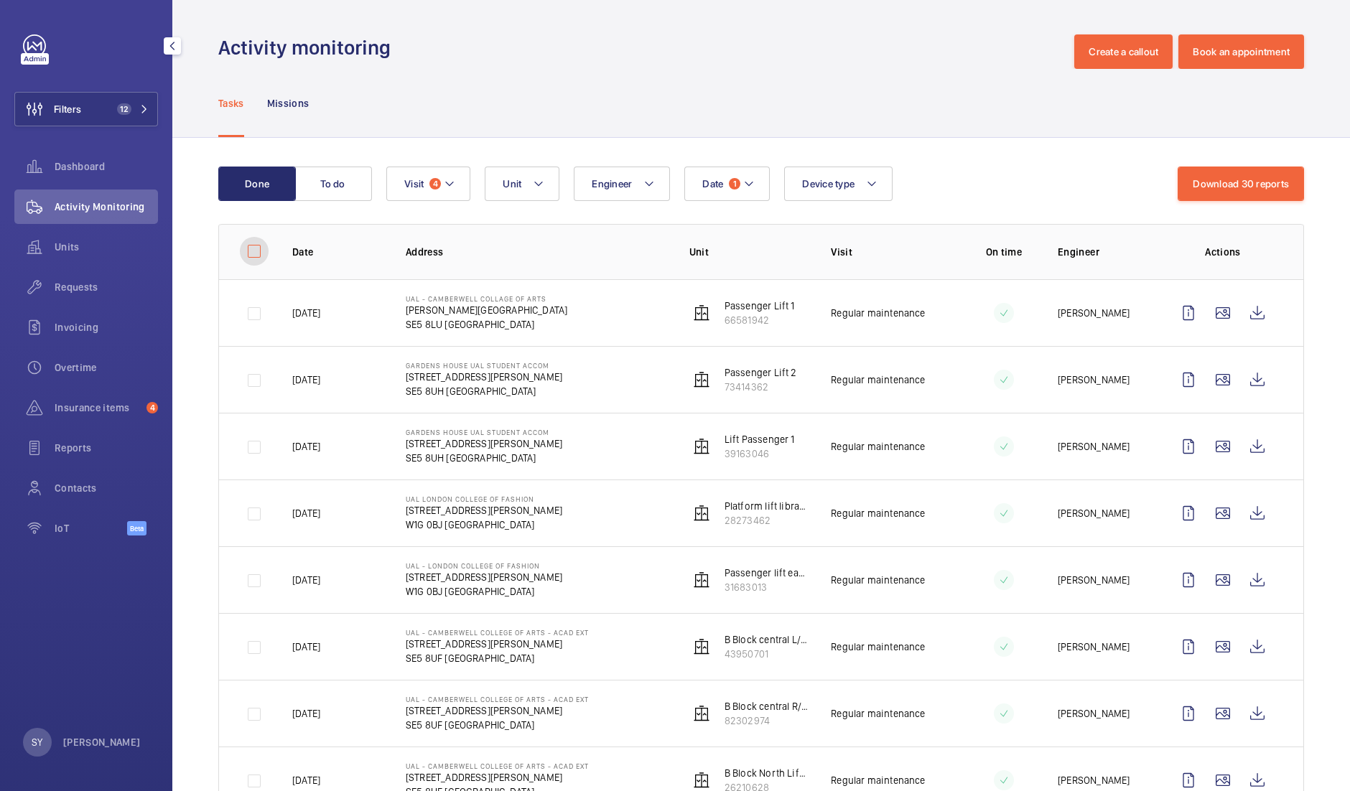
checkbox input "false"
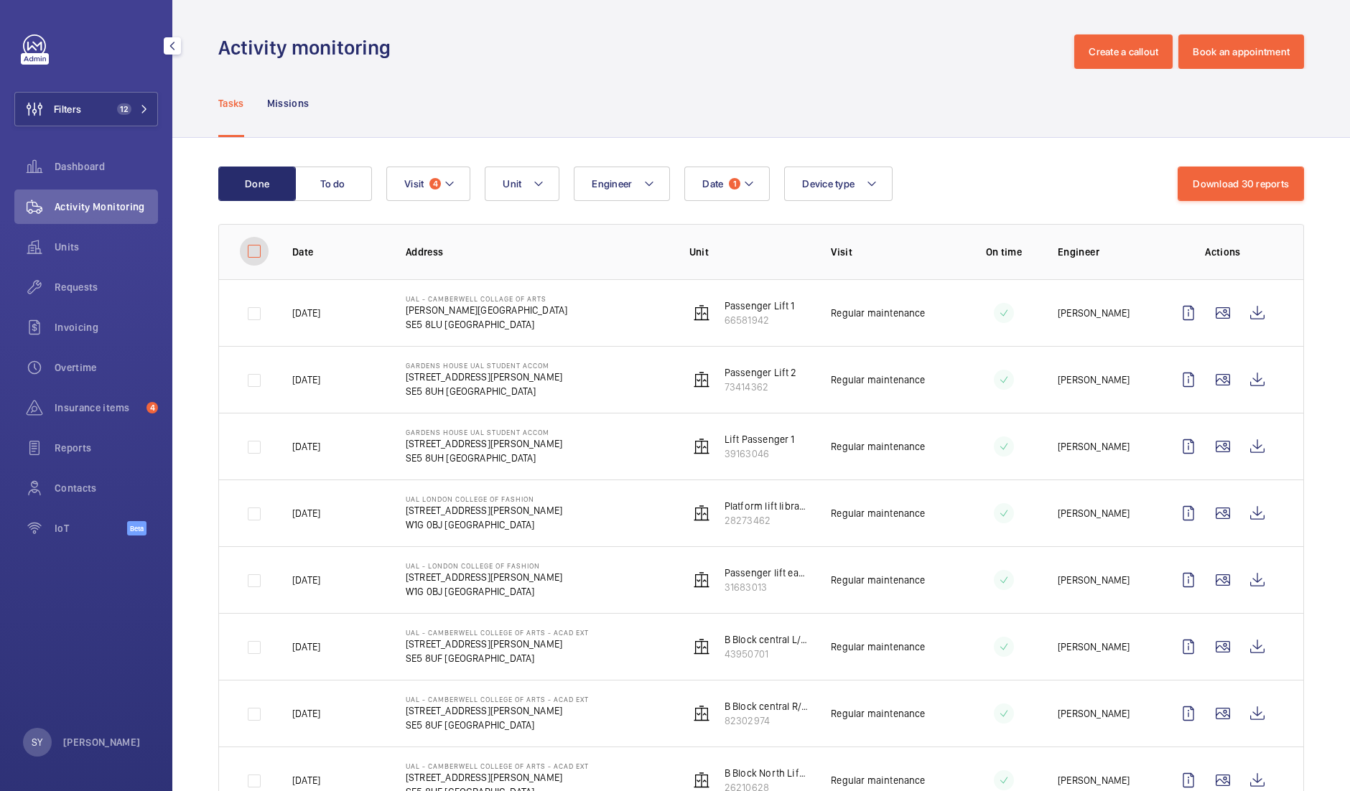
checkbox input "false"
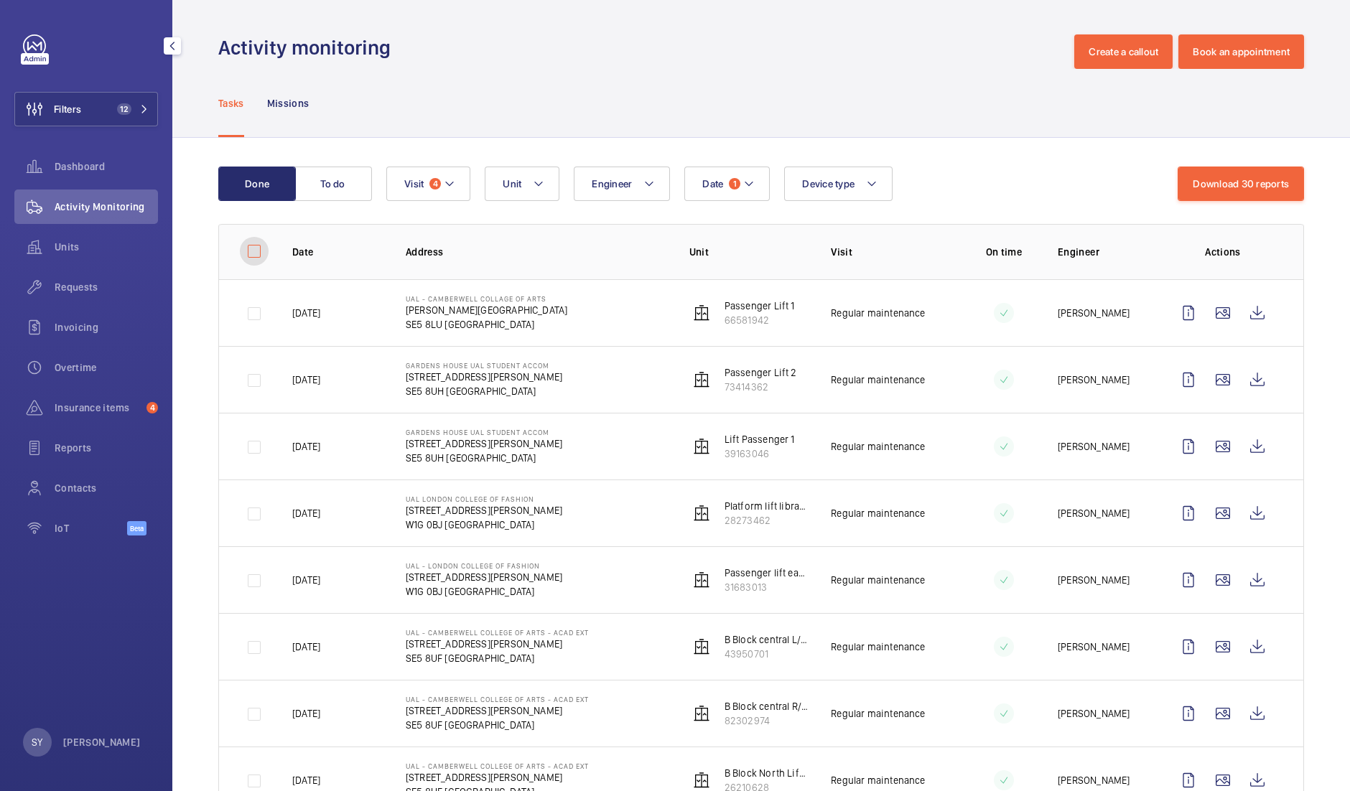
checkbox input "false"
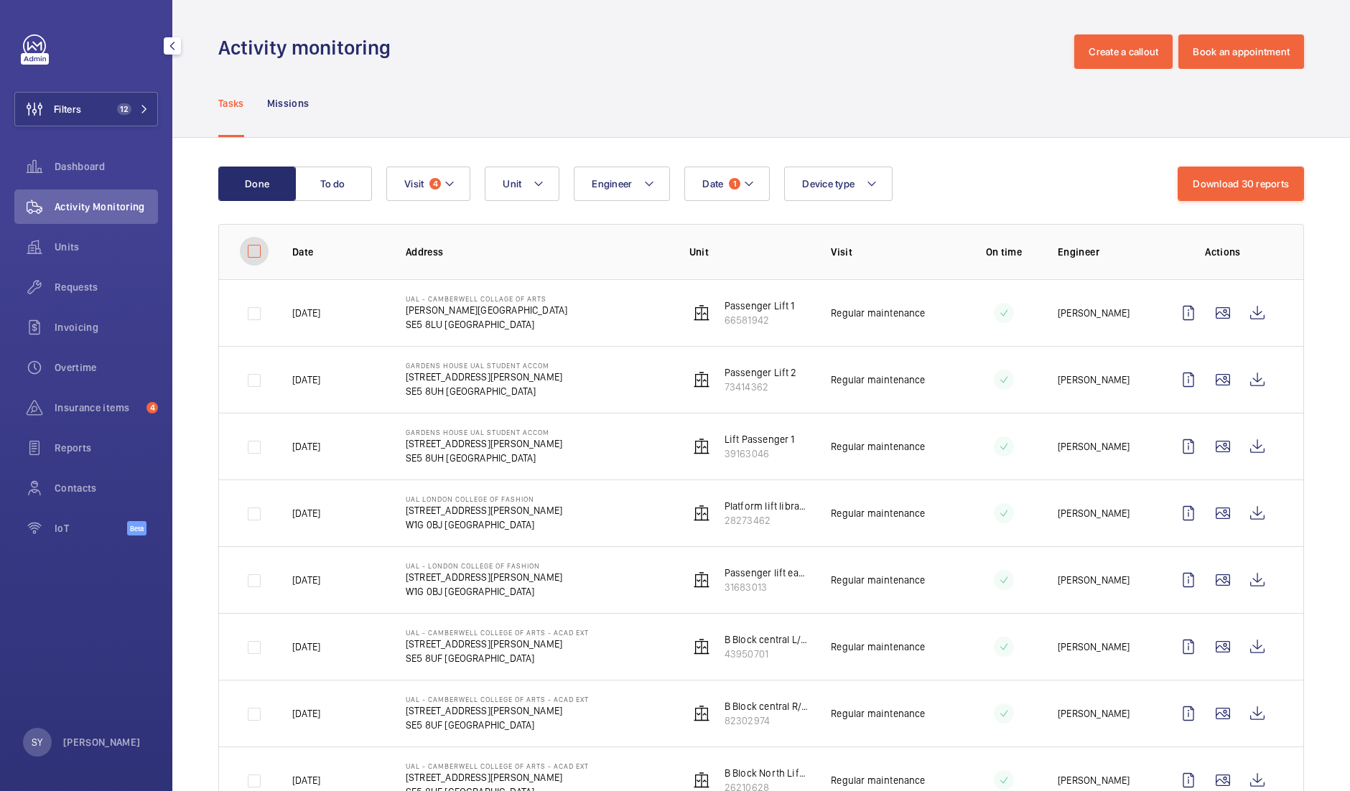
checkbox input "false"
click at [1281, 181] on wm-front-icon-button at bounding box center [1287, 184] width 34 height 34
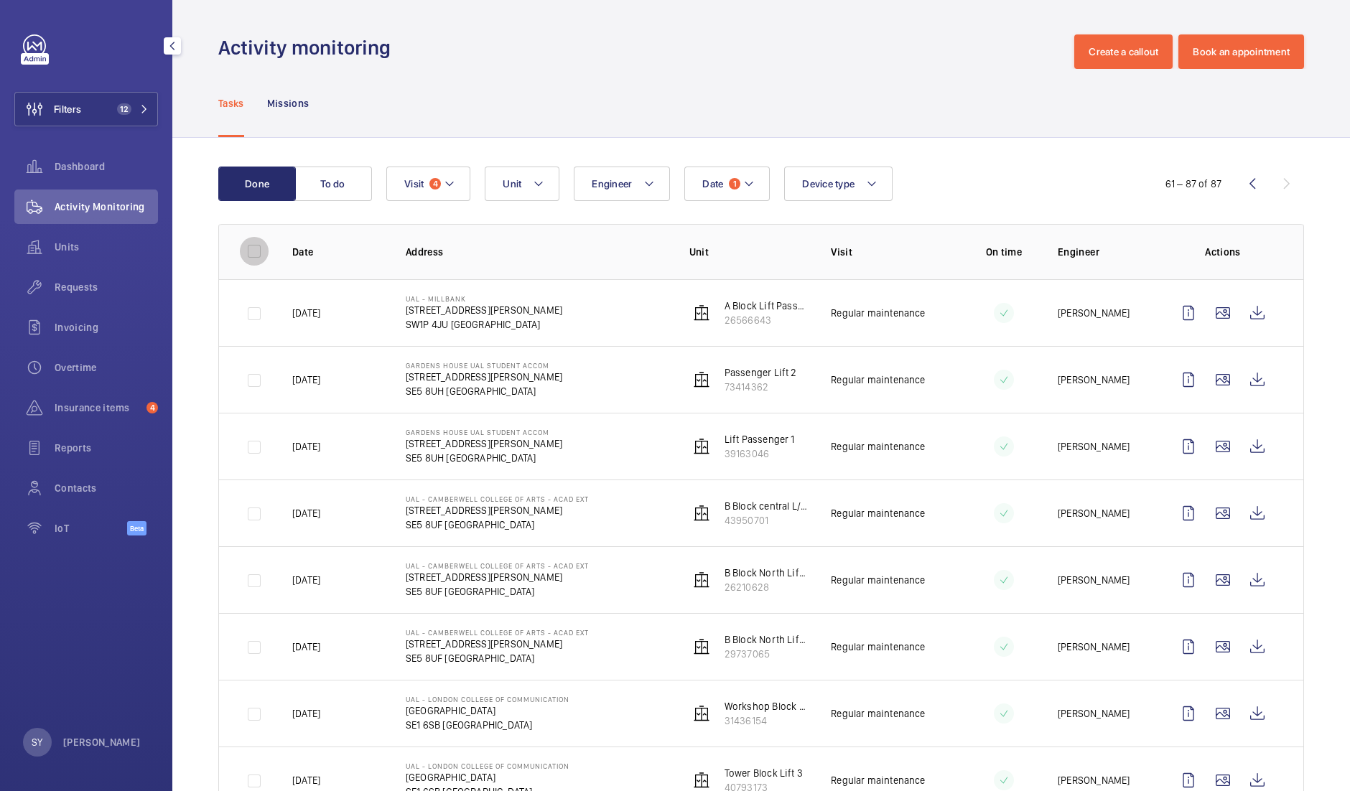
click at [259, 256] on input "checkbox" at bounding box center [254, 251] width 29 height 29
checkbox input "true"
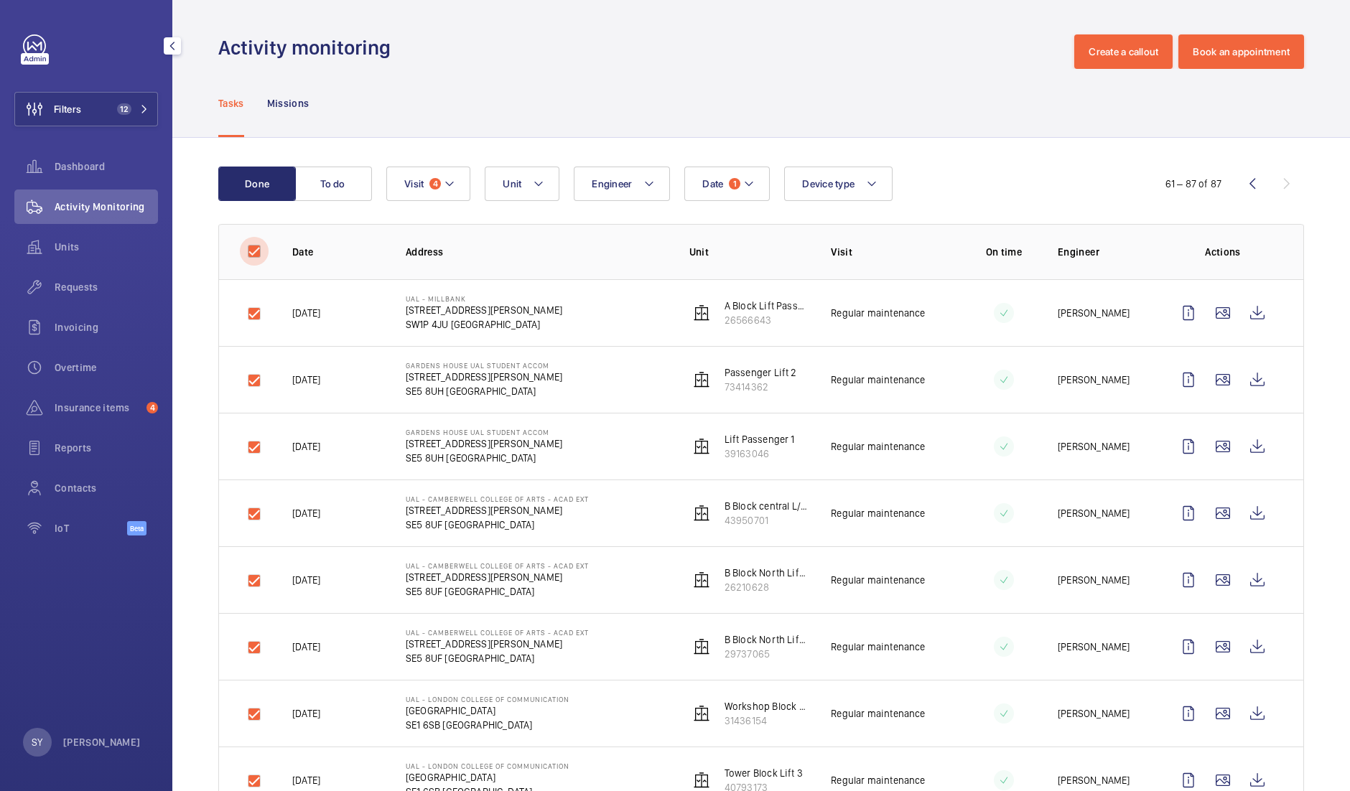
checkbox input "true"
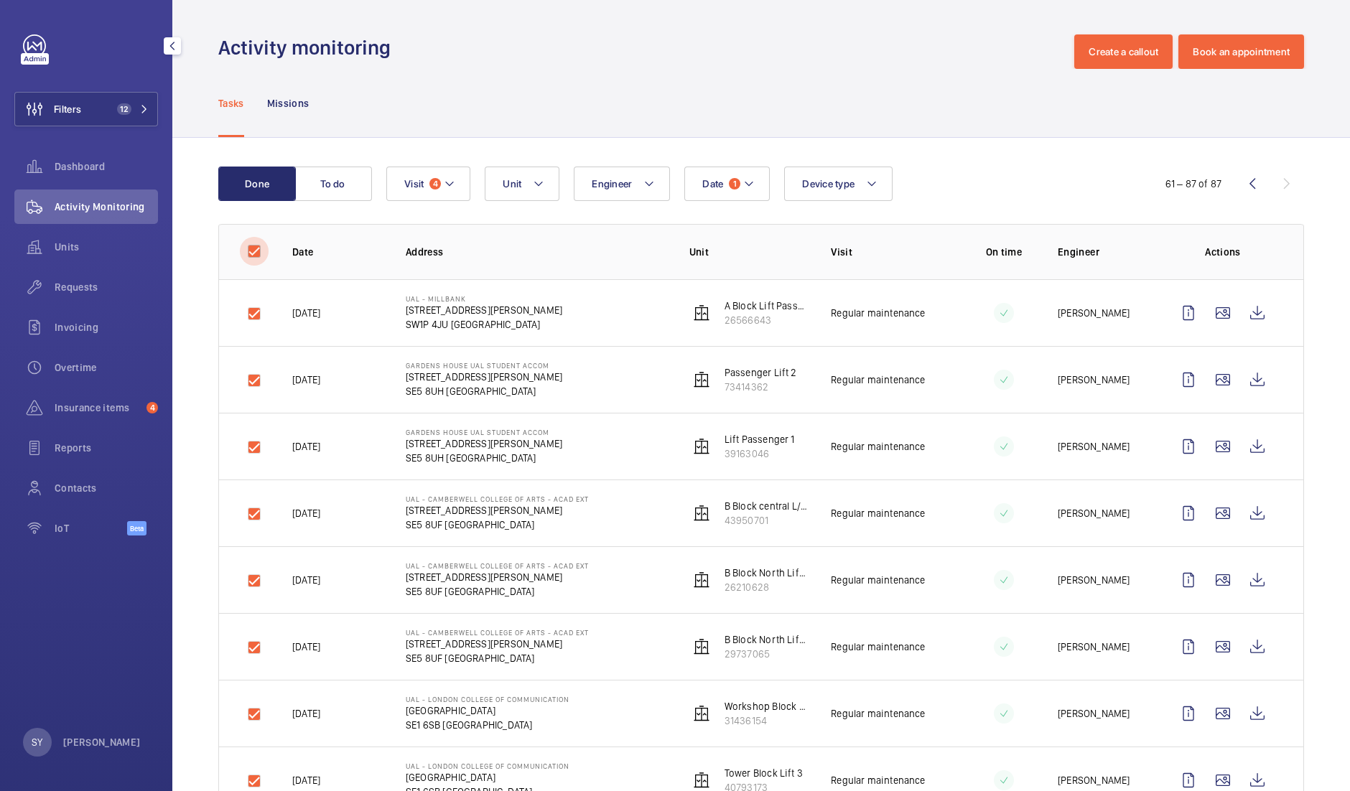
checkbox input "true"
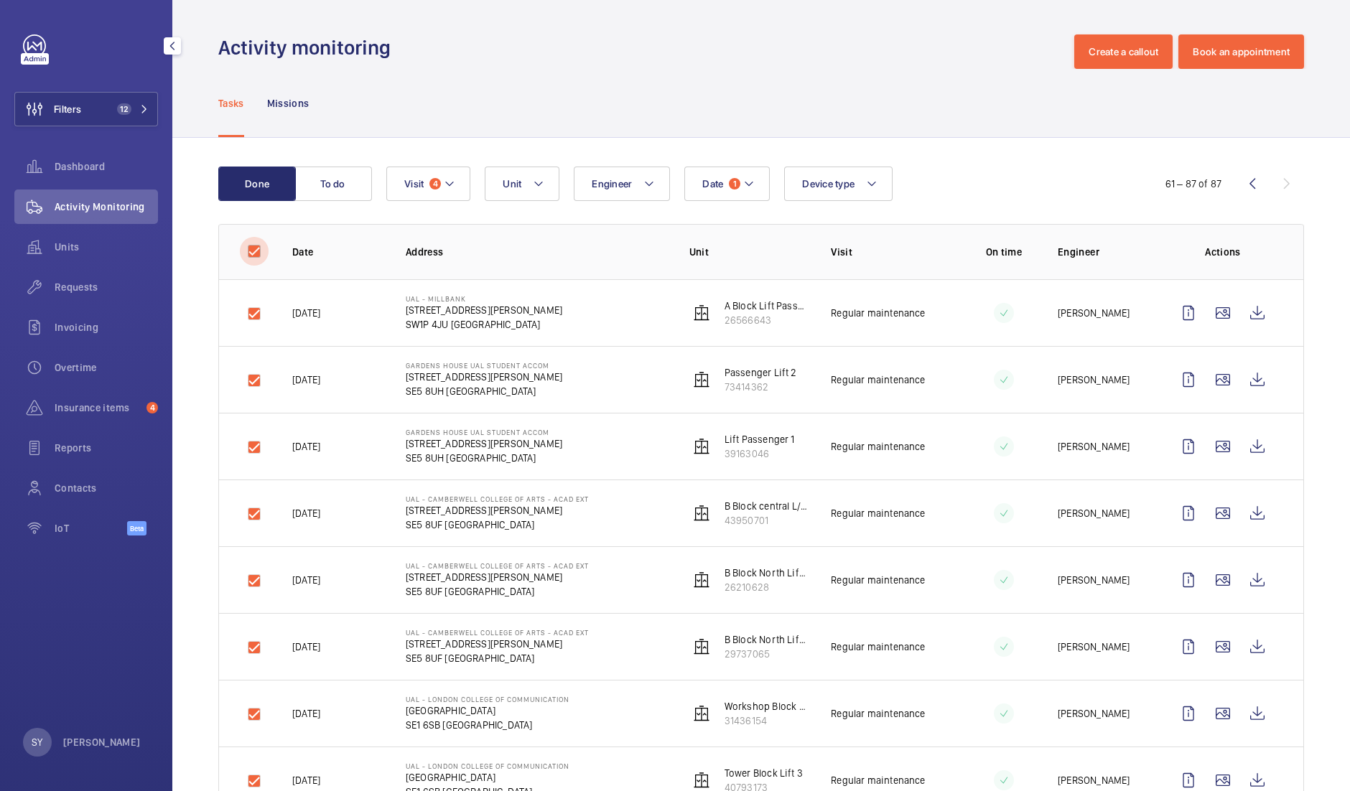
checkbox input "true"
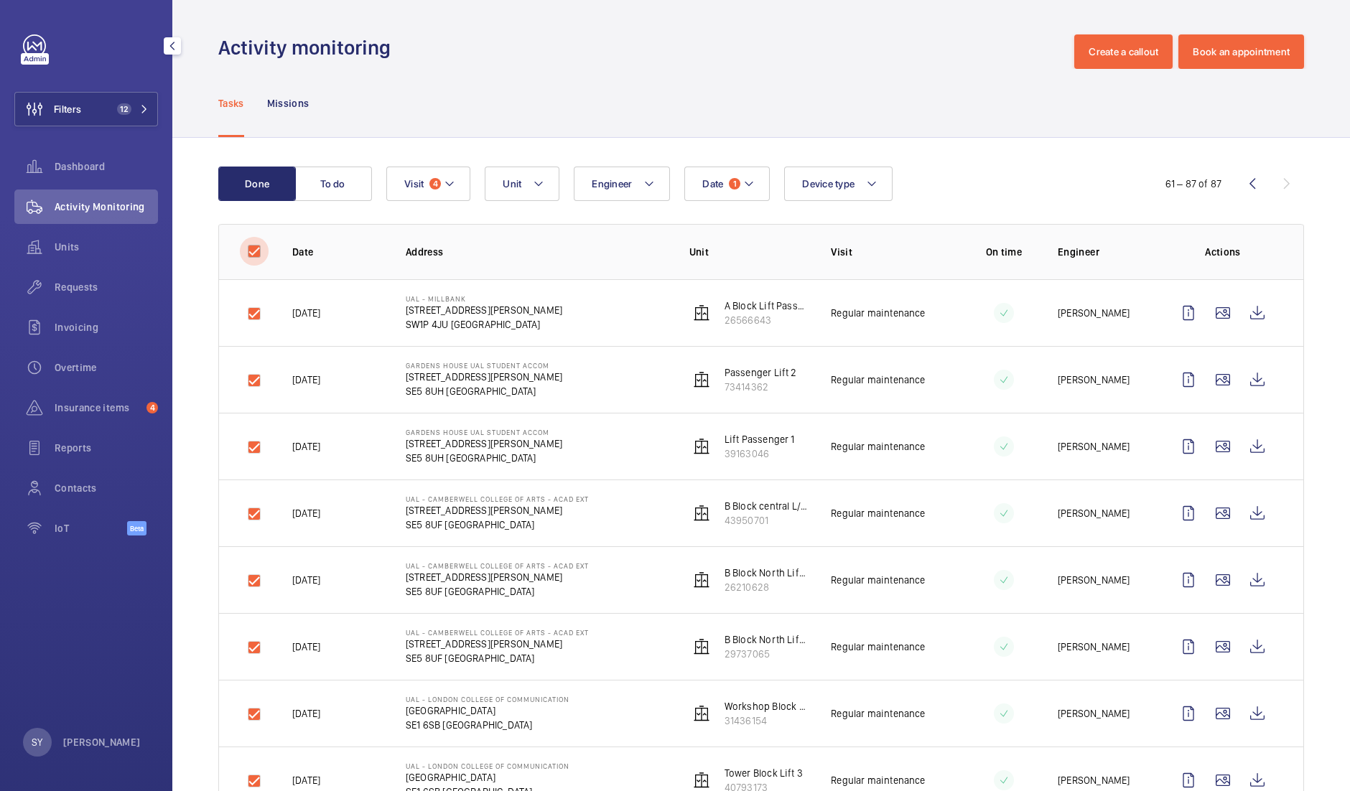
checkbox input "true"
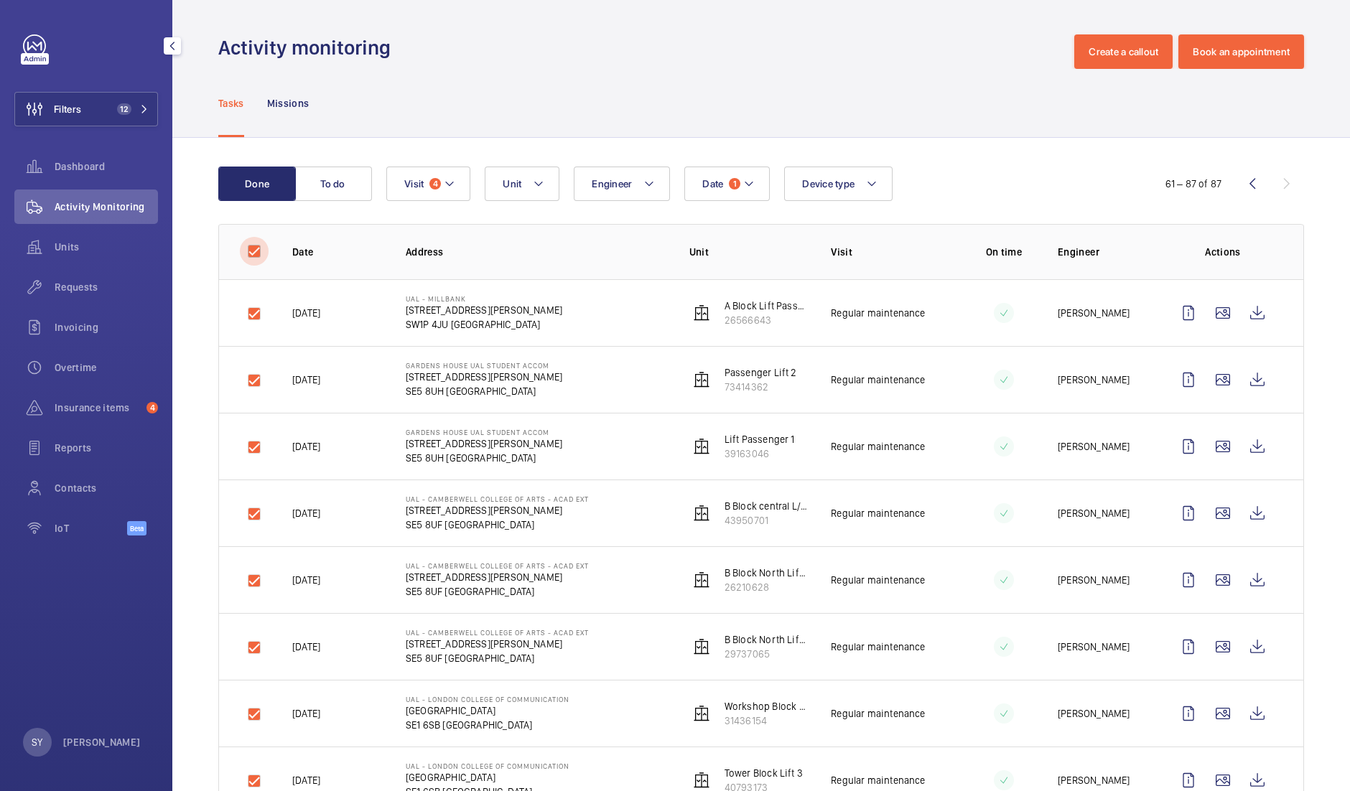
checkbox input "true"
click at [1203, 186] on button "Download 27 reports" at bounding box center [1242, 184] width 126 height 34
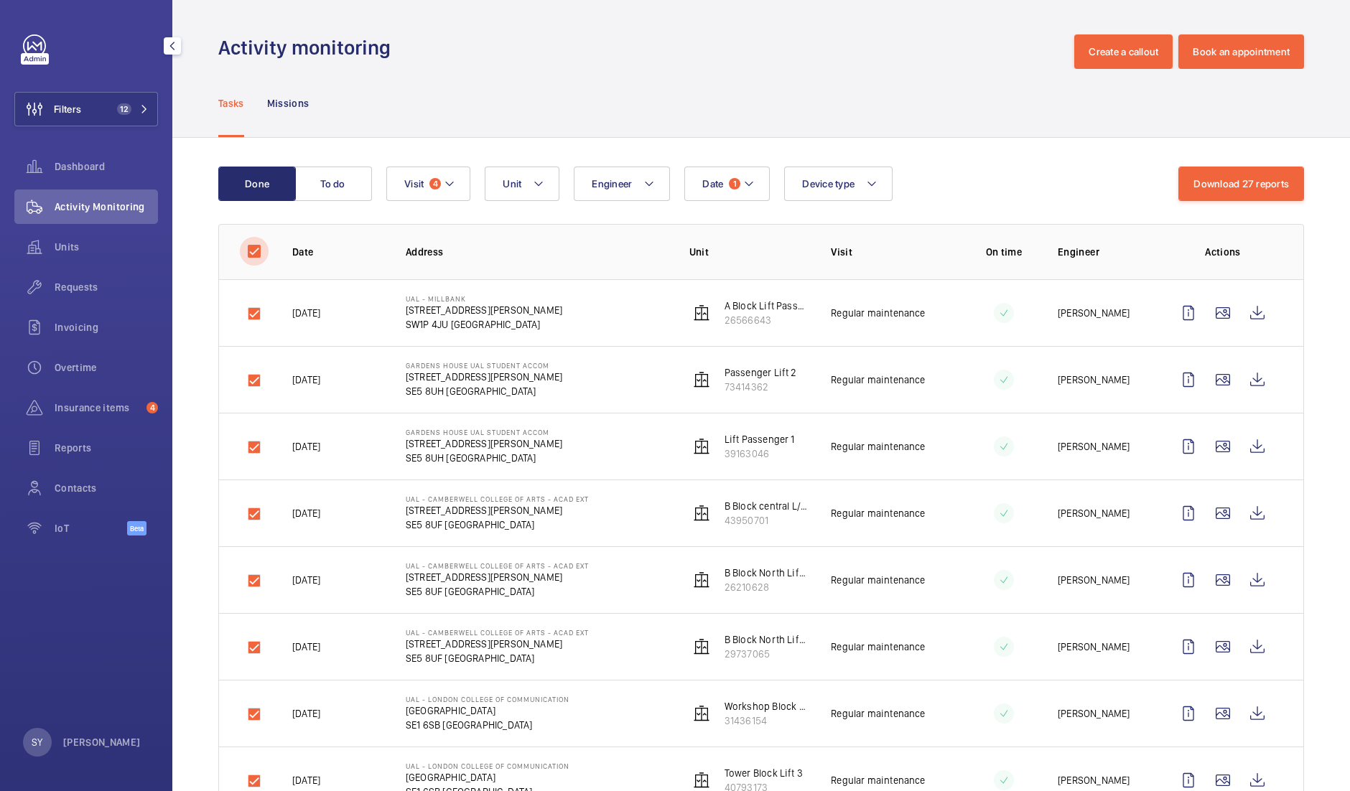
click at [251, 249] on input "checkbox" at bounding box center [254, 251] width 29 height 29
checkbox input "false"
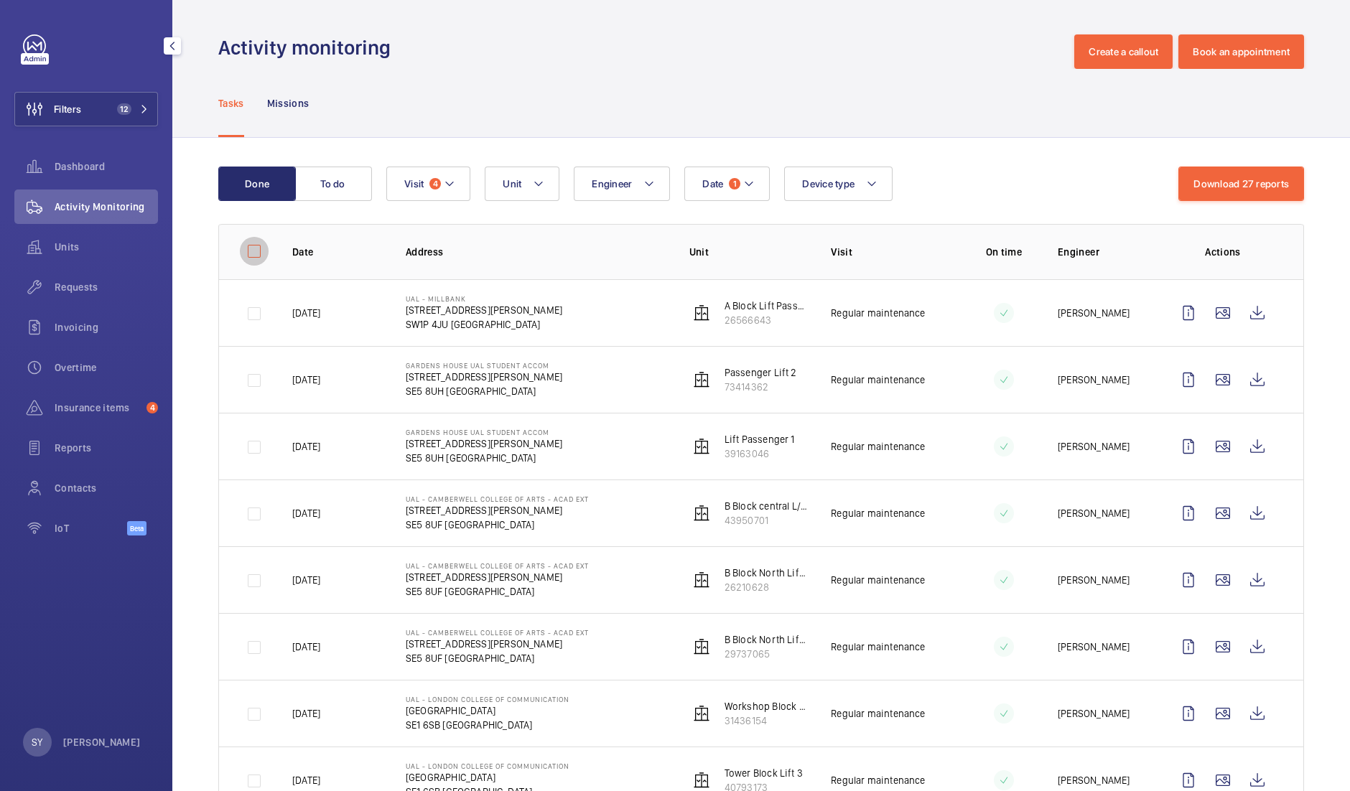
checkbox input "false"
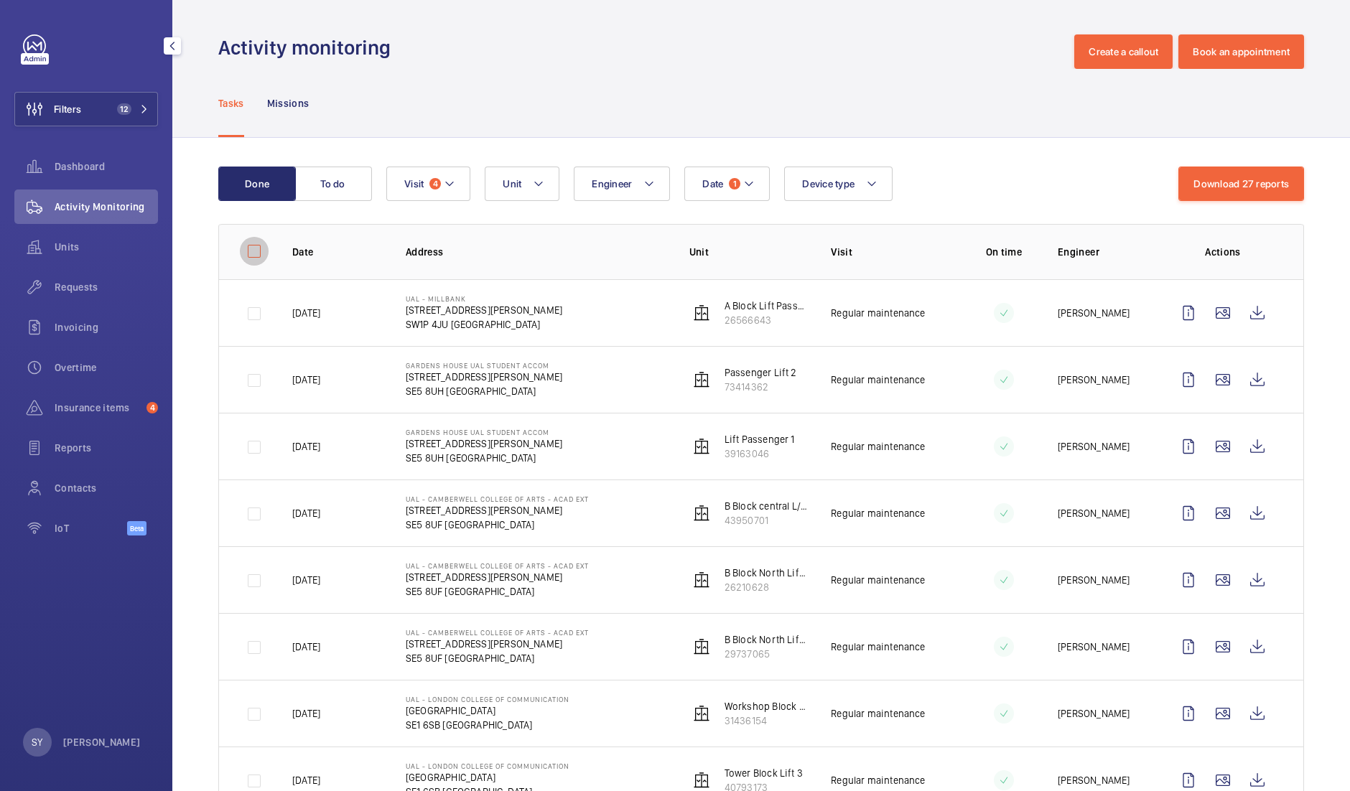
checkbox input "false"
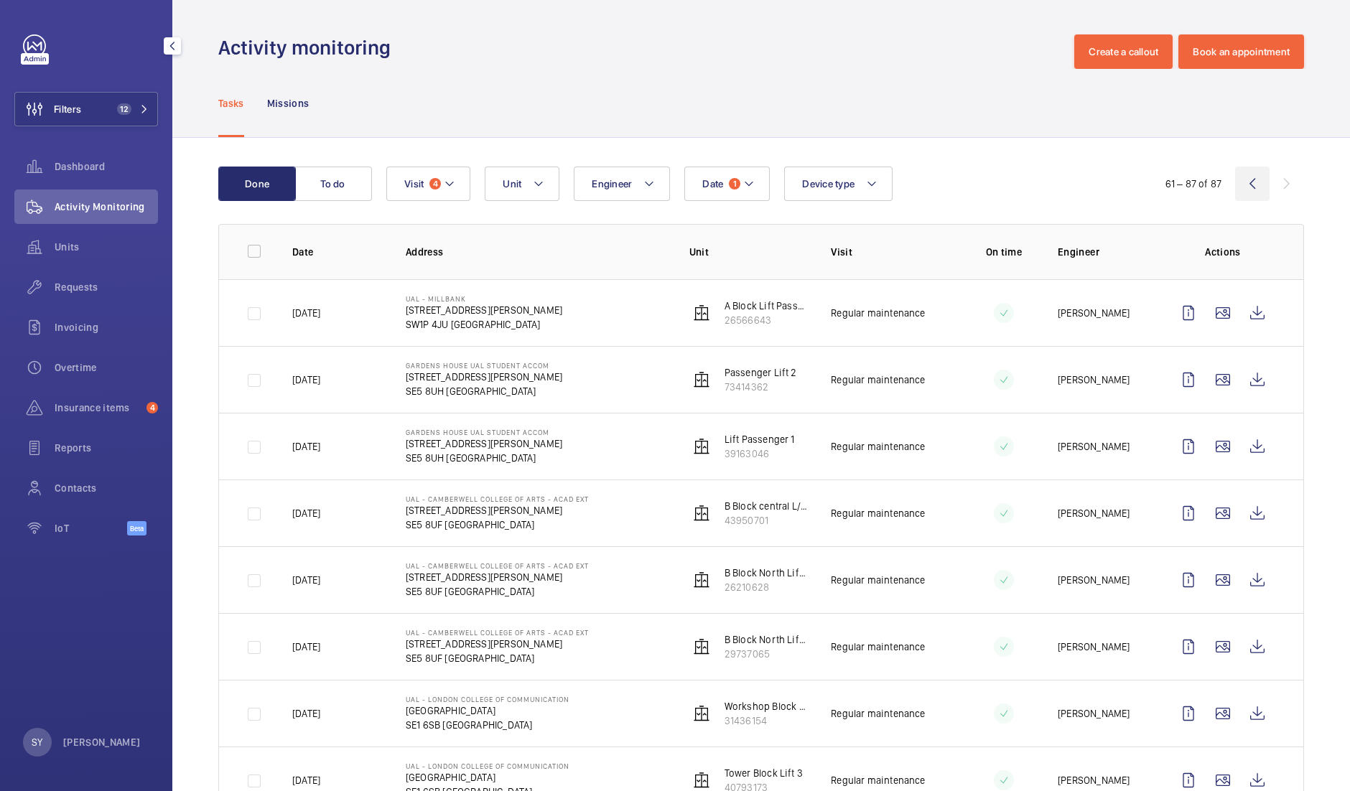
click at [1243, 188] on wm-front-icon-button at bounding box center [1252, 184] width 34 height 34
click at [1235, 187] on wm-front-icon-button at bounding box center [1252, 184] width 34 height 34
